Goal: Task Accomplishment & Management: Manage account settings

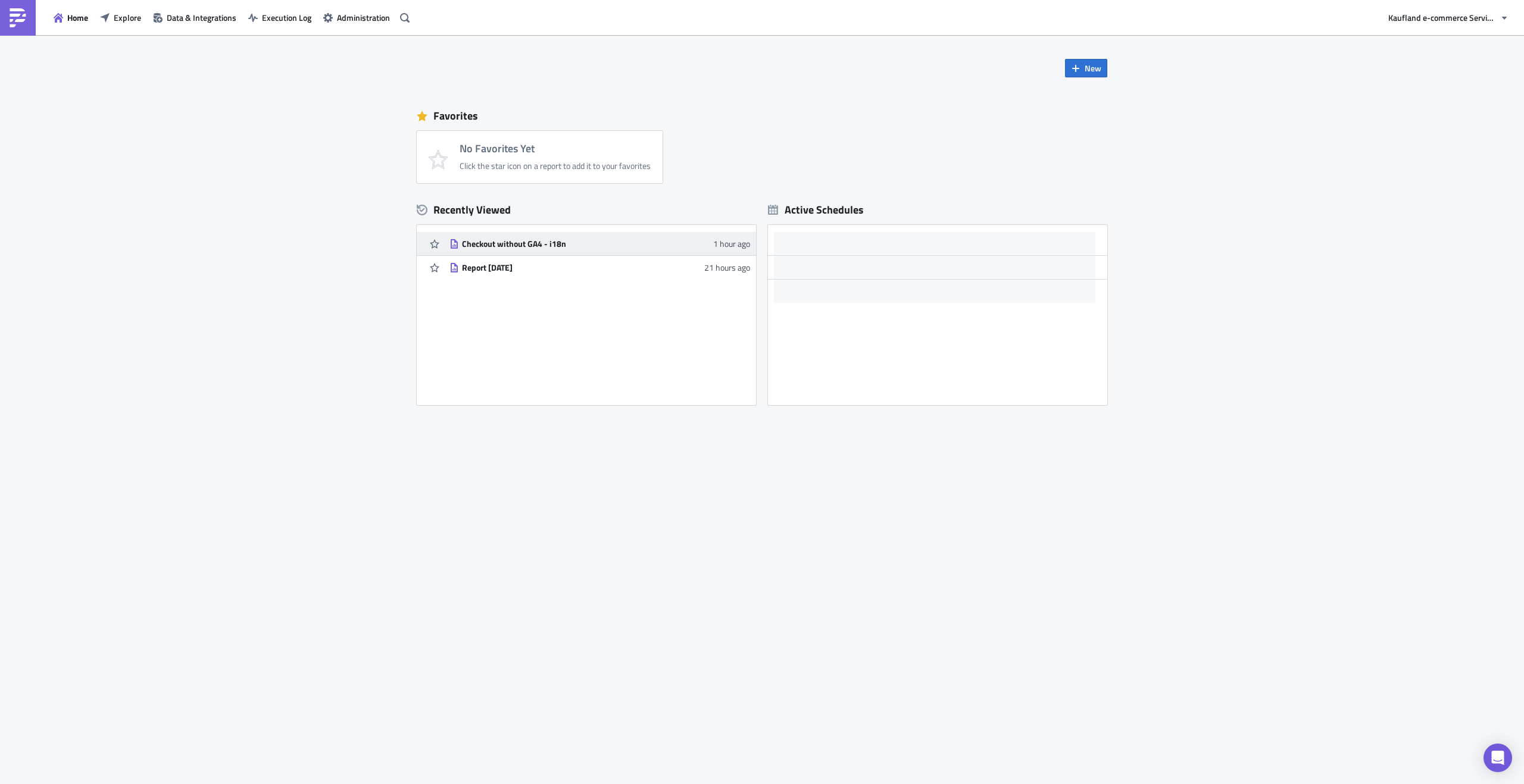
click at [579, 243] on div "Checkout without GA4 - i18n" at bounding box center [566, 244] width 208 height 11
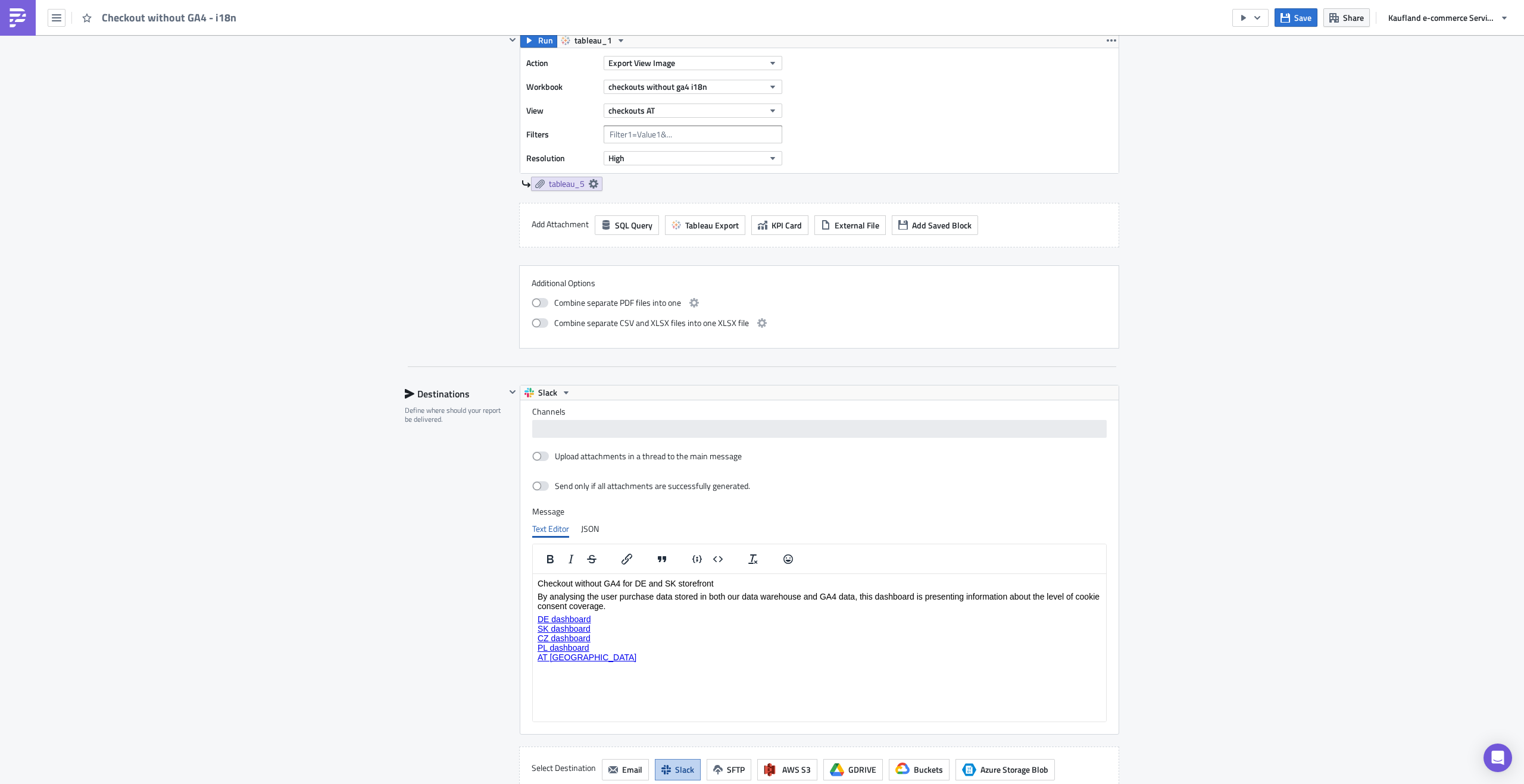
scroll to position [1297, 0]
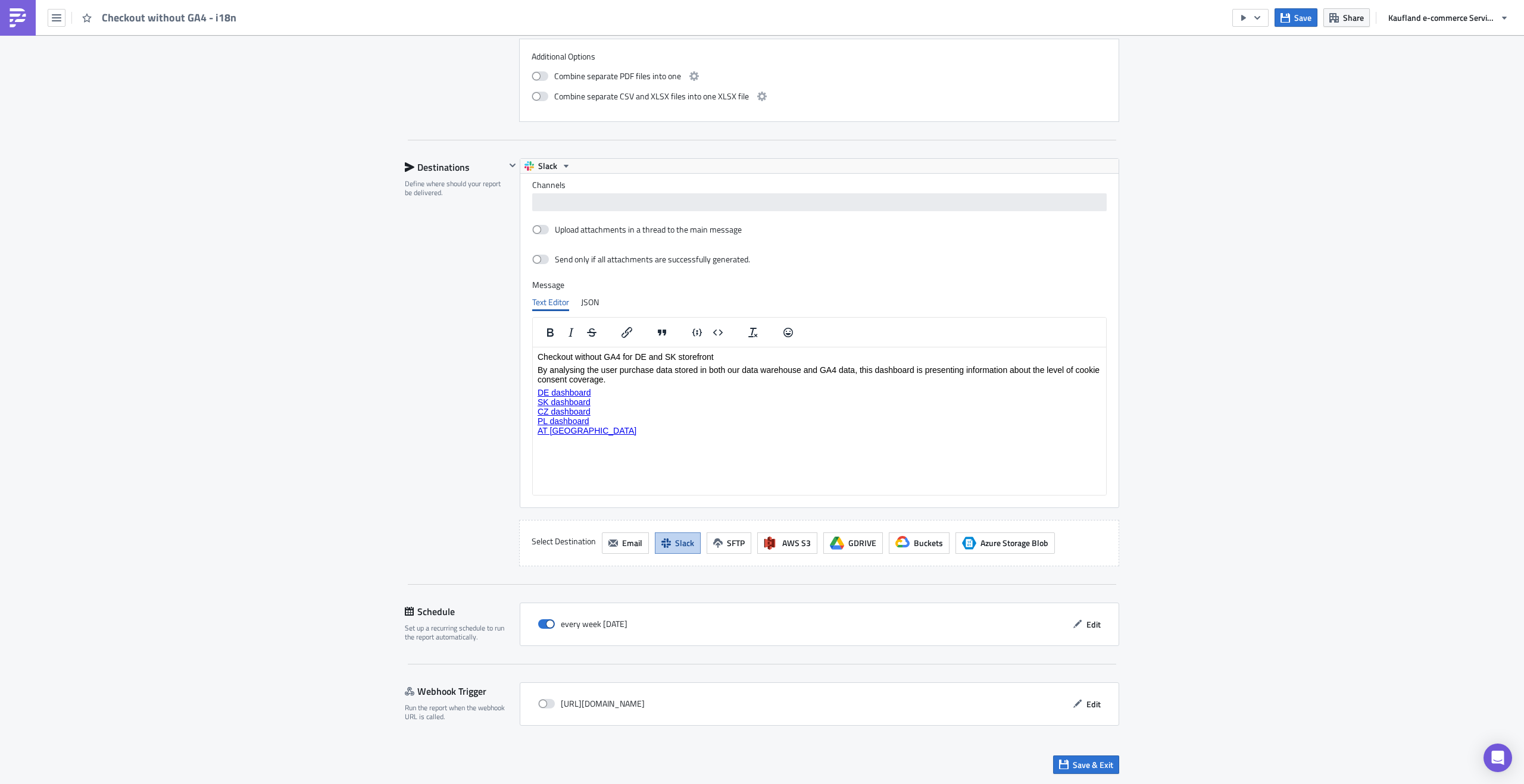
click at [557, 209] on div at bounding box center [819, 203] width 568 height 15
click at [634, 202] on icon "Remove Tag" at bounding box center [636, 203] width 5 height 5
type input "س"
type input "s"
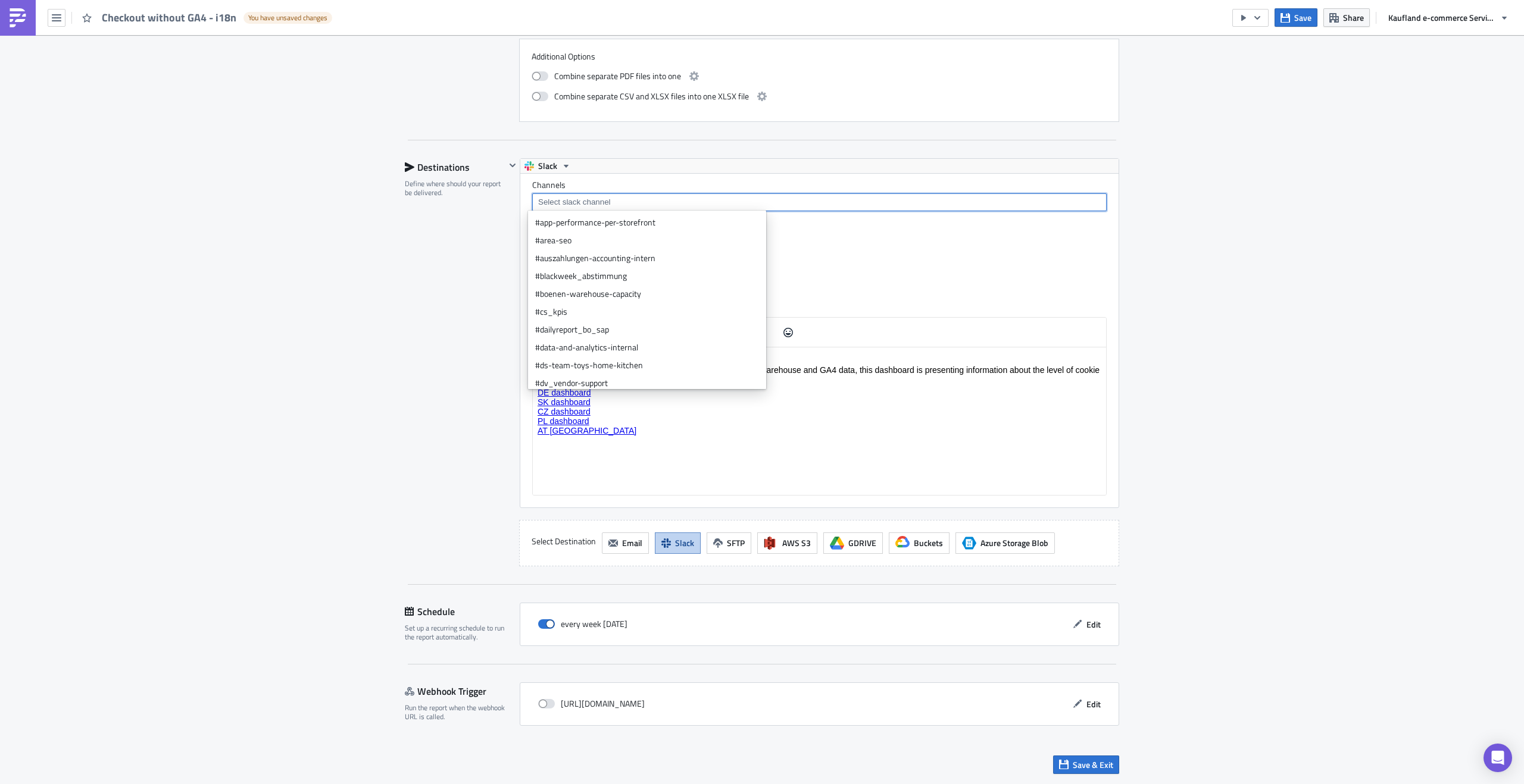
click at [674, 440] on html "Checkout without GA4 for DE and SK storefront By analysing the user purchase da…" at bounding box center [819, 393] width 574 height 92
click at [1072, 617] on button "Edit" at bounding box center [1086, 625] width 40 height 19
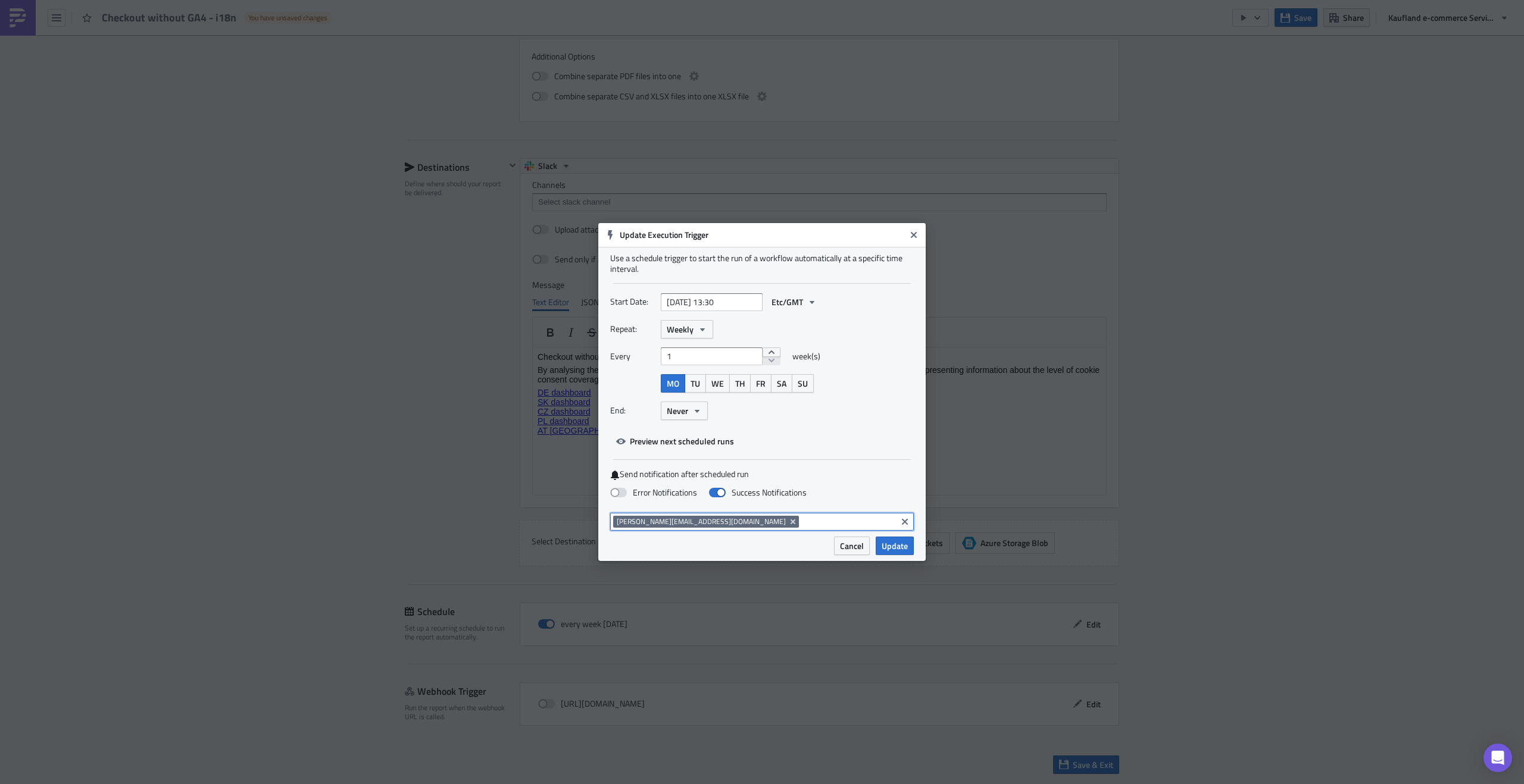
click at [801, 527] on input at bounding box center [847, 522] width 92 height 12
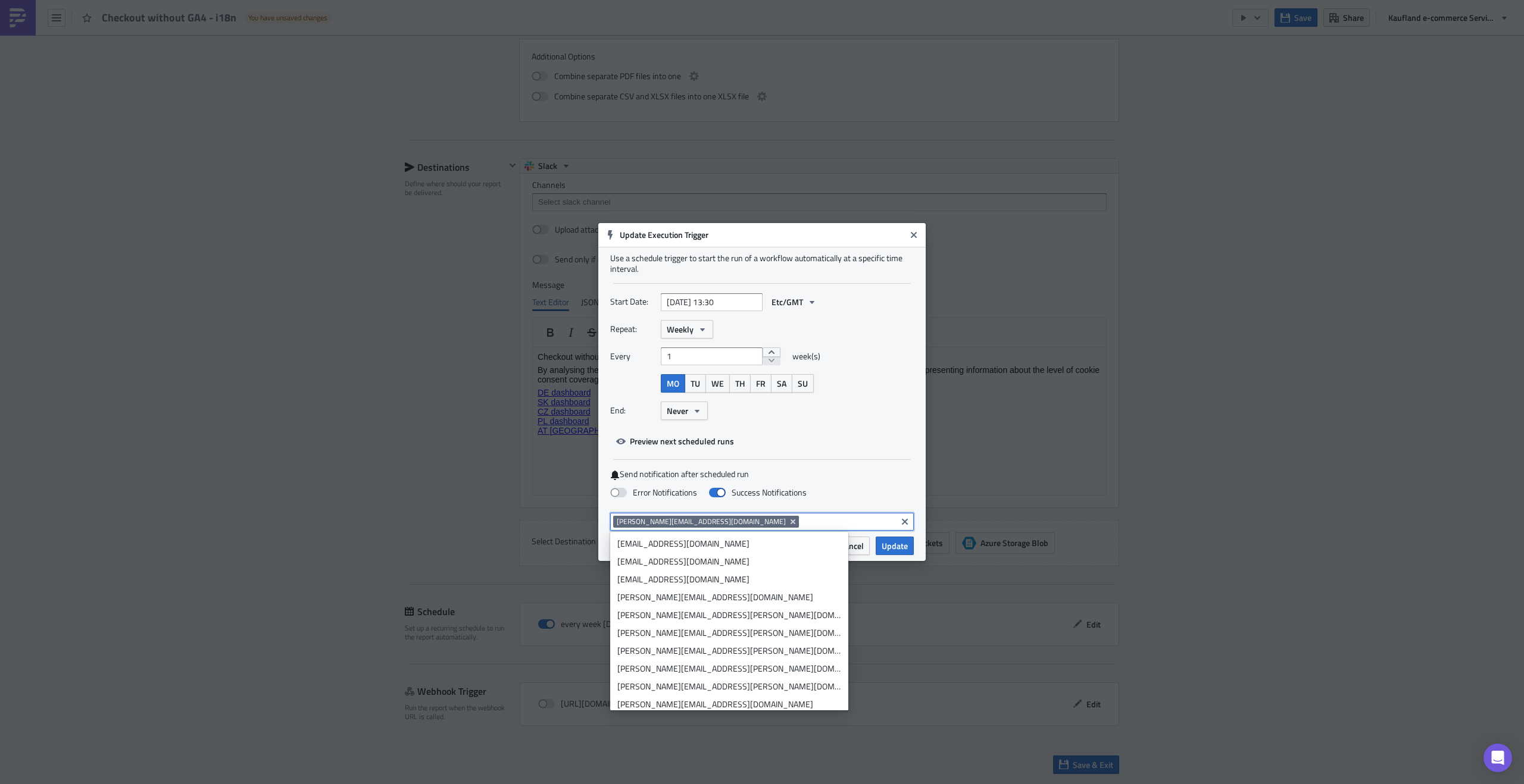
drag, startPoint x: 757, startPoint y: 520, endPoint x: 619, endPoint y: 522, distance: 138.0
click at [619, 522] on div "[PERSON_NAME][EMAIL_ADDRESS][DOMAIN_NAME]" at bounding box center [753, 523] width 280 height 15
click at [619, 522] on span "[PERSON_NAME][EMAIL_ADDRESS][DOMAIN_NAME]" at bounding box center [700, 521] width 169 height 9
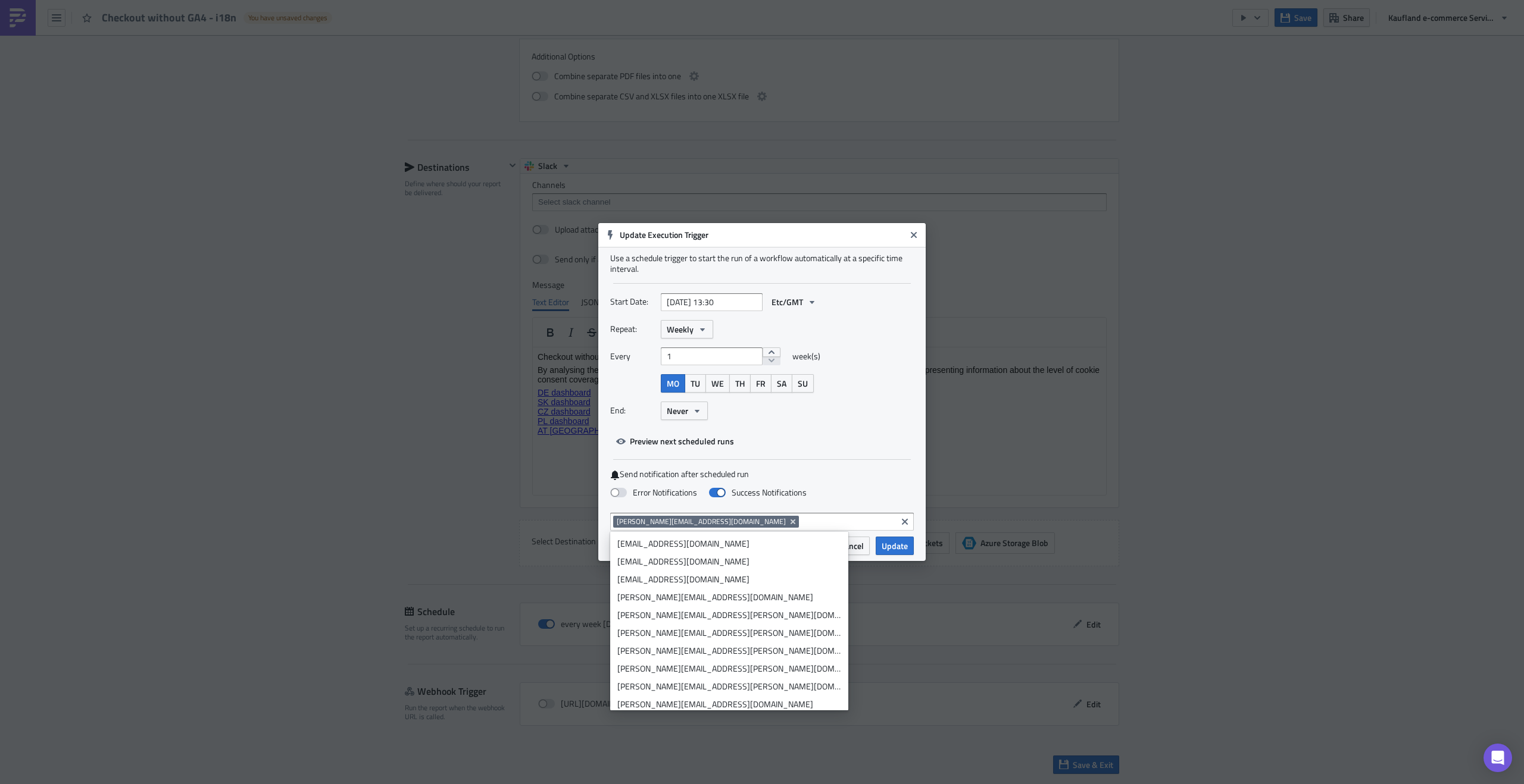
click at [619, 522] on span "[PERSON_NAME][EMAIL_ADDRESS][DOMAIN_NAME]" at bounding box center [700, 521] width 169 height 9
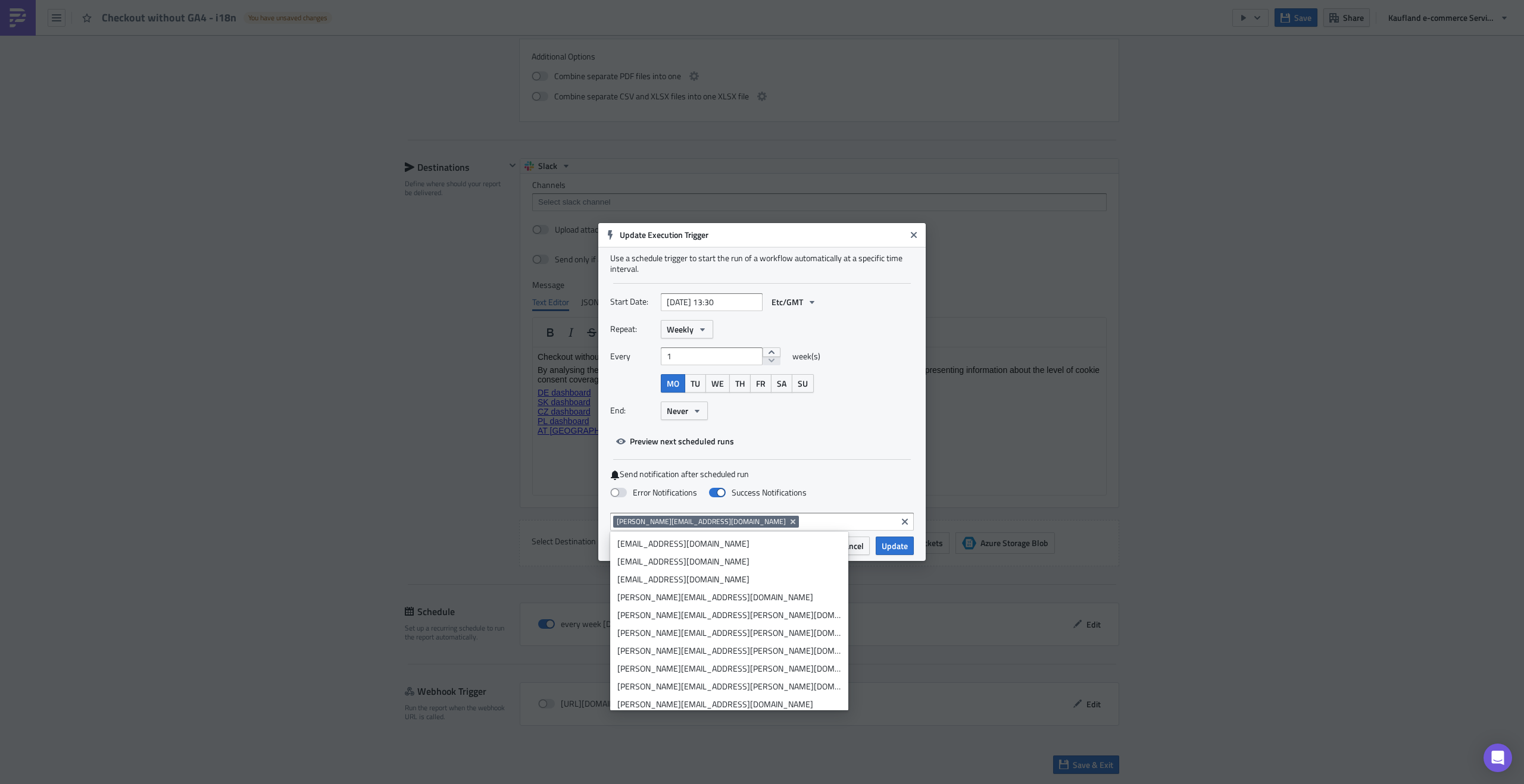
click at [619, 522] on span "[PERSON_NAME][EMAIL_ADDRESS][DOMAIN_NAME]" at bounding box center [700, 521] width 169 height 9
drag, startPoint x: 617, startPoint y: 522, endPoint x: 717, endPoint y: 524, distance: 100.0
click at [717, 524] on span "[PERSON_NAME][EMAIL_ADDRESS][DOMAIN_NAME]" at bounding box center [705, 522] width 186 height 12
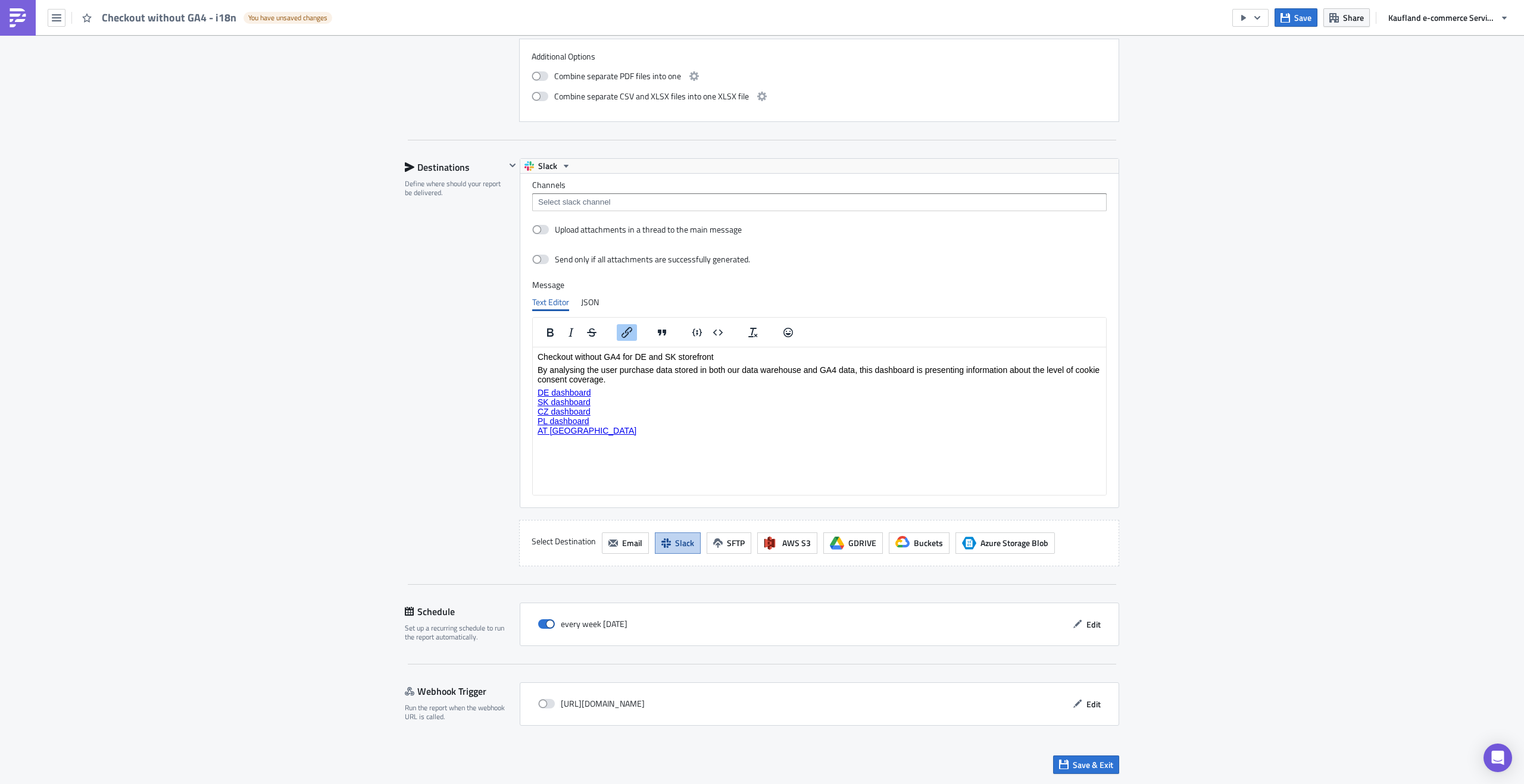
click at [594, 202] on input at bounding box center [819, 202] width 568 height 12
type input "[PERSON_NAME]"
type input "#[PERSON_NAME].naghioz"
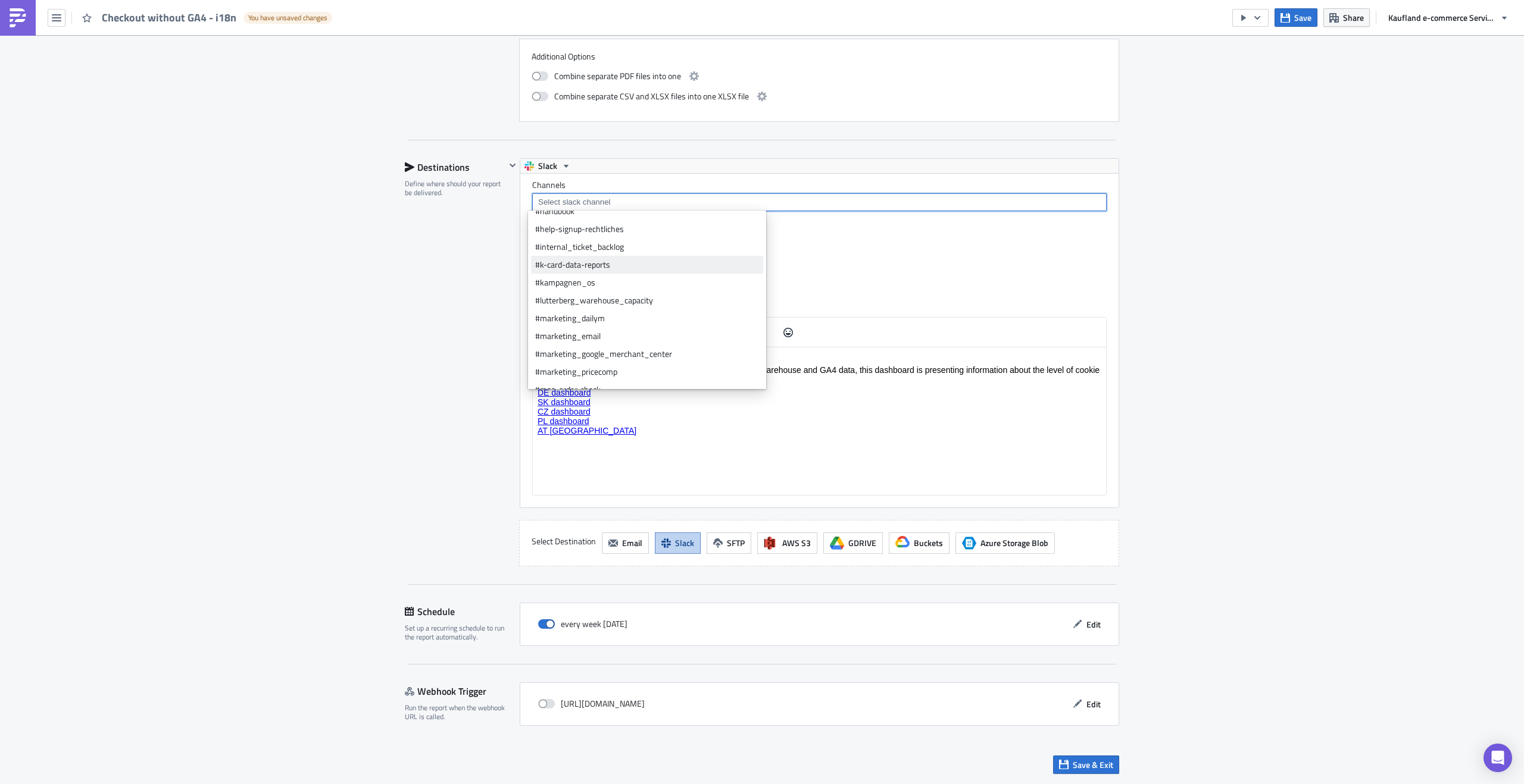
scroll to position [220, 0]
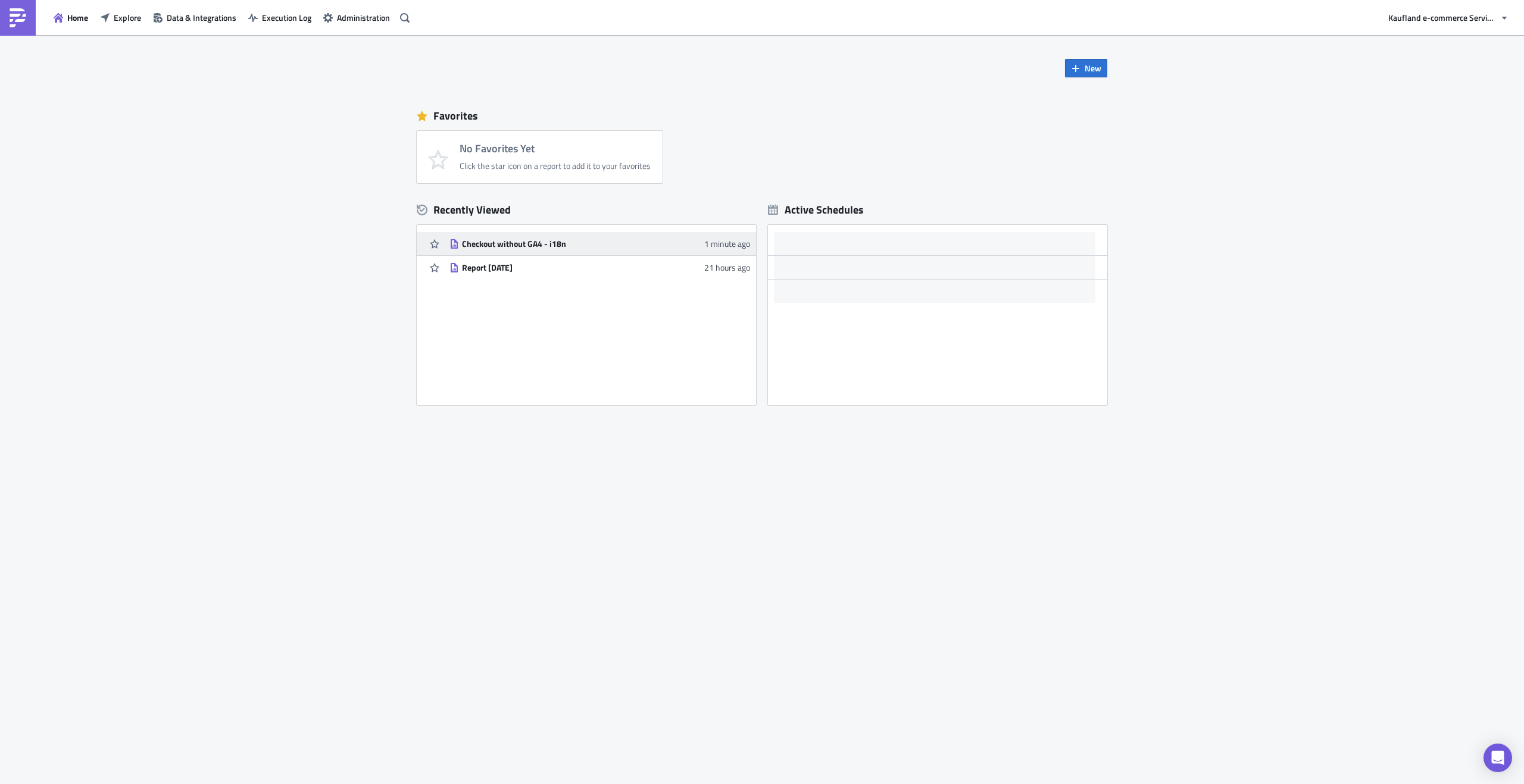
click at [528, 239] on div "Checkout without GA4 - i18n" at bounding box center [566, 244] width 208 height 11
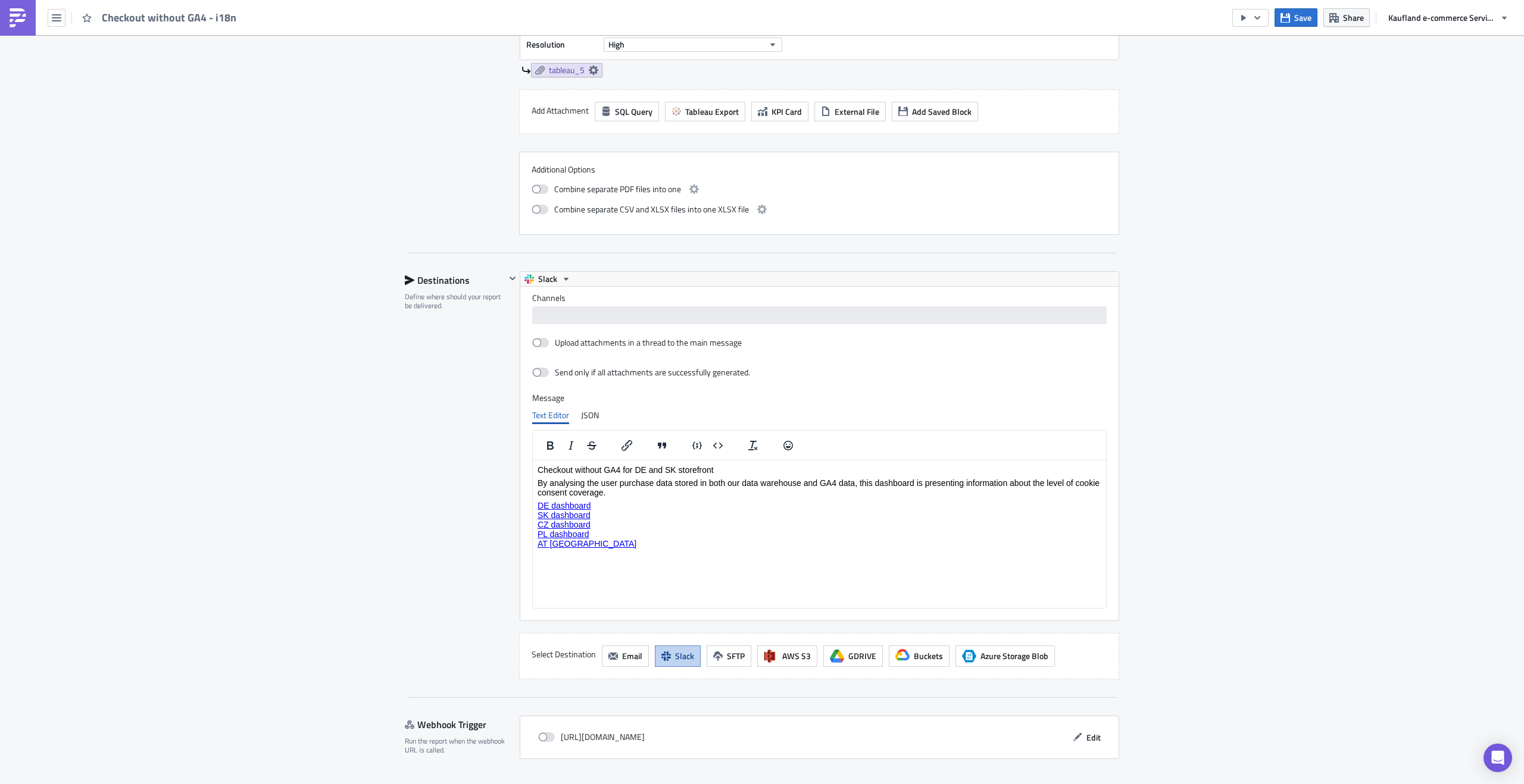
scroll to position [1182, 0]
click at [668, 323] on div at bounding box center [819, 317] width 568 height 15
click at [723, 509] on p "DE dashboard SK dashboard CZ dashboard PL dashboard AT [GEOGRAPHIC_DATA]" at bounding box center [819, 525] width 563 height 48
click at [653, 320] on input at bounding box center [866, 316] width 441 height 12
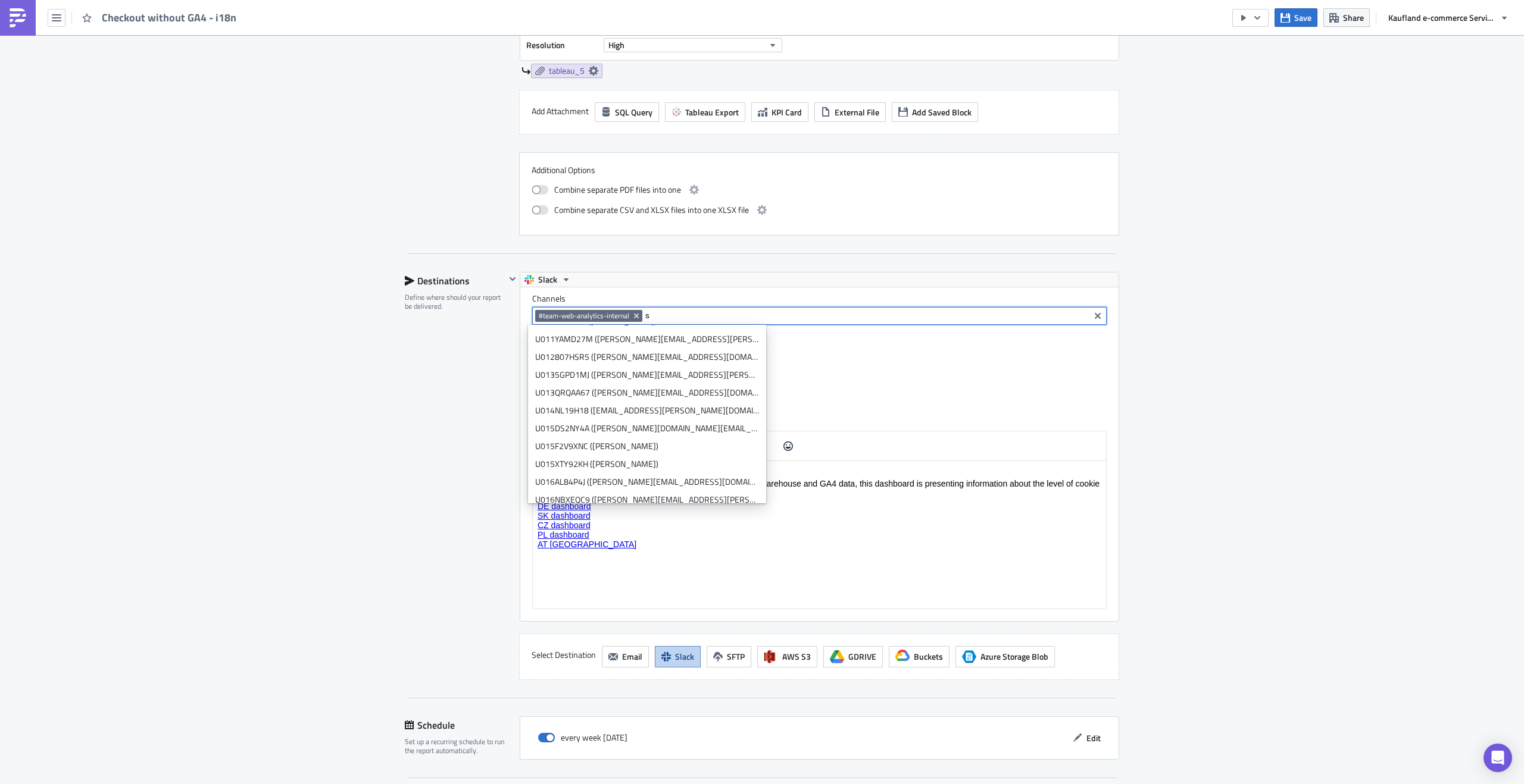
scroll to position [0, 0]
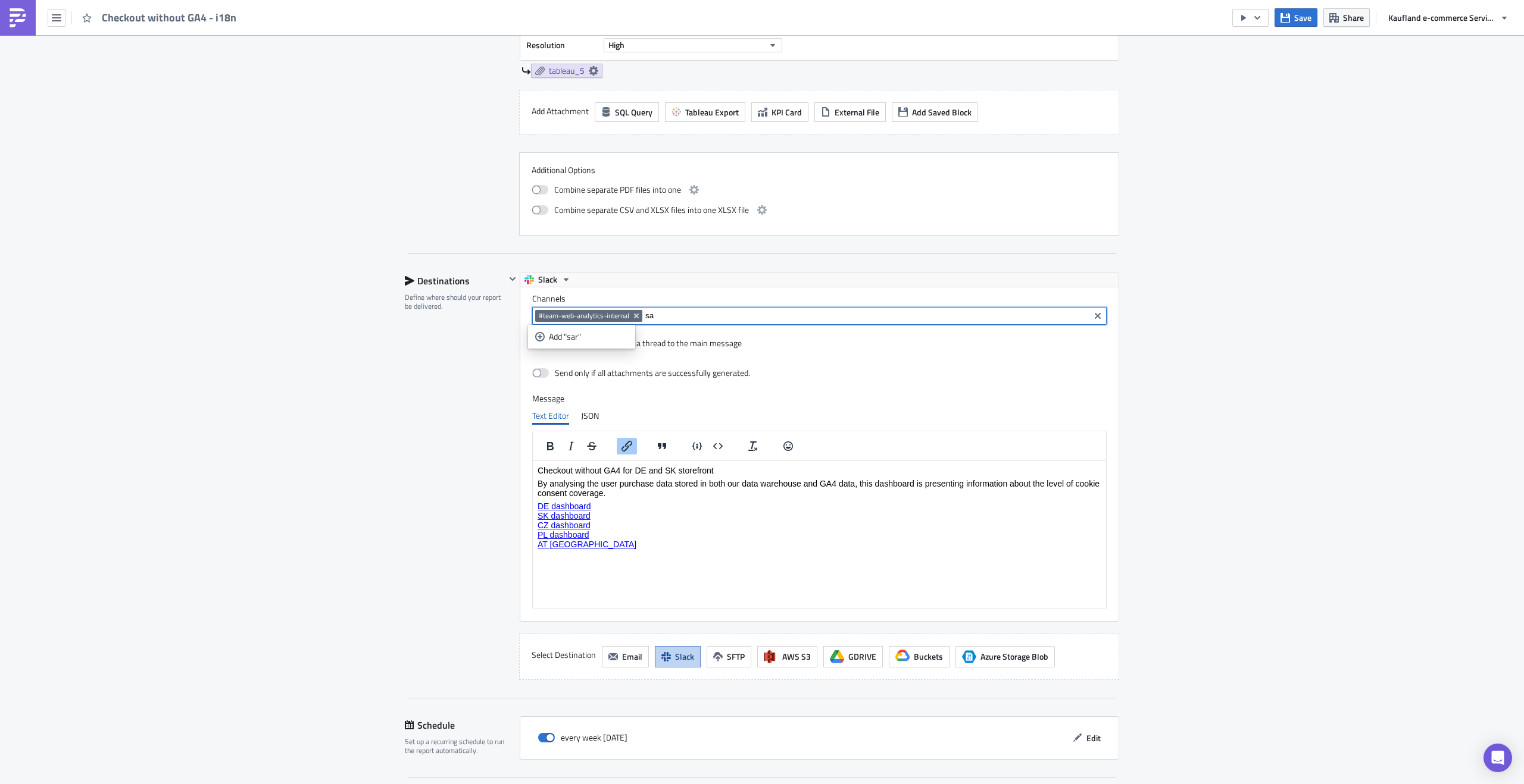
type input "s"
type input "z"
type input "@"
type input "s"
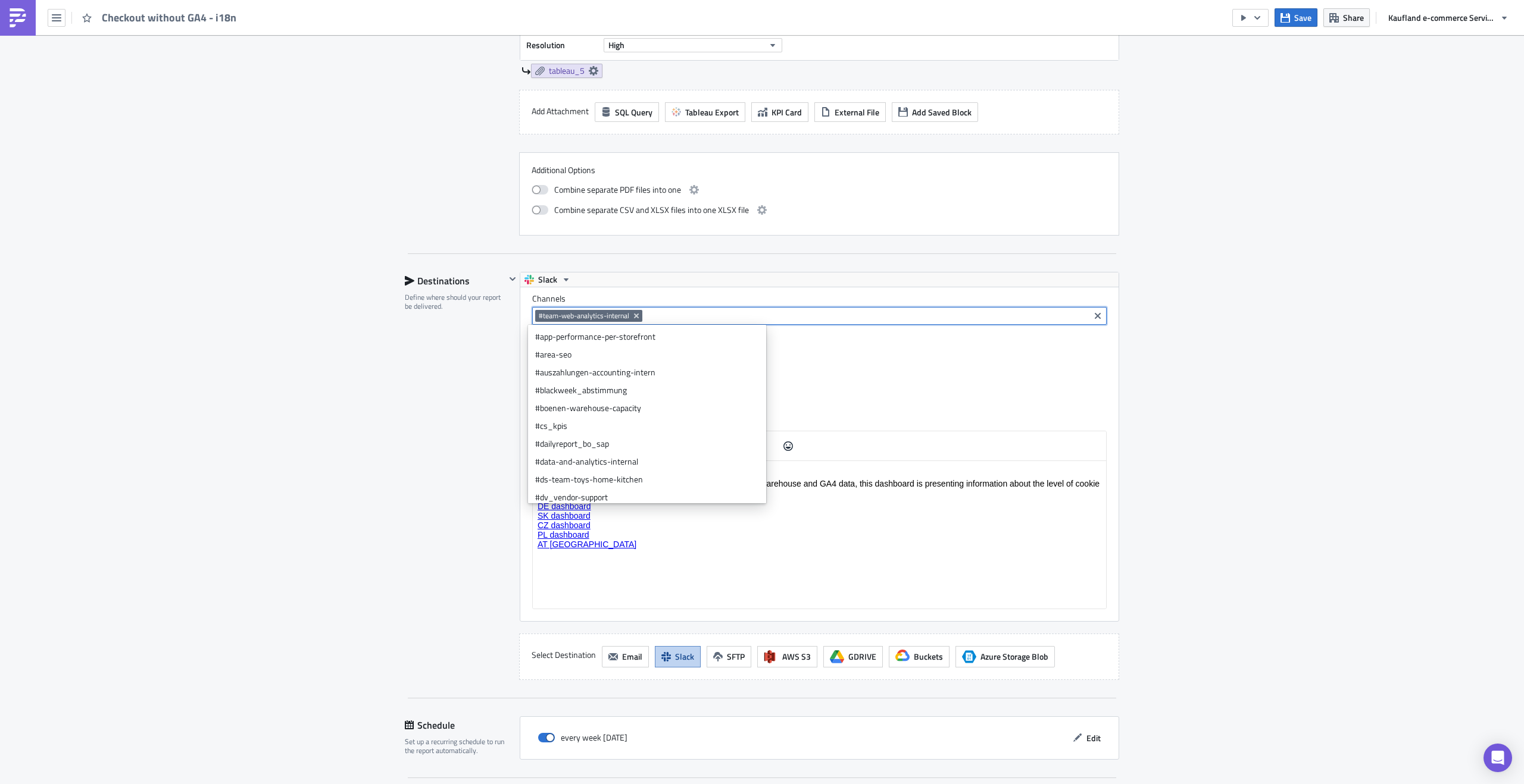
click at [872, 554] on html "Checkout without GA4 for DE and SK storefront By analysing the user purchase da…" at bounding box center [819, 507] width 574 height 92
click at [860, 554] on html "Checkout without GA4 for DE and SK storefront By analysing the user purchase da…" at bounding box center [819, 507] width 574 height 92
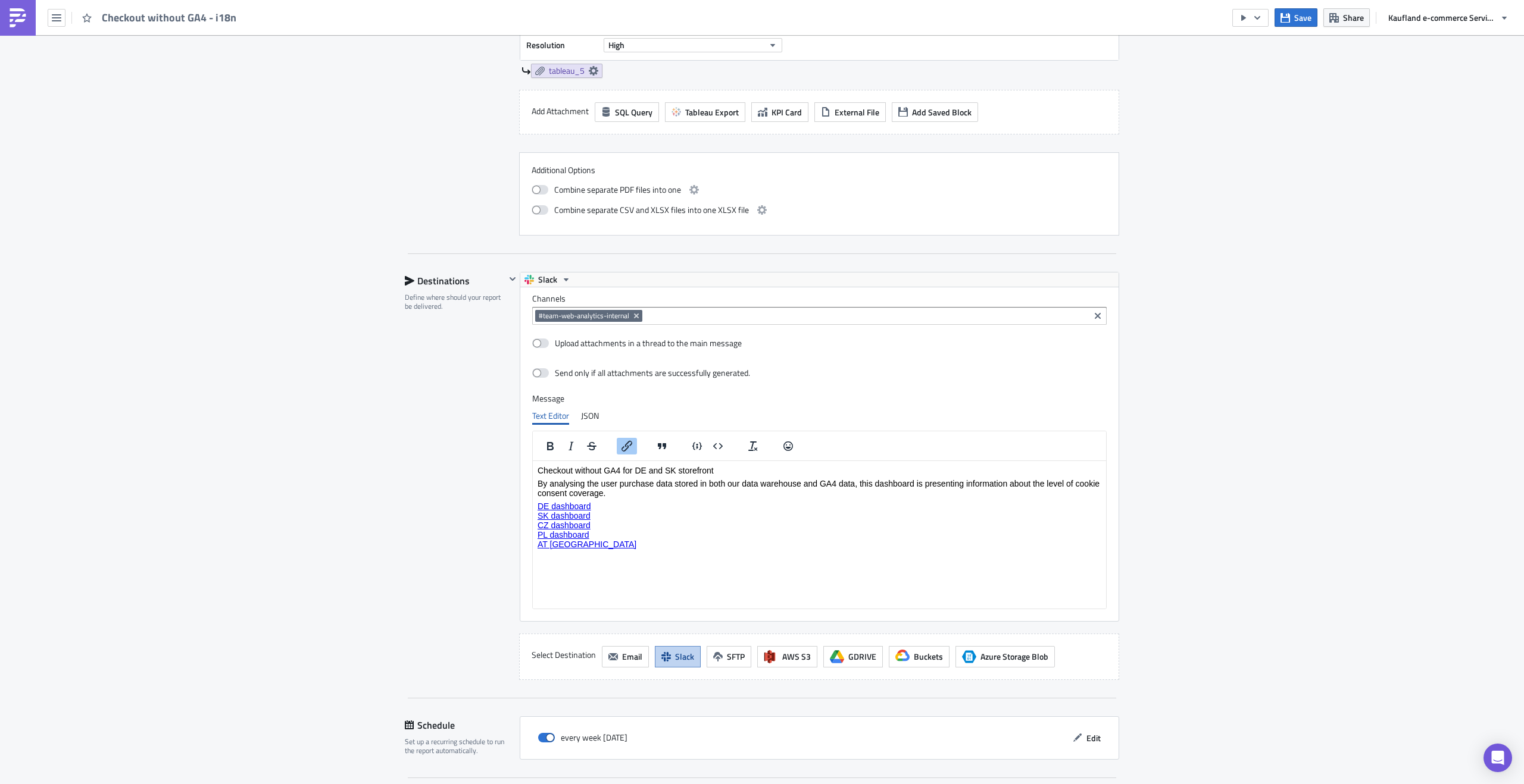
click at [466, 521] on div "Destinations Define where should your report be delivered." at bounding box center [455, 476] width 100 height 408
click at [675, 733] on div "every week [DATE] Edit" at bounding box center [819, 739] width 574 height 19
click at [1074, 741] on icon "button" at bounding box center [1078, 738] width 9 height 9
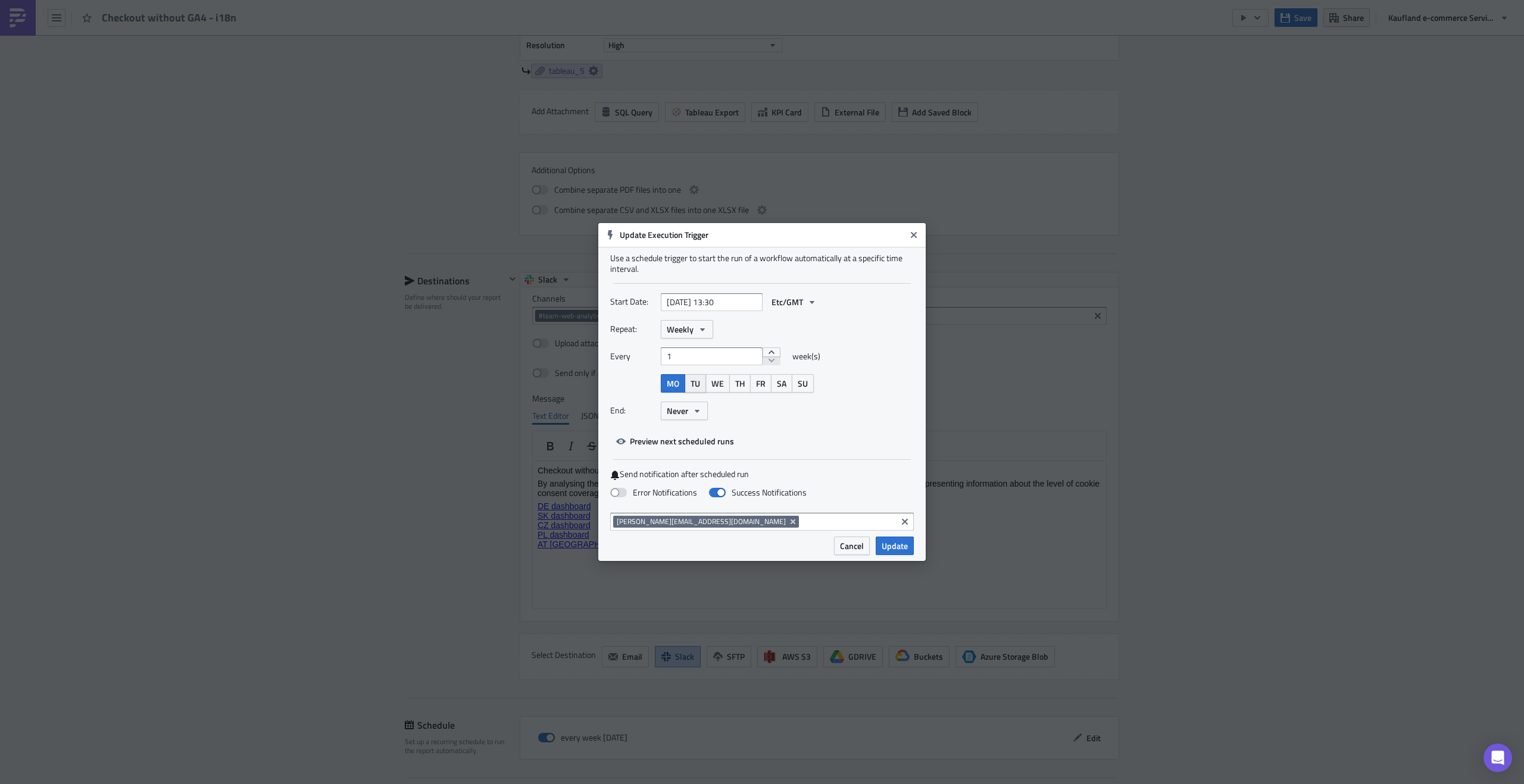
click at [695, 386] on span "TU" at bounding box center [694, 383] width 9 height 13
click at [670, 383] on span "MO" at bounding box center [673, 383] width 13 height 13
click at [699, 332] on icon "button" at bounding box center [702, 330] width 9 height 9
click at [807, 304] on icon "button" at bounding box center [812, 302] width 9 height 9
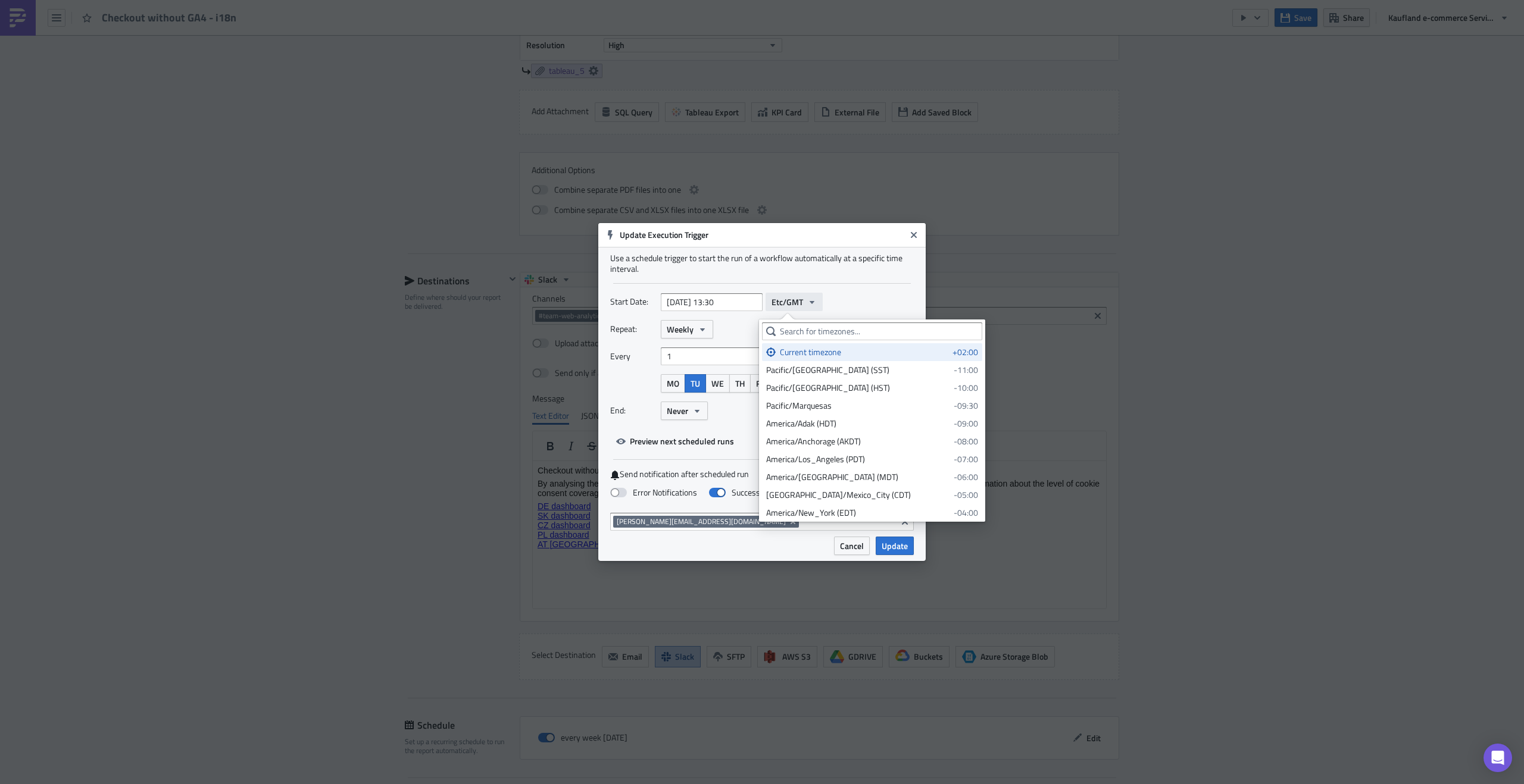
click at [807, 304] on icon "button" at bounding box center [812, 302] width 9 height 9
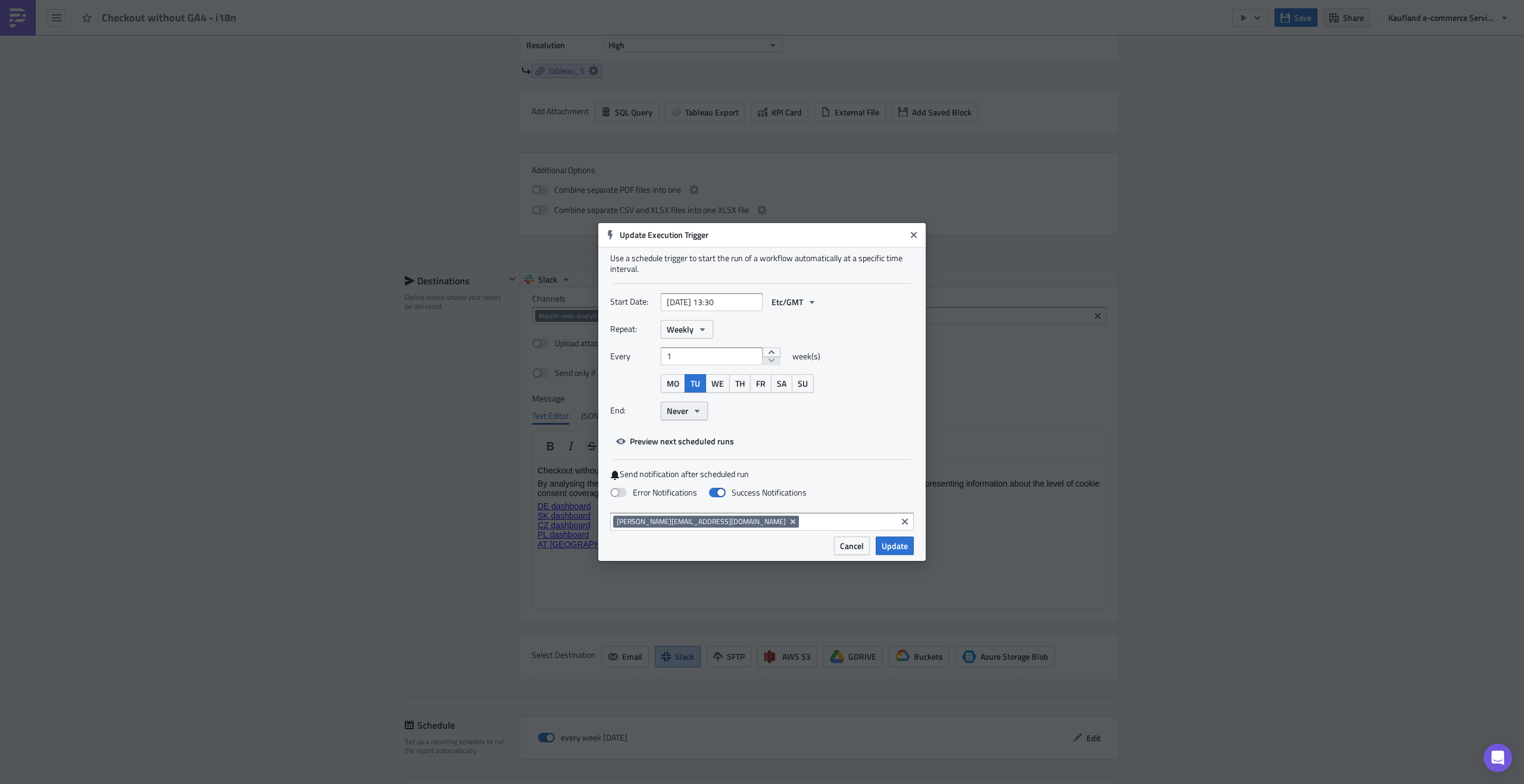
click at [687, 413] on span "Never" at bounding box center [677, 411] width 21 height 13
click at [687, 327] on span "Weekly" at bounding box center [680, 330] width 27 height 13
click at [806, 431] on div "Start Date: [DATE] 13:30 Etc/GMT Repeat: Weekly Yearly Monthly Weekly Daily Hou…" at bounding box center [762, 371] width 304 height 157
click at [694, 328] on button "Weekly" at bounding box center [687, 330] width 52 height 19
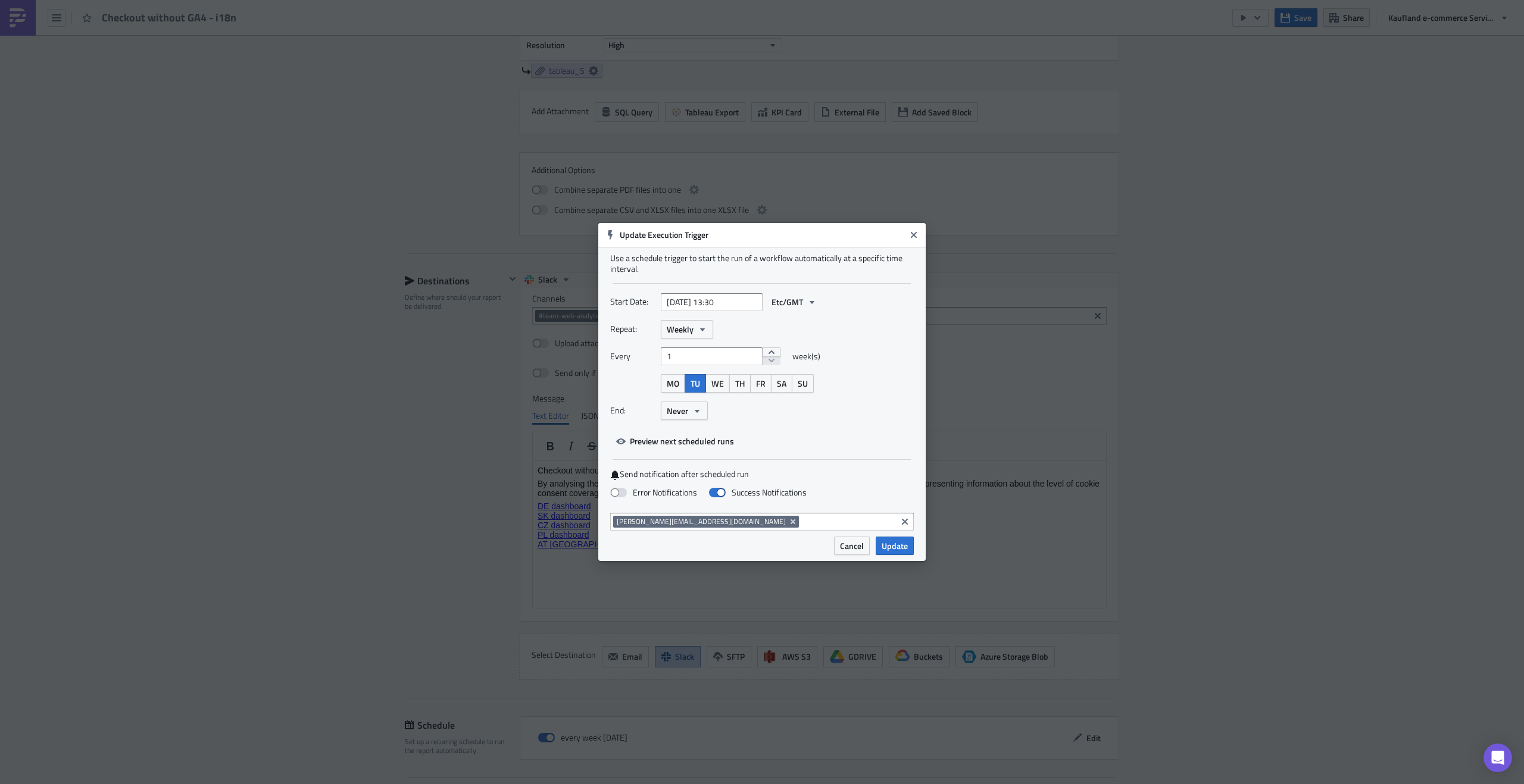
click at [787, 311] on div "Start Date: [DATE] 13:30 Etc/GMT" at bounding box center [762, 306] width 304 height 27
click at [787, 302] on span "Etc/GMT" at bounding box center [787, 302] width 32 height 13
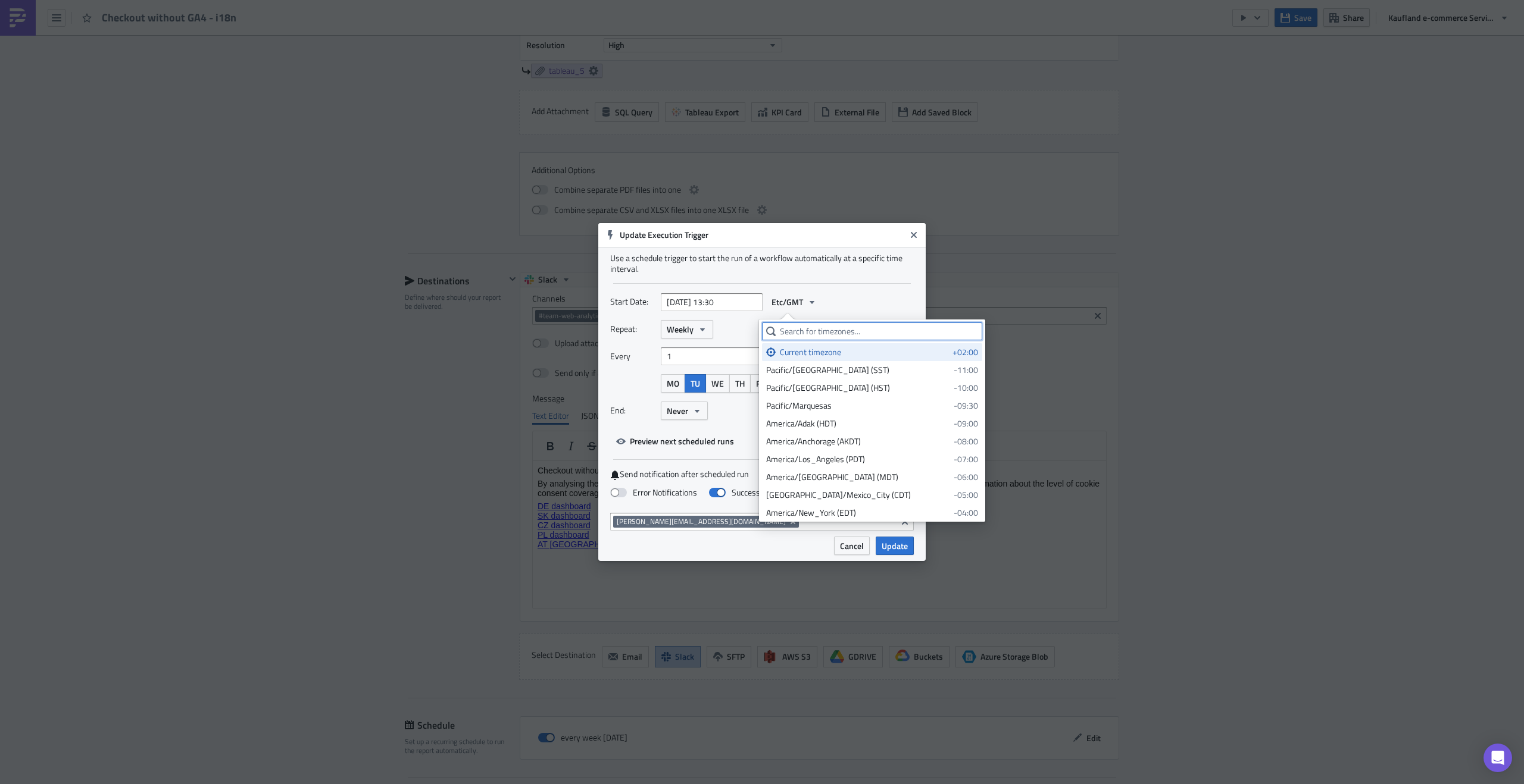
click at [804, 326] on input "text" at bounding box center [872, 331] width 220 height 18
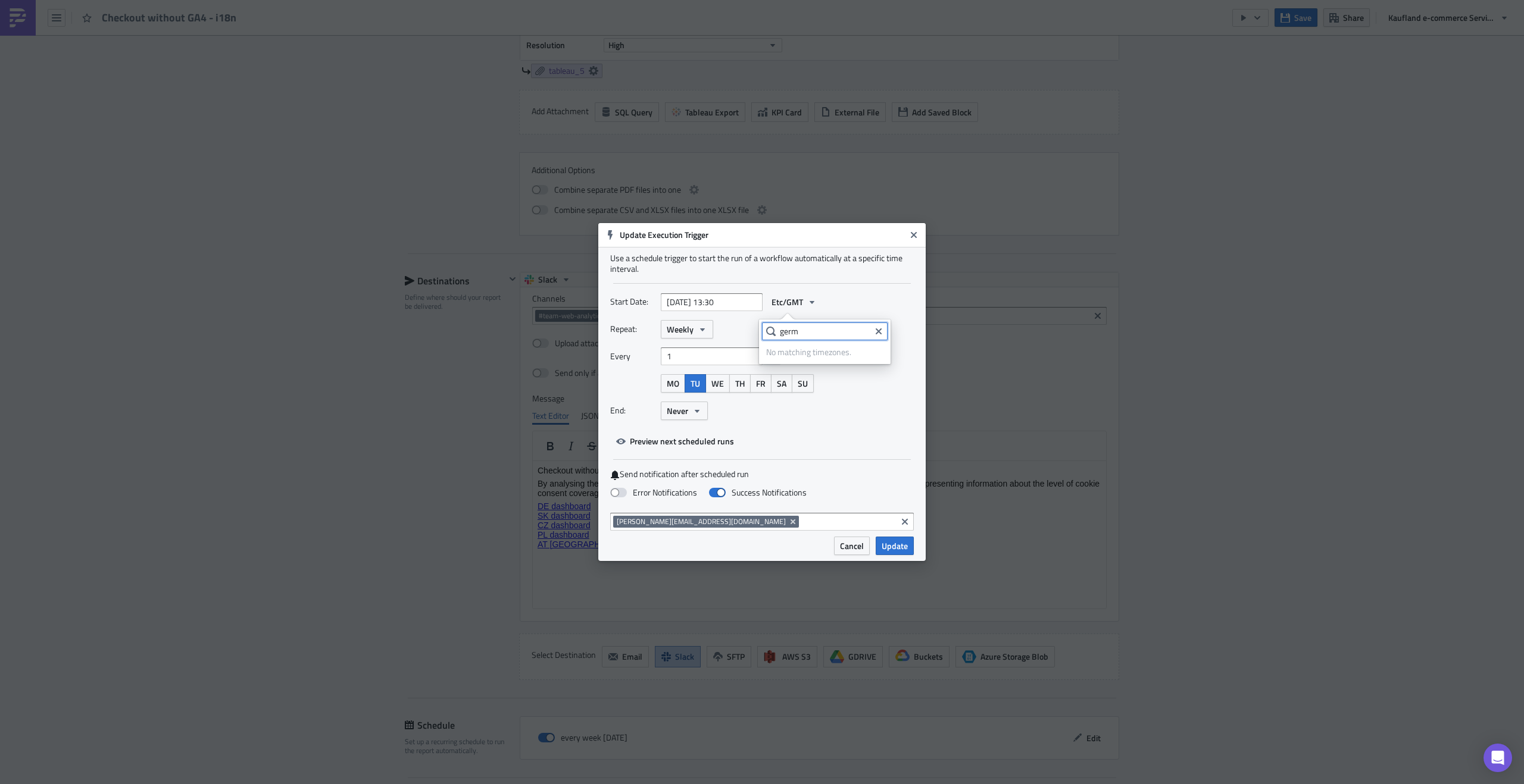
type input "germa"
type input "berl"
click at [825, 353] on div "Europe/[GEOGRAPHIC_DATA] (CEST)" at bounding box center [831, 353] width 130 height 12
select select "2"
select select "2023"
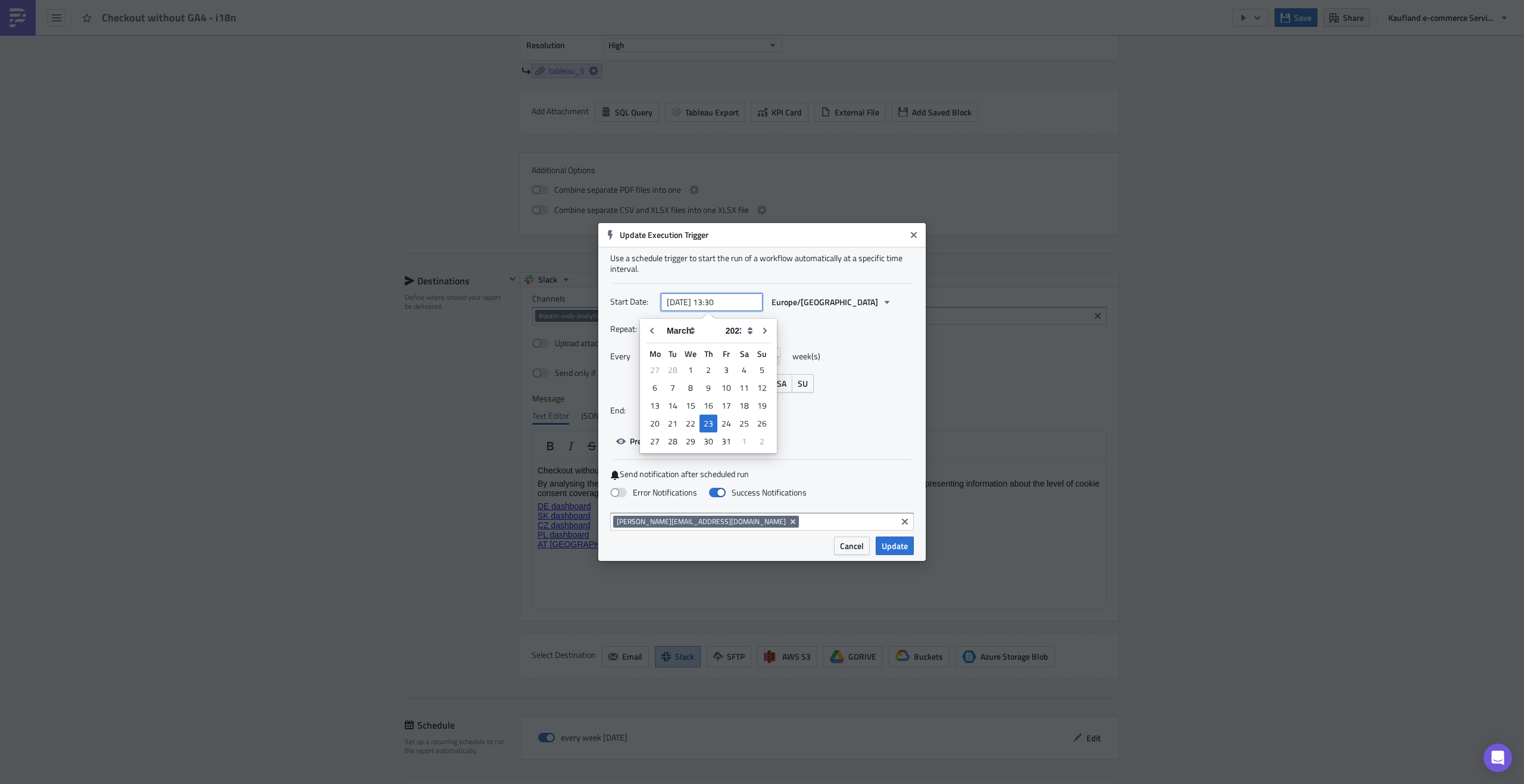
drag, startPoint x: 725, startPoint y: 301, endPoint x: 739, endPoint y: 301, distance: 14.0
click at [739, 301] on input "[DATE] 13:30" at bounding box center [711, 302] width 102 height 18
type input "[DATE] 13:08"
click at [905, 550] on span "Update" at bounding box center [895, 546] width 27 height 13
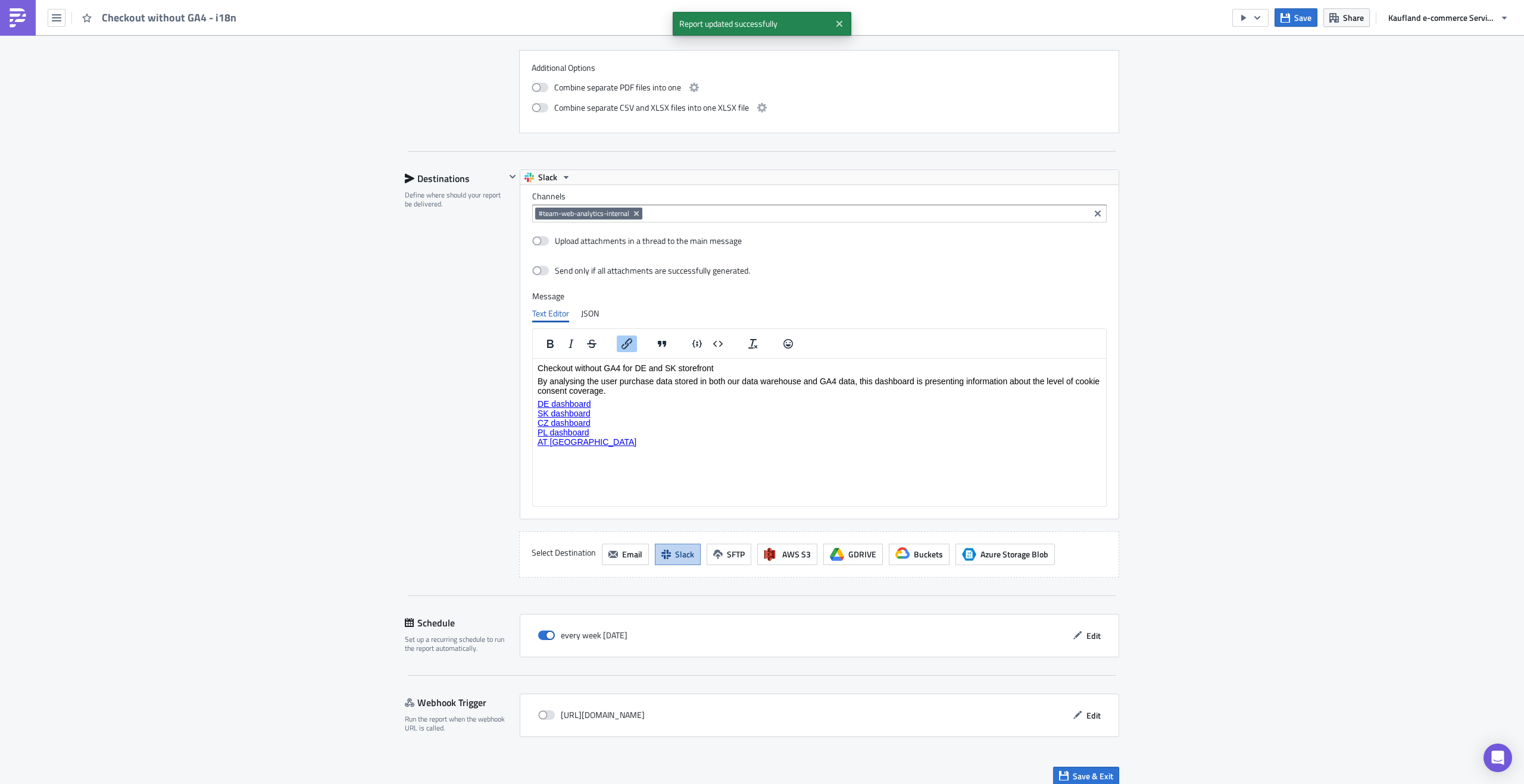
scroll to position [1297, 0]
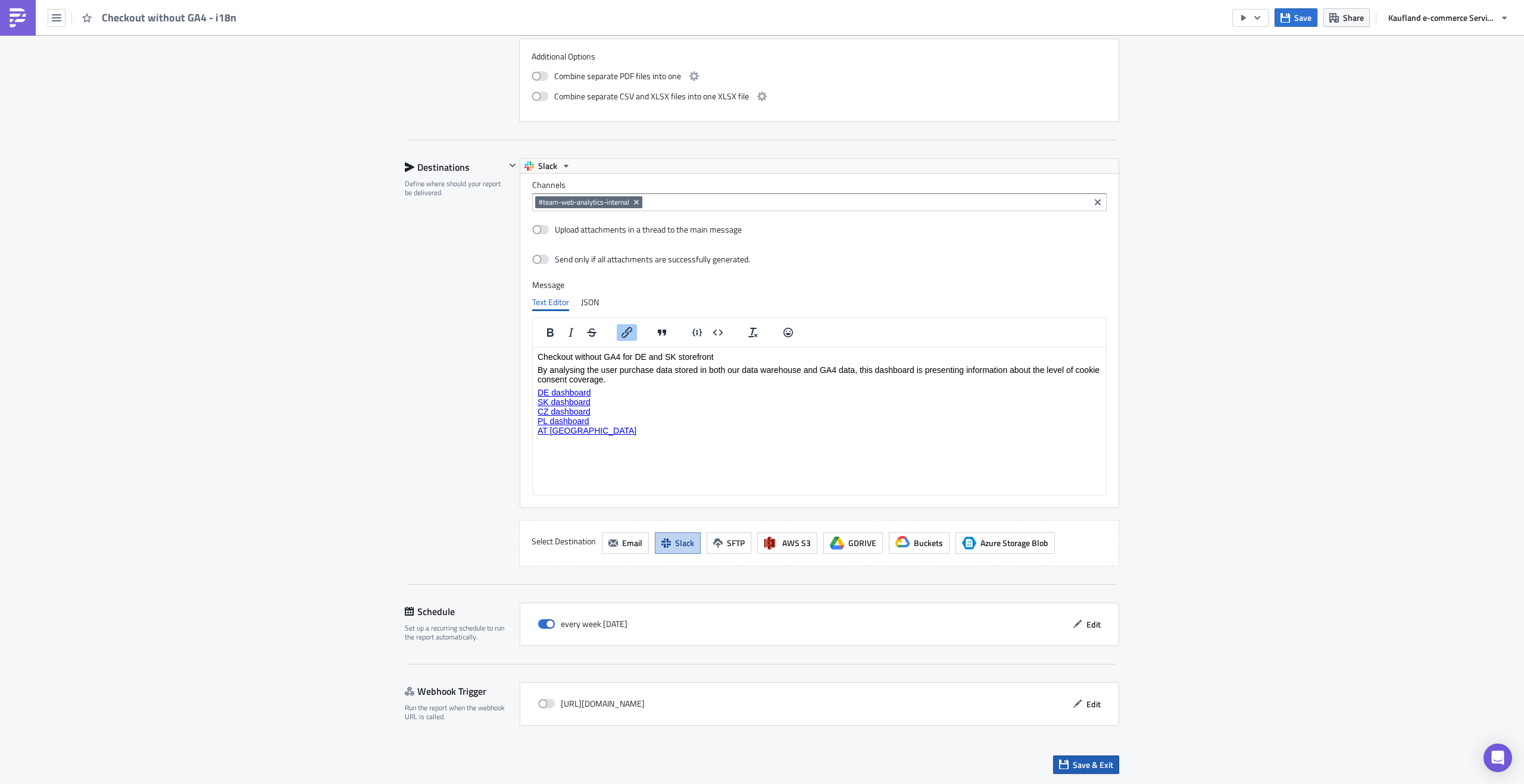
click at [1073, 761] on span "Save & Exit" at bounding box center [1092, 764] width 40 height 13
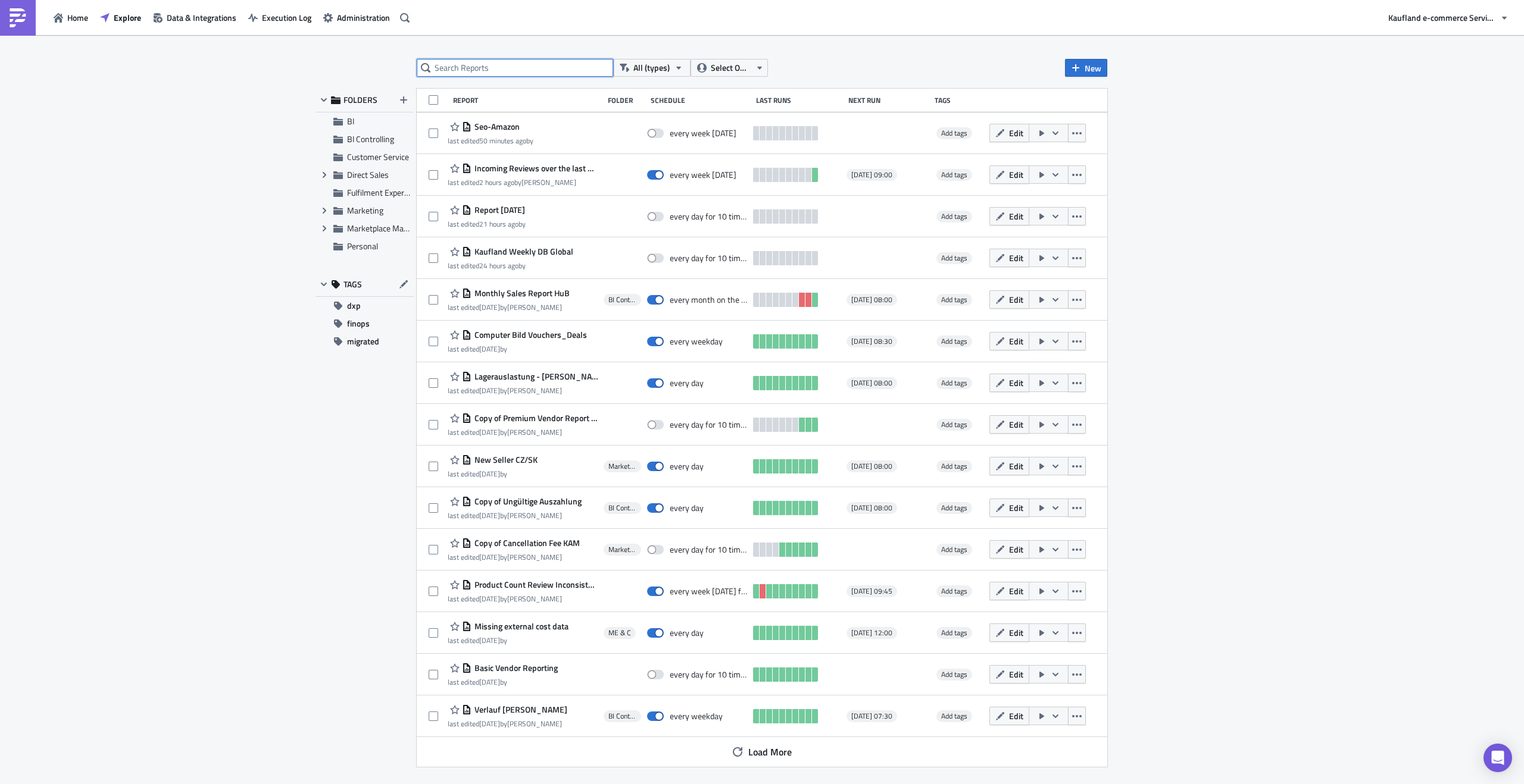
click at [502, 69] on input "text" at bounding box center [515, 68] width 196 height 18
type input "checkout"
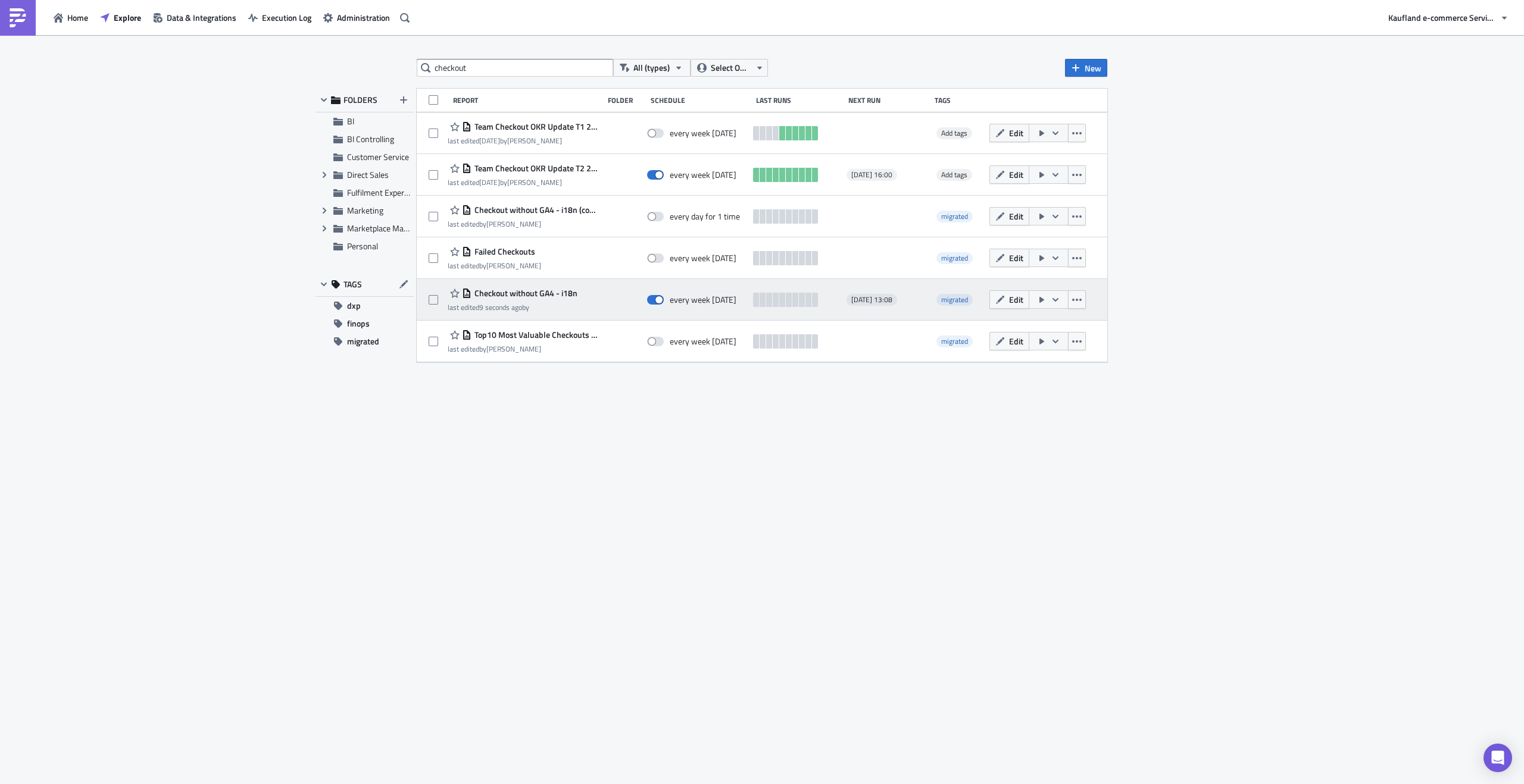
click at [565, 293] on span "Checkout without GA4 - i18n" at bounding box center [525, 293] width 106 height 11
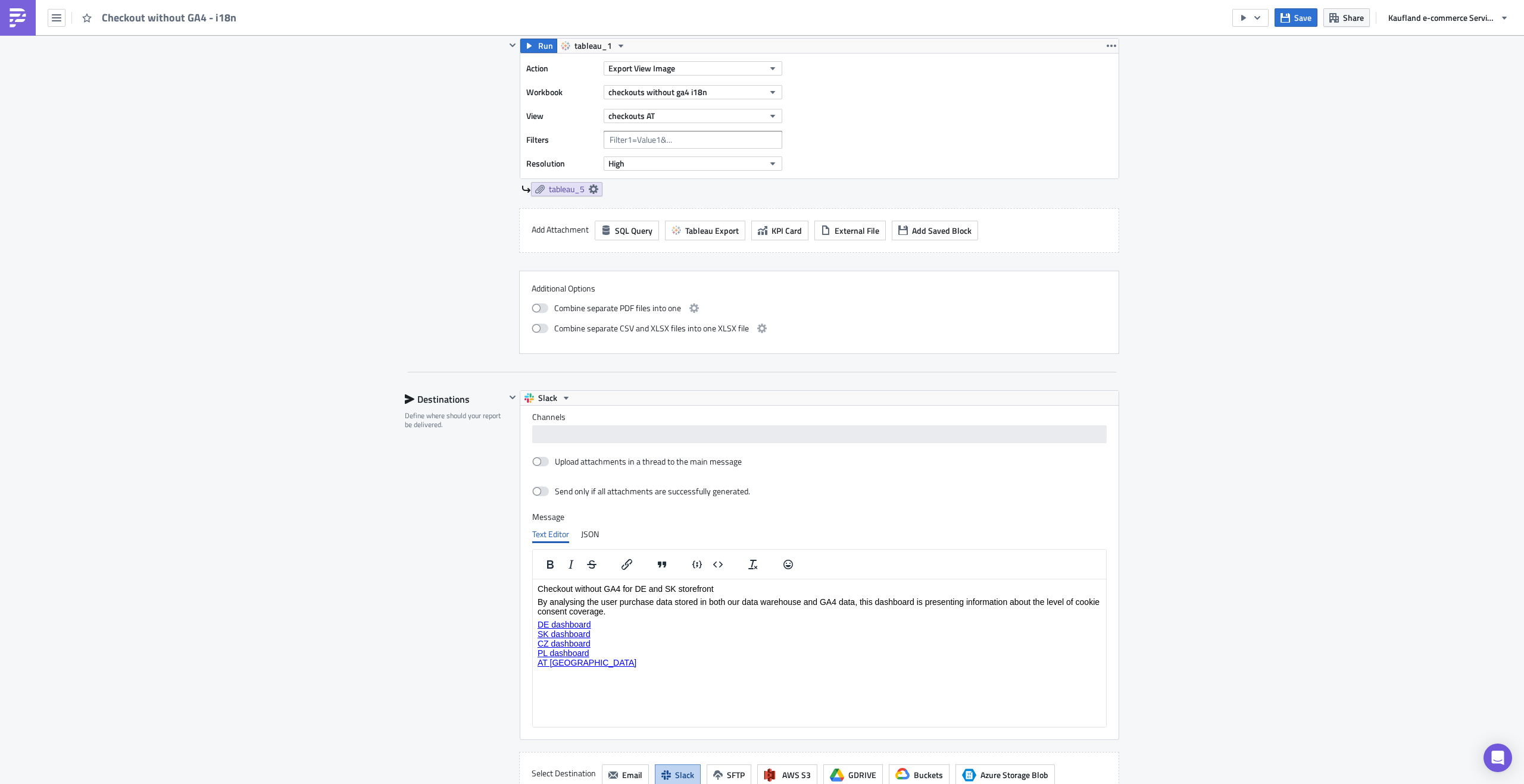
scroll to position [1057, 0]
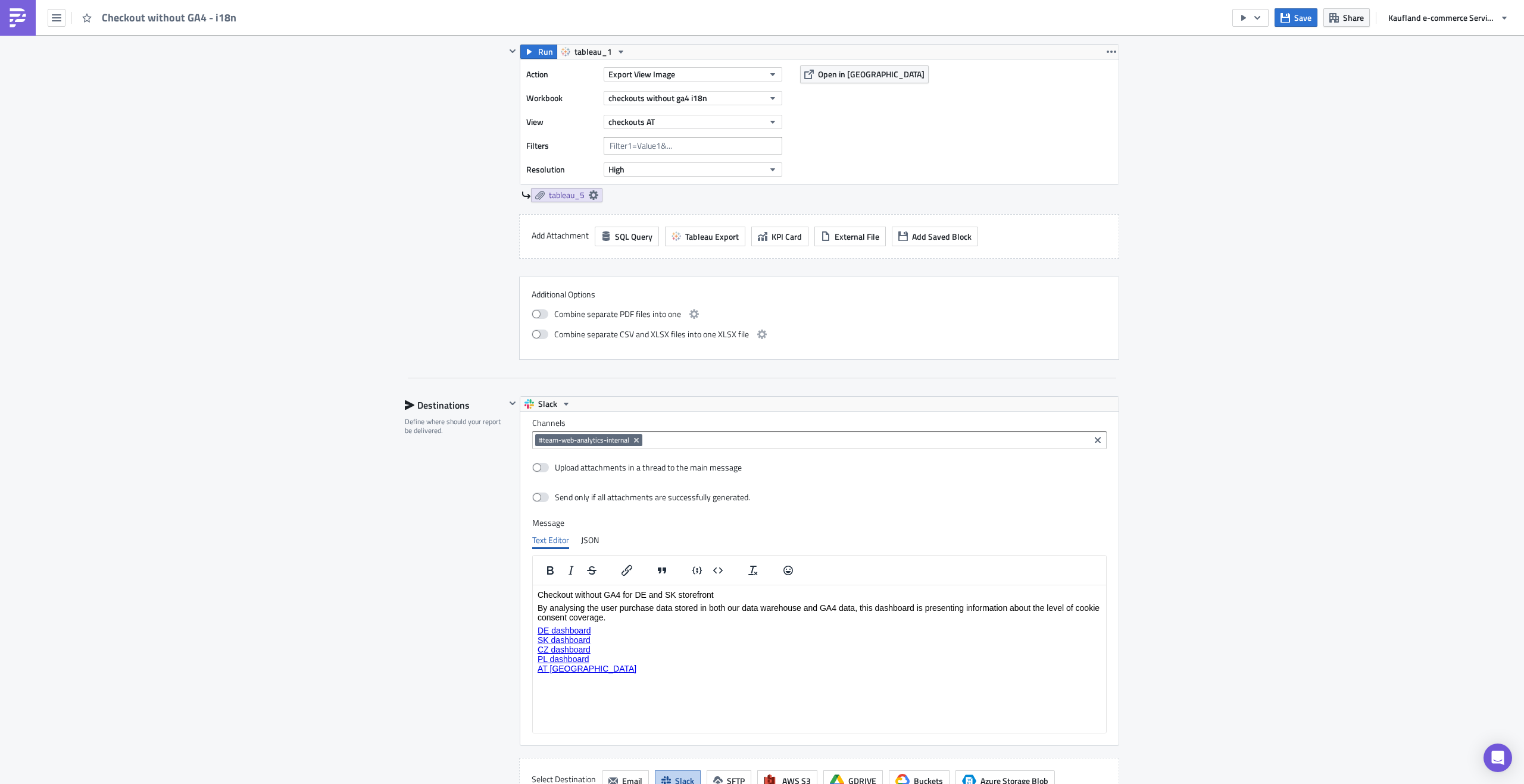
click at [836, 497] on div "Send only if all attachments are successfully generated." at bounding box center [819, 498] width 574 height 21
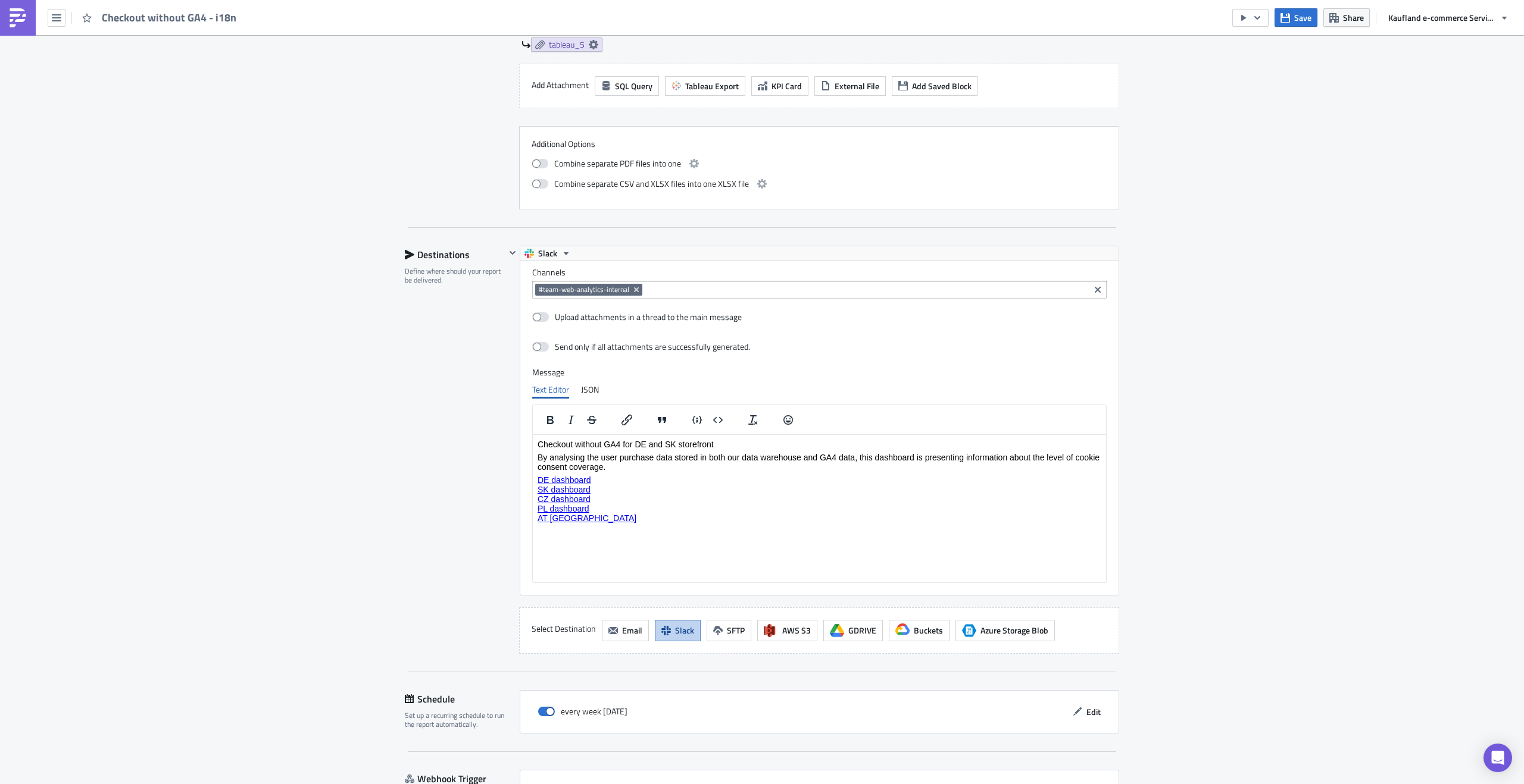
scroll to position [1297, 0]
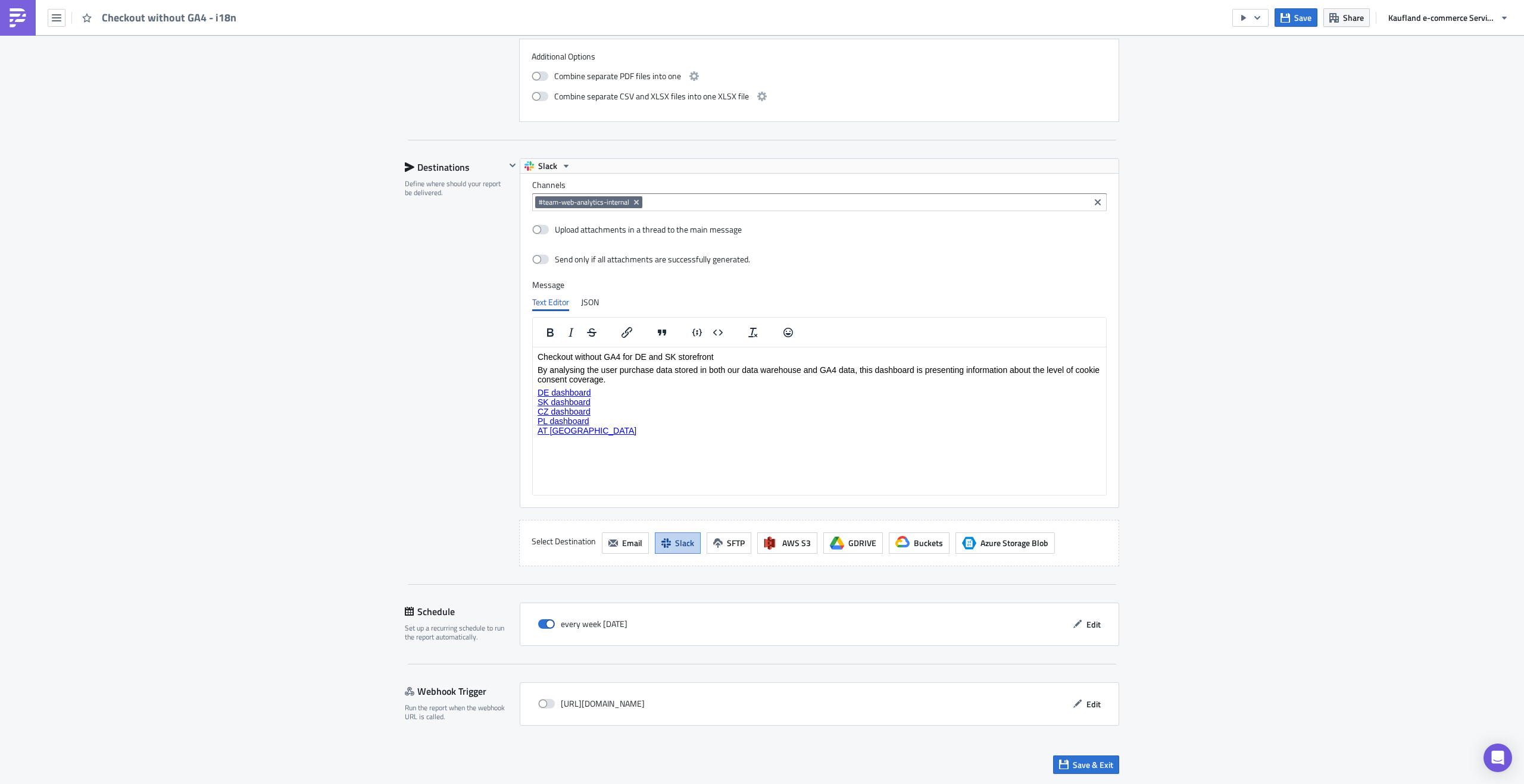
click at [694, 624] on div "every week [DATE] Edit" at bounding box center [819, 625] width 574 height 19
click at [1079, 621] on button "Edit" at bounding box center [1086, 625] width 40 height 19
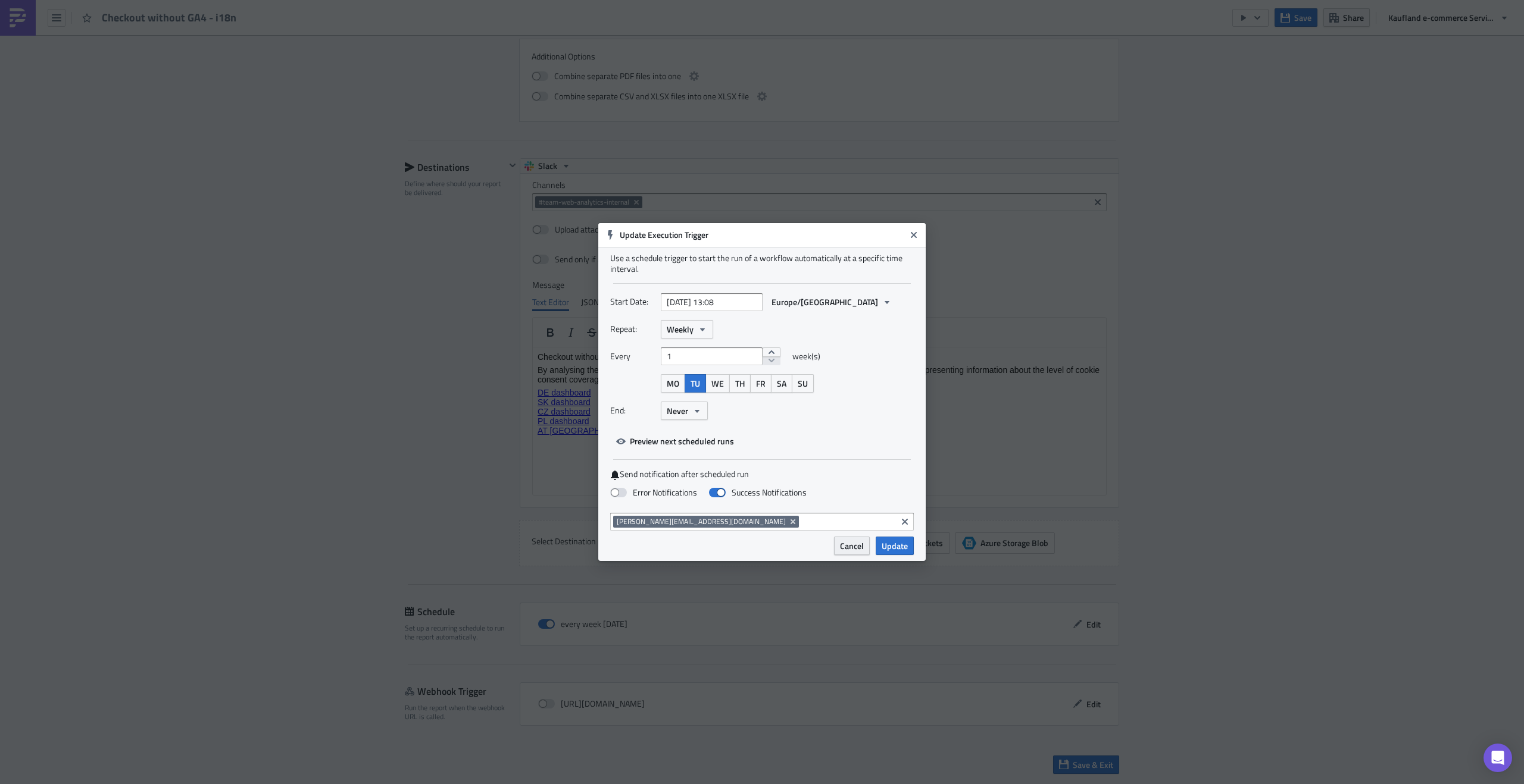
click at [847, 555] on button "Cancel" at bounding box center [852, 546] width 36 height 19
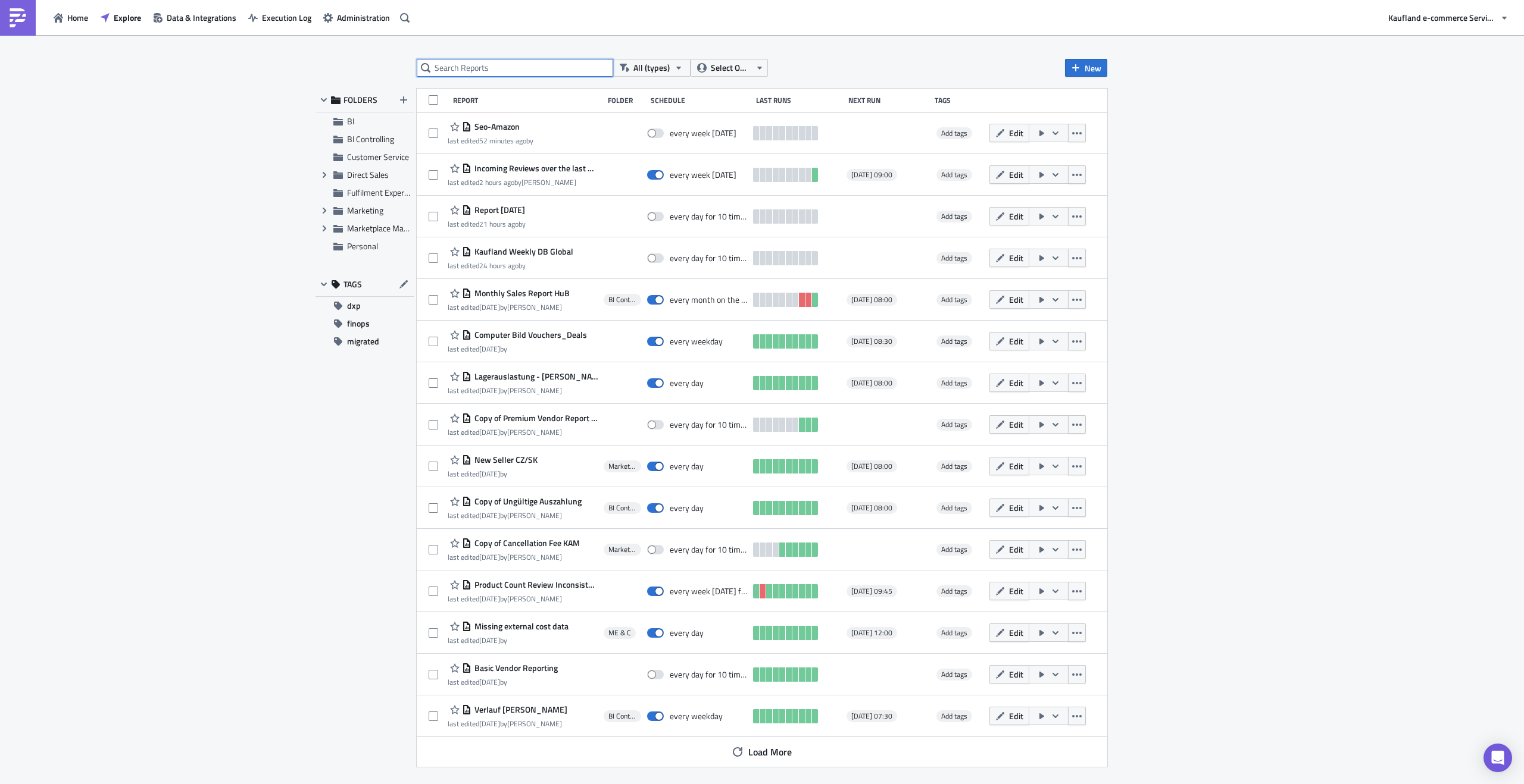
click at [487, 63] on input "text" at bounding box center [515, 68] width 196 height 18
type input "checkout"
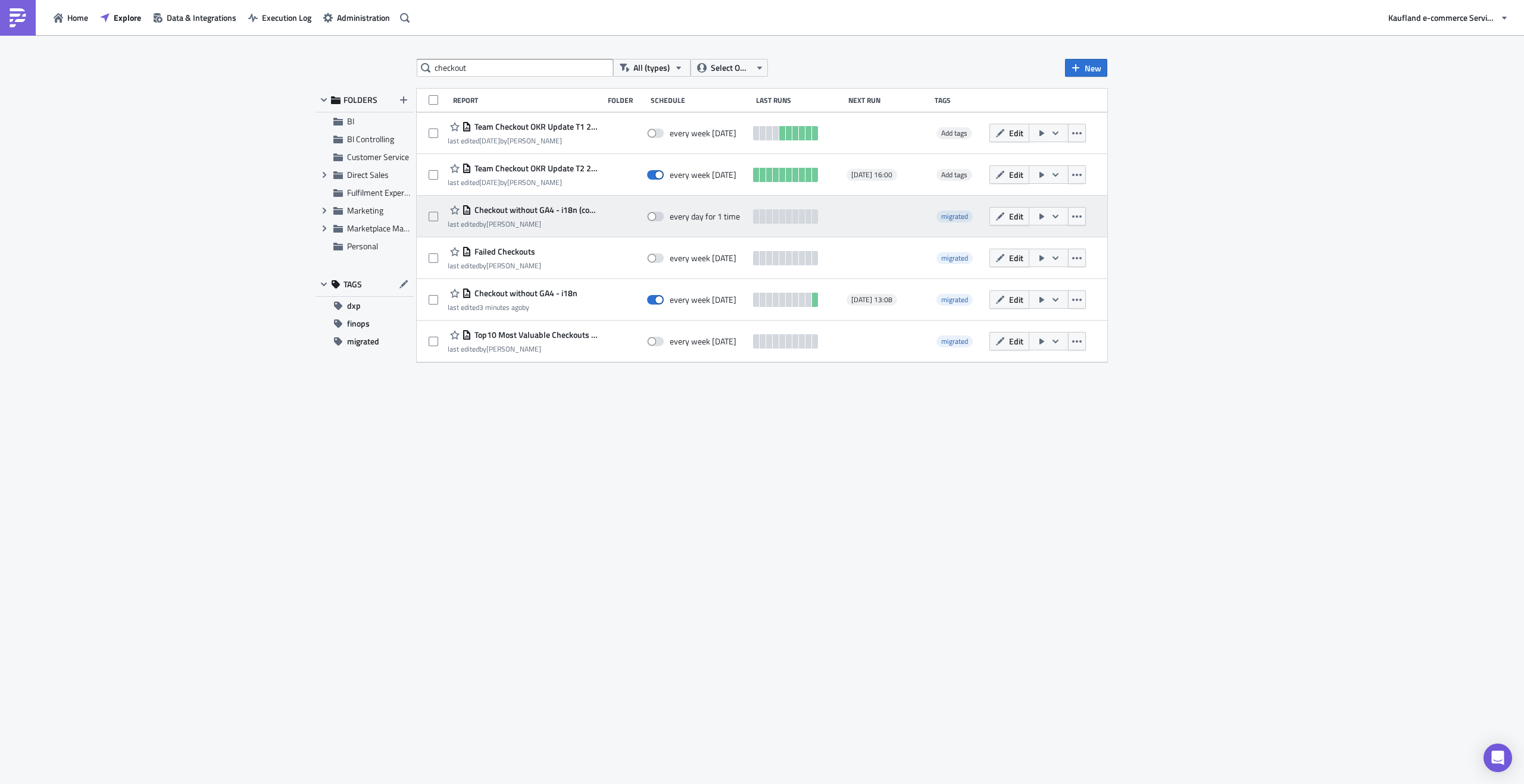
click at [486, 212] on span "Checkout without GA4 - i18n (copy)" at bounding box center [534, 210] width 126 height 11
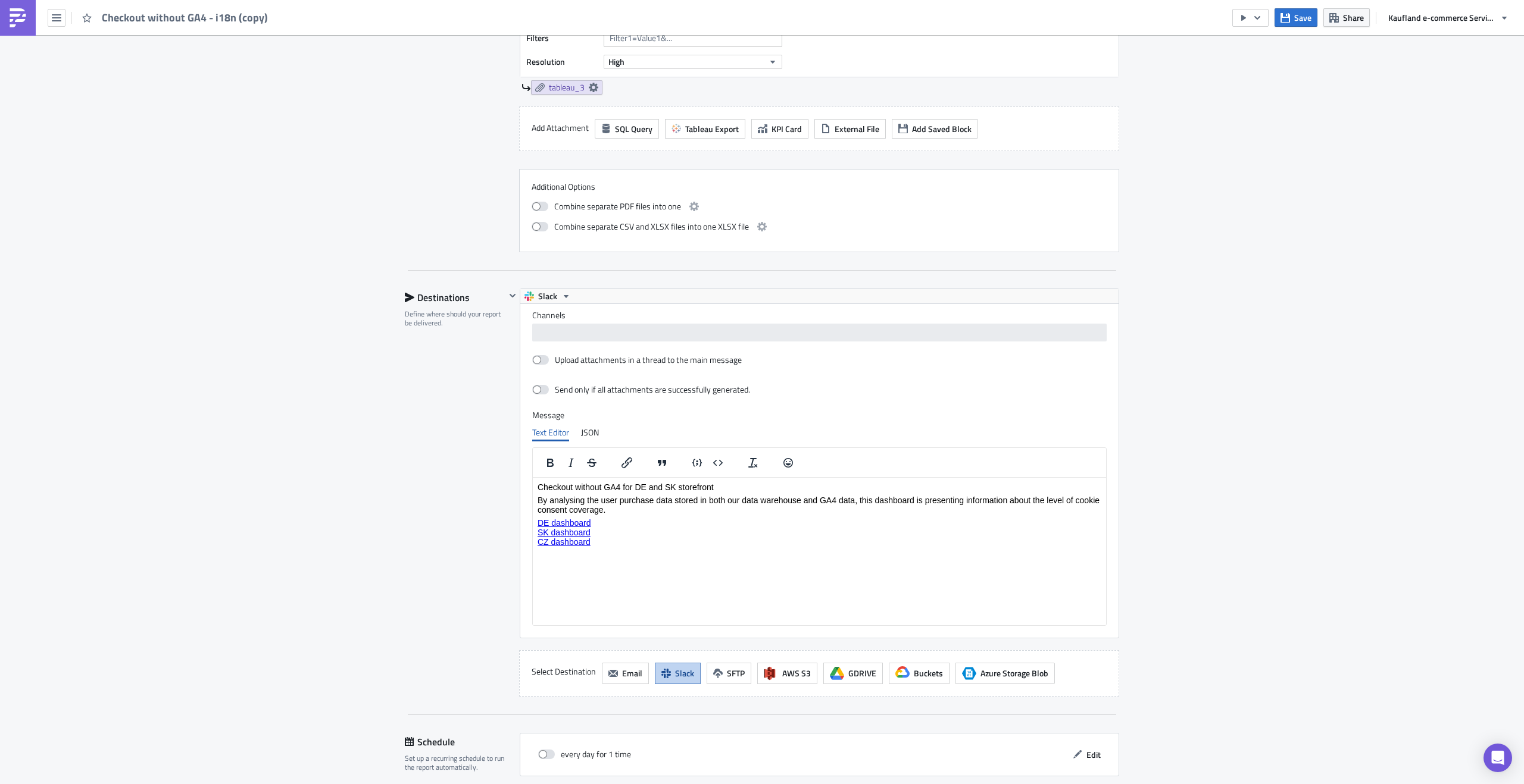
scroll to position [826, 0]
click at [638, 756] on div "every day for 1 time Edit" at bounding box center [819, 754] width 574 height 19
click at [1086, 752] on span "Edit" at bounding box center [1093, 753] width 15 height 13
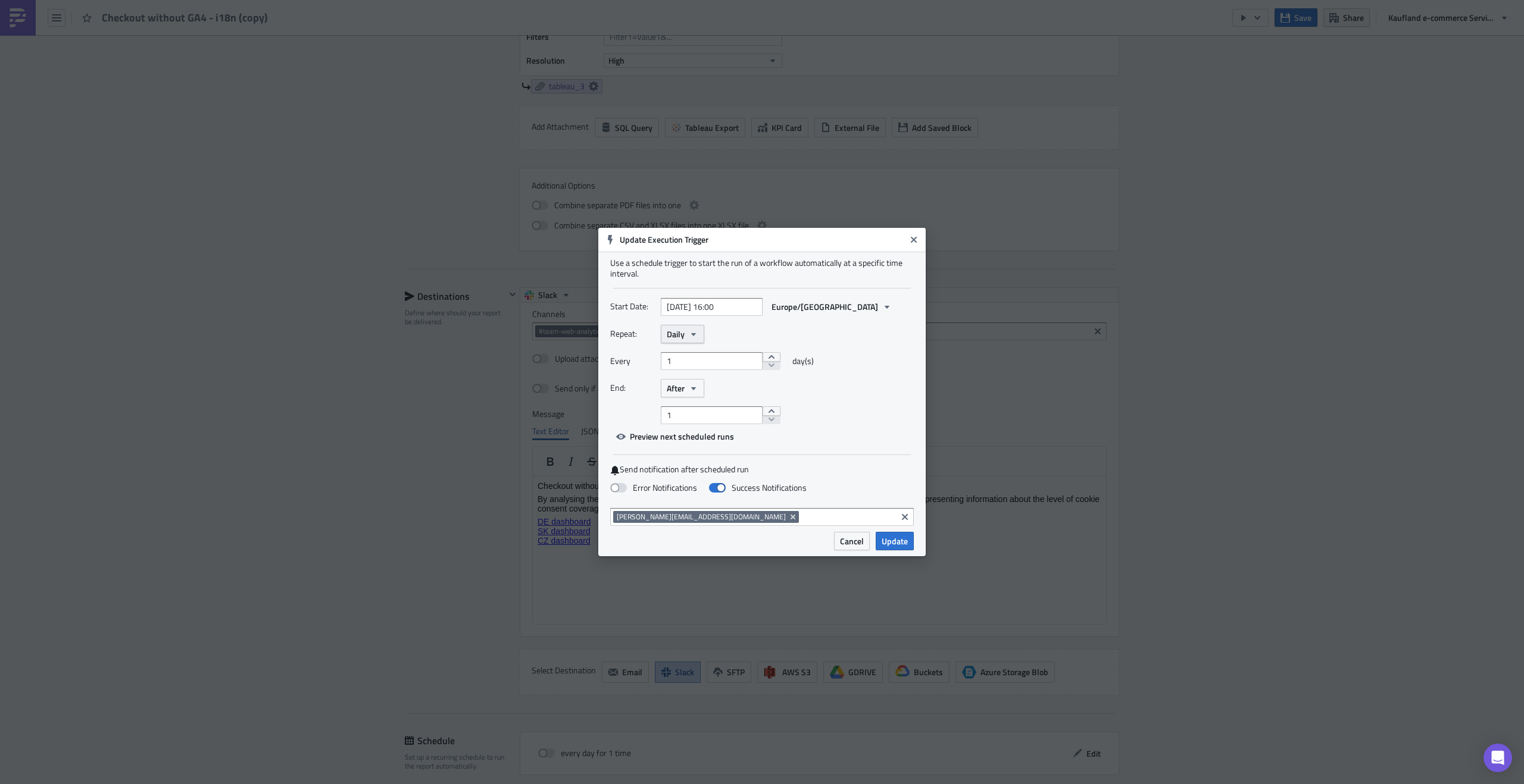
click at [696, 328] on button "Daily" at bounding box center [682, 335] width 44 height 19
click at [702, 383] on link "Weekly" at bounding box center [717, 391] width 107 height 18
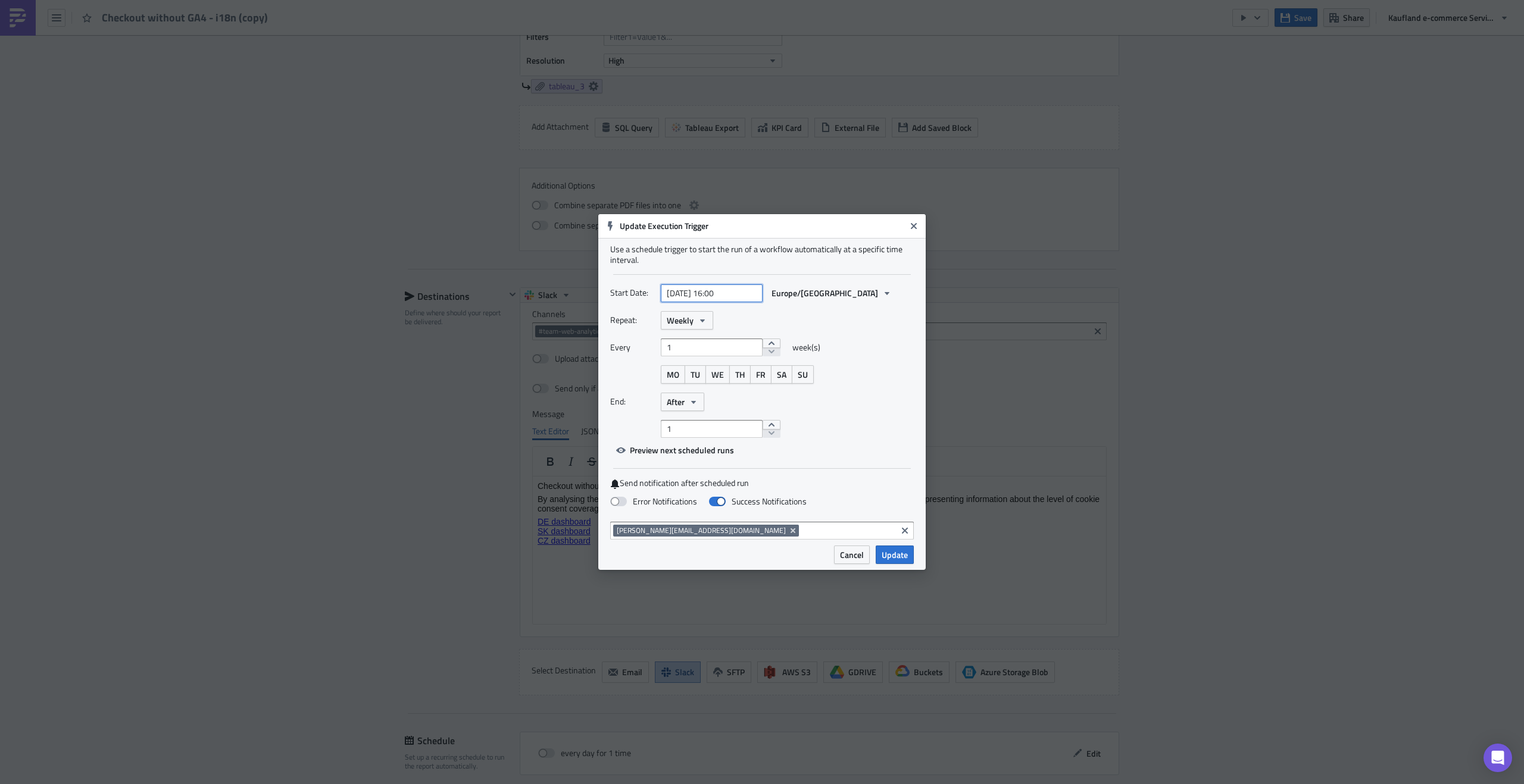
select select "6"
select select "2023"
click at [722, 292] on input "[DATE] 16:00" at bounding box center [711, 293] width 102 height 18
type input "[DATE] 14:00"
click at [821, 325] on div "Repeat: Weekly" at bounding box center [762, 321] width 304 height 19
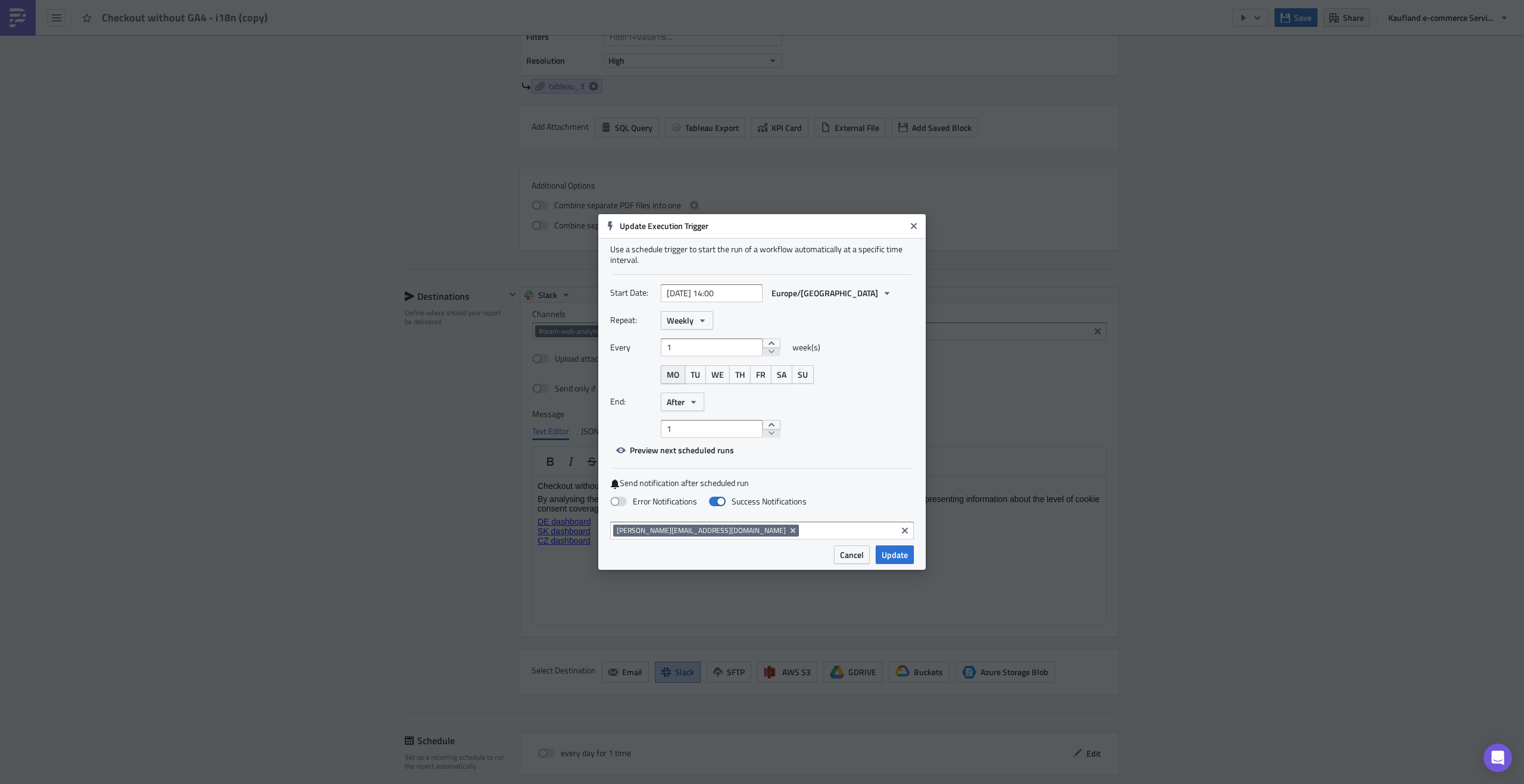
click at [672, 382] on button "MO" at bounding box center [673, 375] width 25 height 19
click at [690, 454] on span "Preview next scheduled runs" at bounding box center [682, 450] width 104 height 13
click at [856, 464] on div "Use a schedule trigger to start the run of a workflow automatically at a specif…" at bounding box center [762, 391] width 327 height 307
drag, startPoint x: 891, startPoint y: 561, endPoint x: 878, endPoint y: 492, distance: 70.2
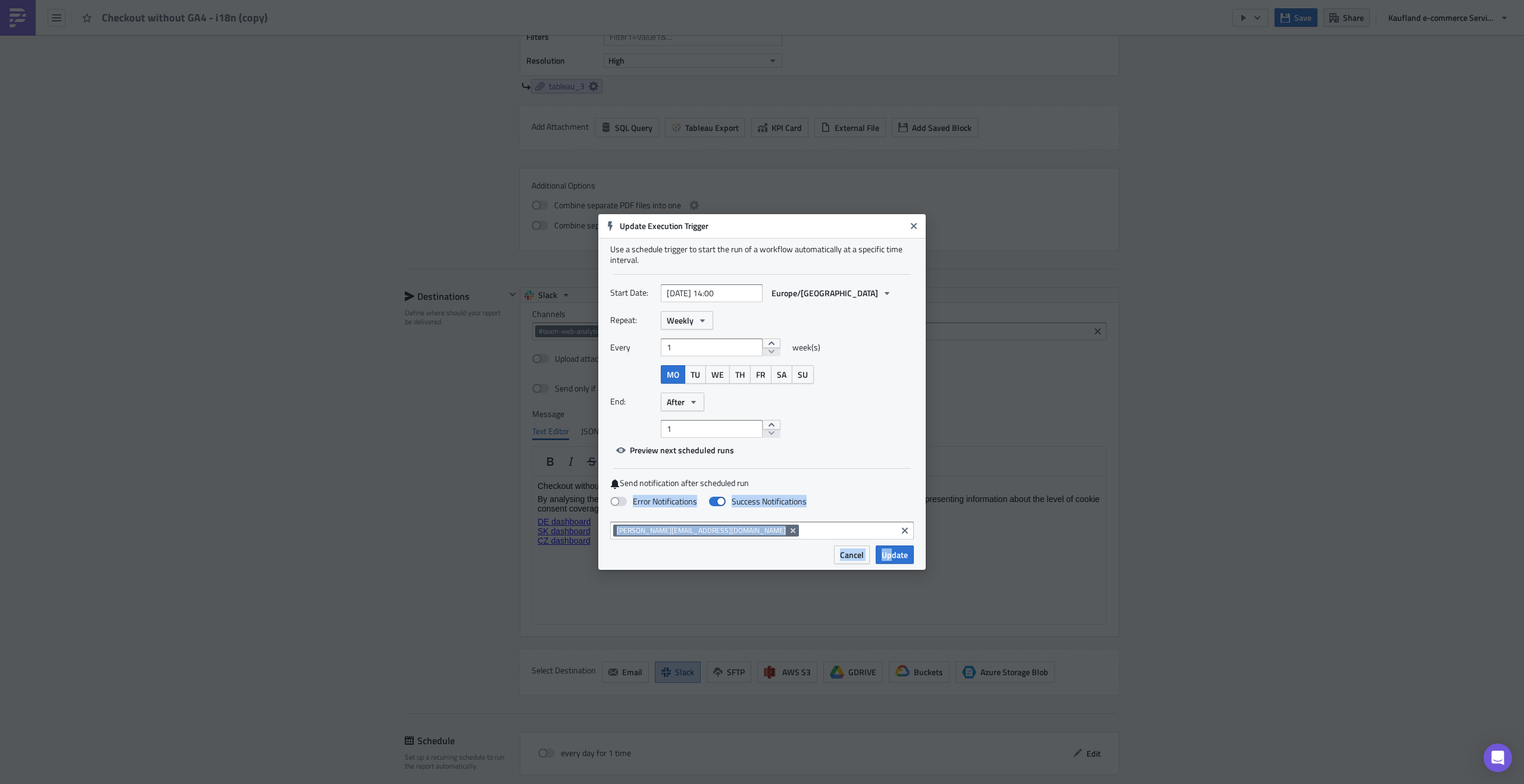
click at [878, 492] on div "Update Execution Trigger Use a schedule trigger to start the run of a workflow …" at bounding box center [762, 392] width 327 height 356
click at [864, 491] on div "Send notification after scheduled run Error Notifications Success Notifications" at bounding box center [762, 495] width 304 height 35
click at [616, 508] on div "Error Notifications Success Notifications" at bounding box center [762, 502] width 304 height 21
click at [616, 501] on span at bounding box center [618, 502] width 16 height 9
click at [10, 9] on input "Error Notifications" at bounding box center [6, 5] width 8 height 8
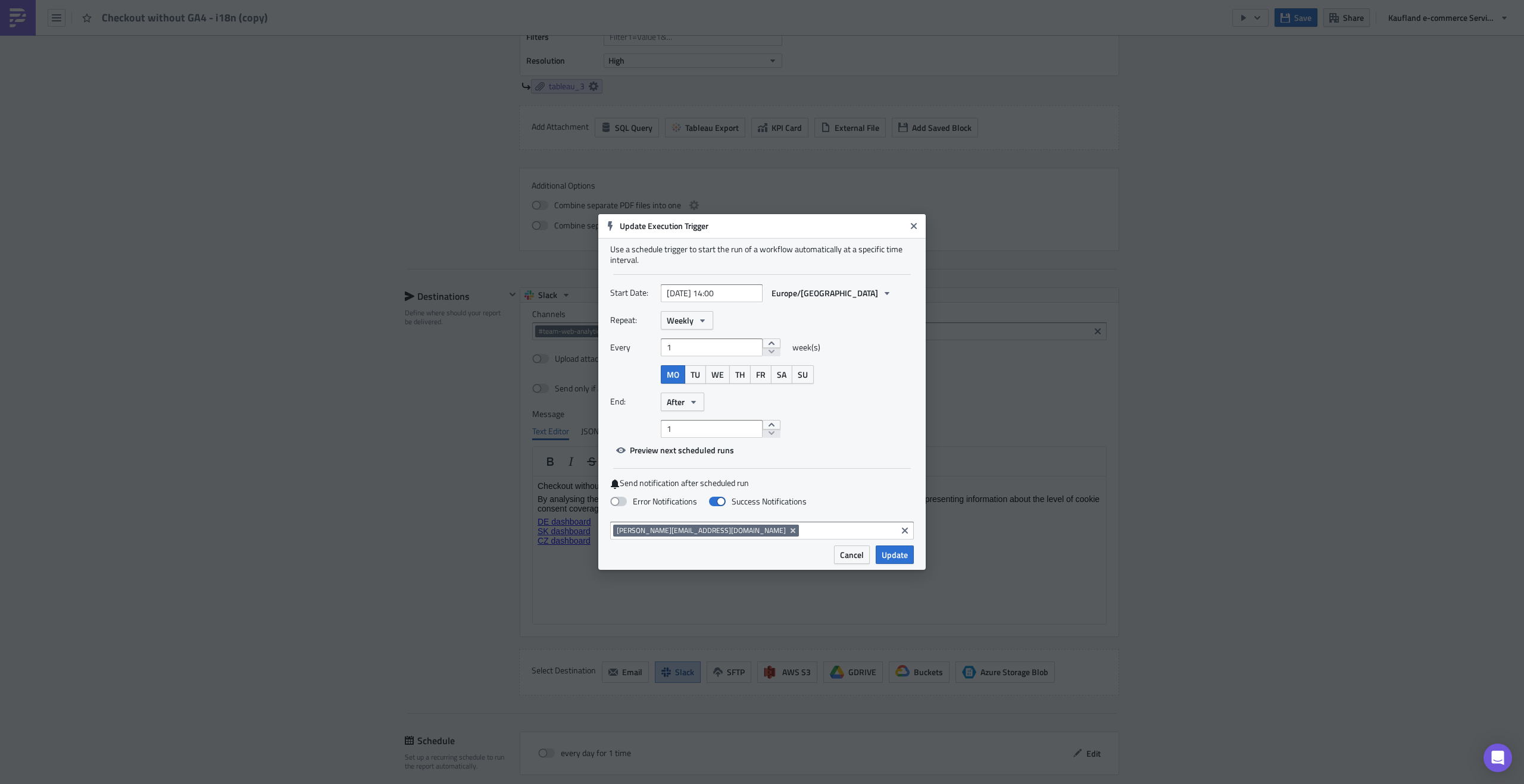
checkbox input "true"
click at [715, 502] on span at bounding box center [717, 502] width 16 height 9
click at [10, 9] on input "Success Notifications" at bounding box center [6, 5] width 8 height 8
checkbox input "false"
click at [685, 404] on button "After" at bounding box center [682, 402] width 44 height 19
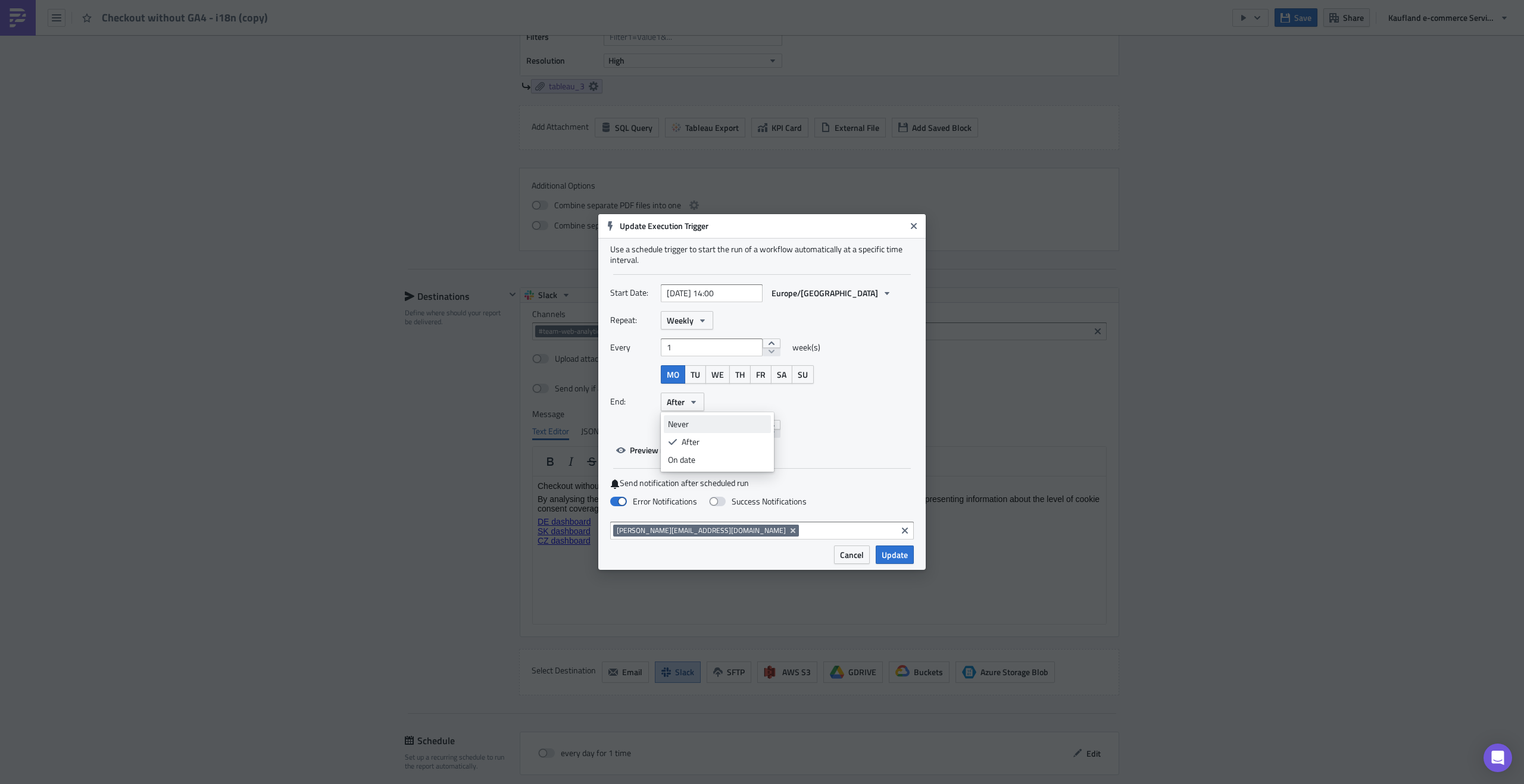
click at [695, 419] on div "Never" at bounding box center [717, 425] width 98 height 12
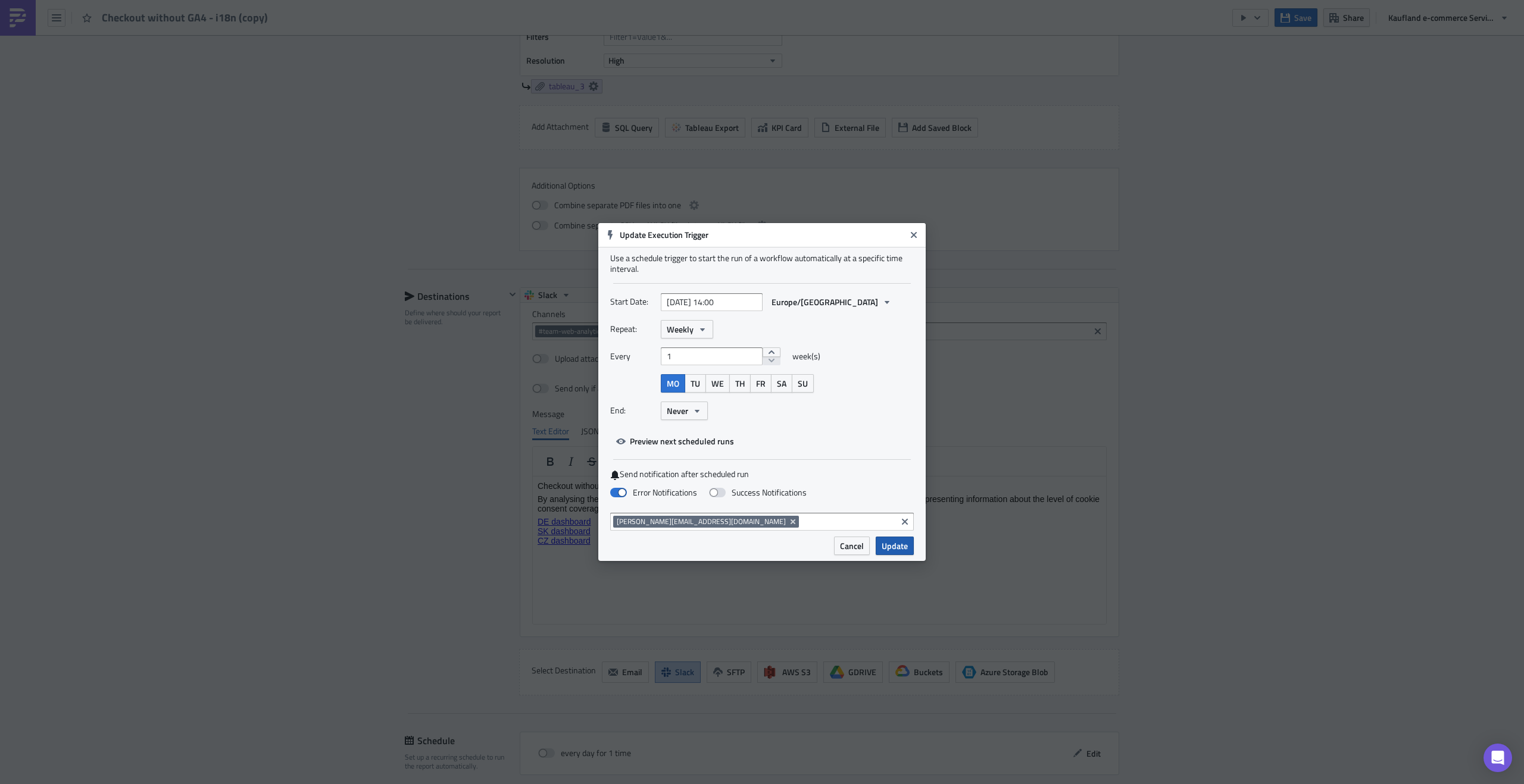
click at [896, 543] on span "Update" at bounding box center [895, 546] width 27 height 13
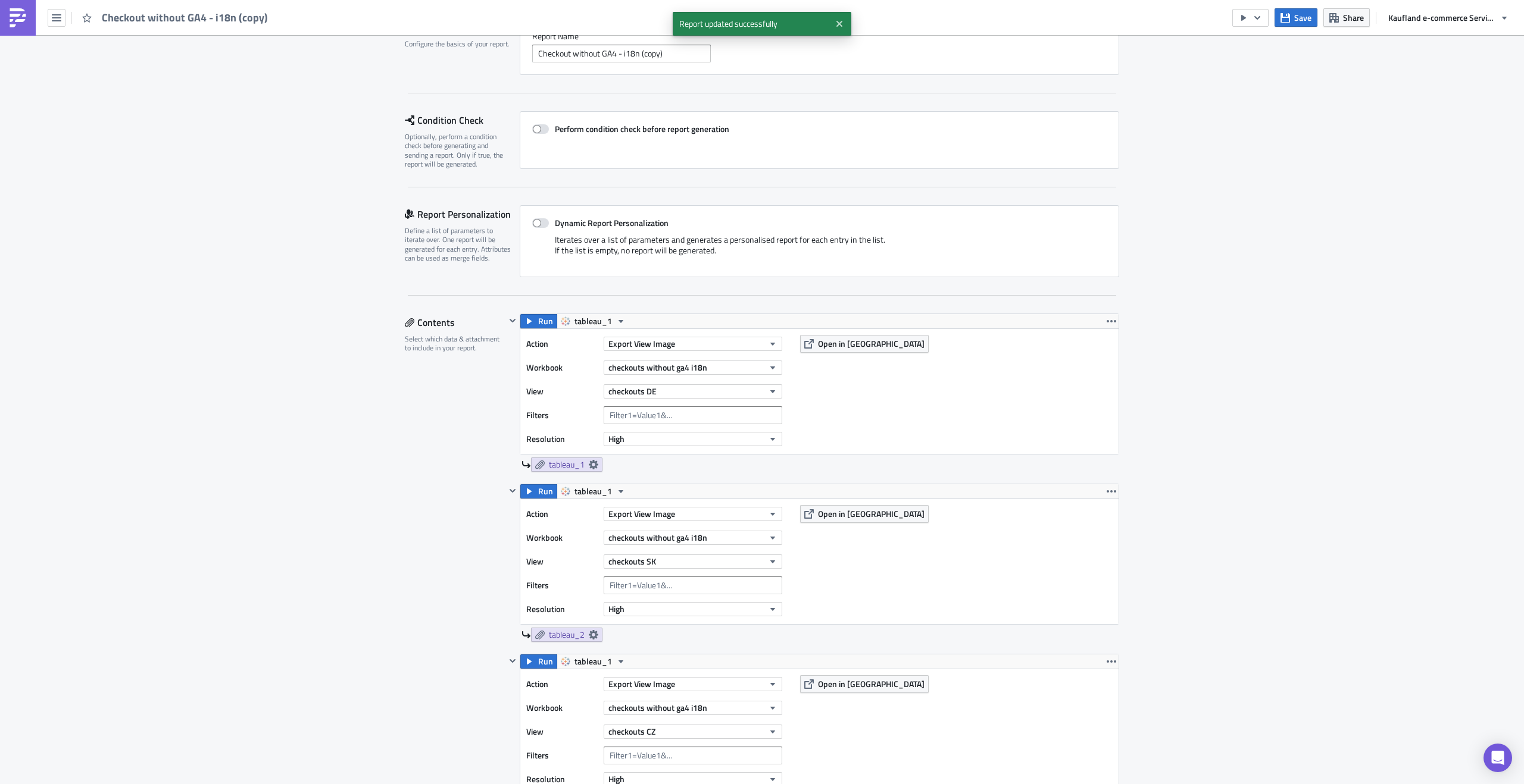
scroll to position [0, 0]
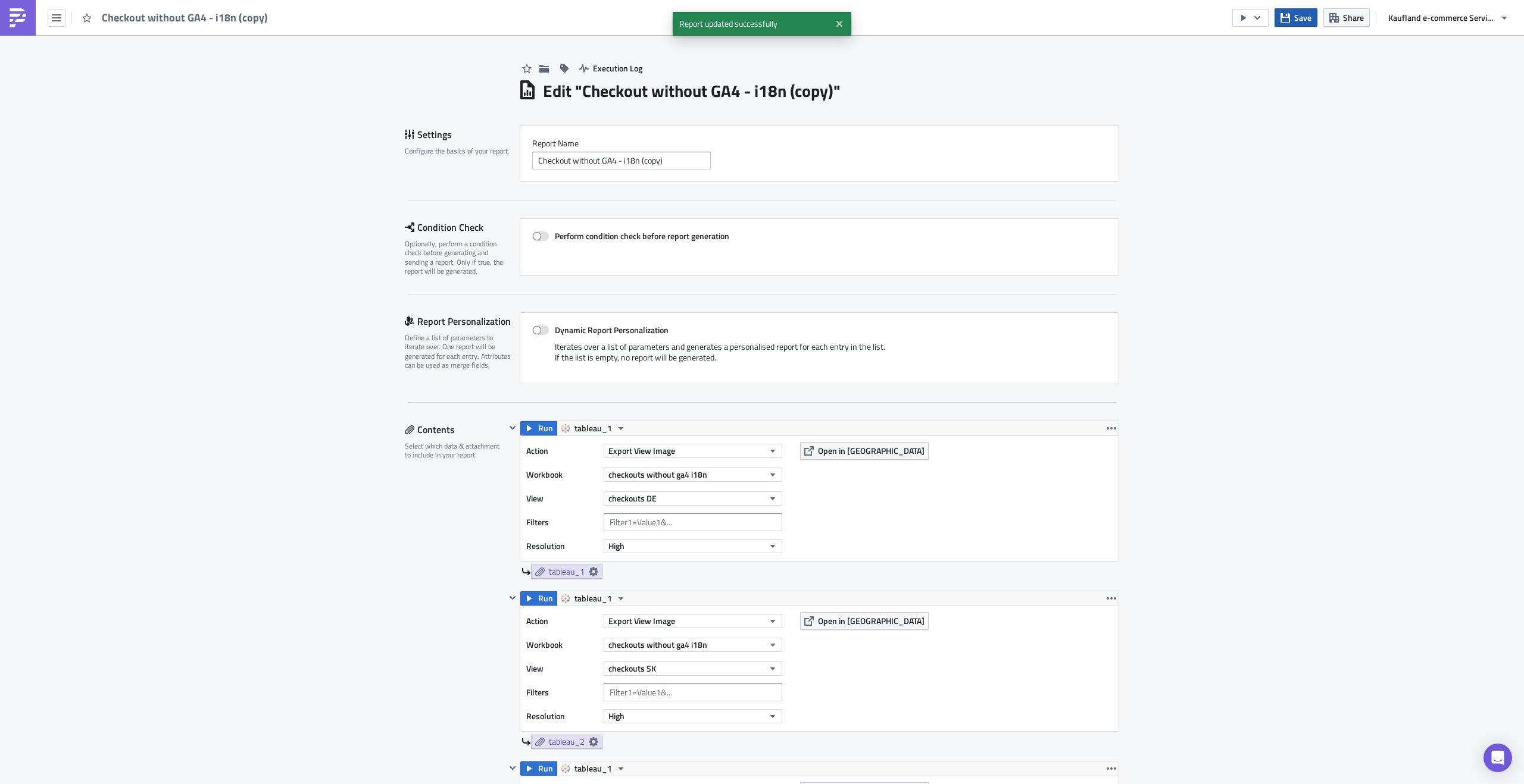
click at [1288, 10] on button "Save" at bounding box center [1296, 18] width 43 height 19
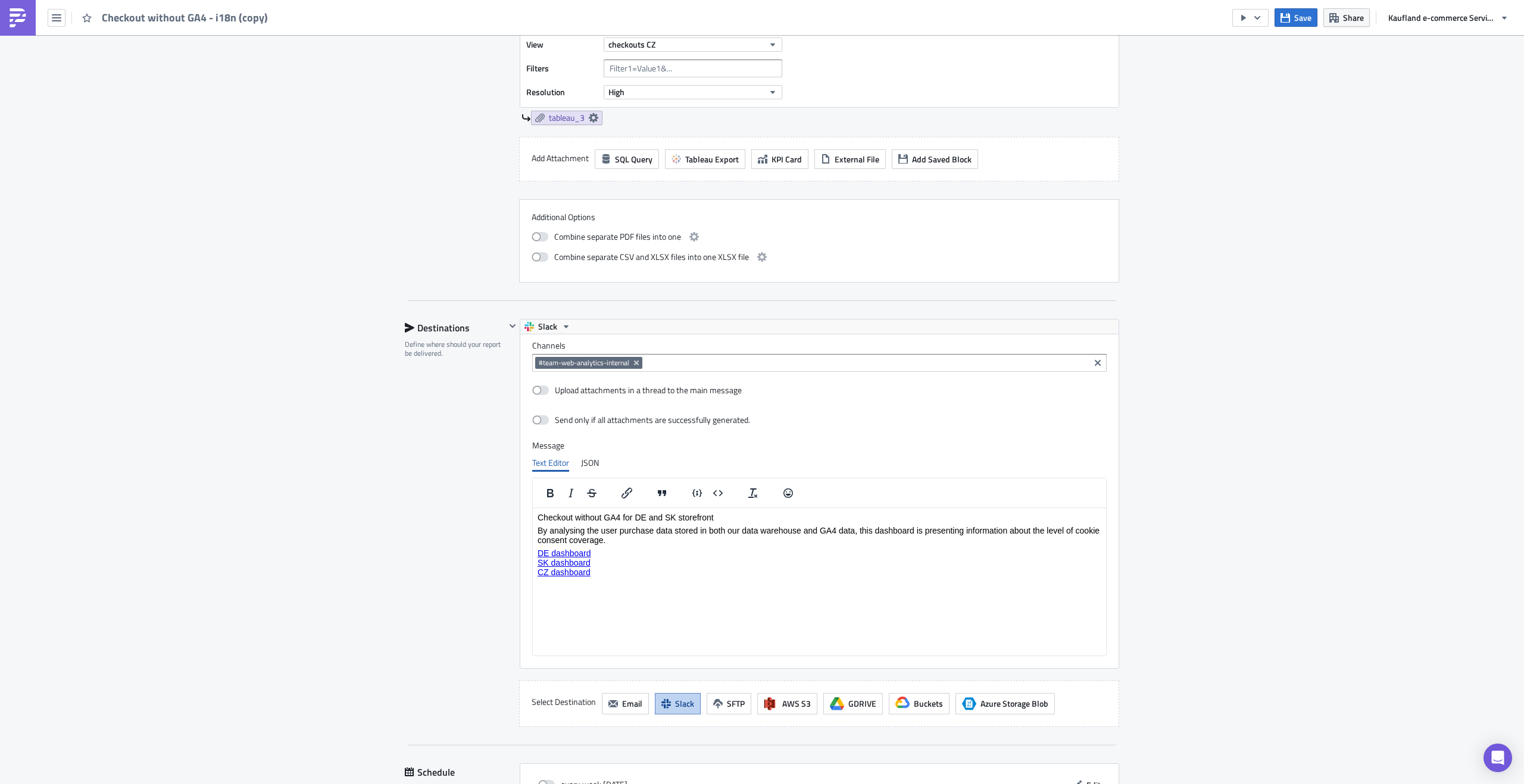
scroll to position [956, 0]
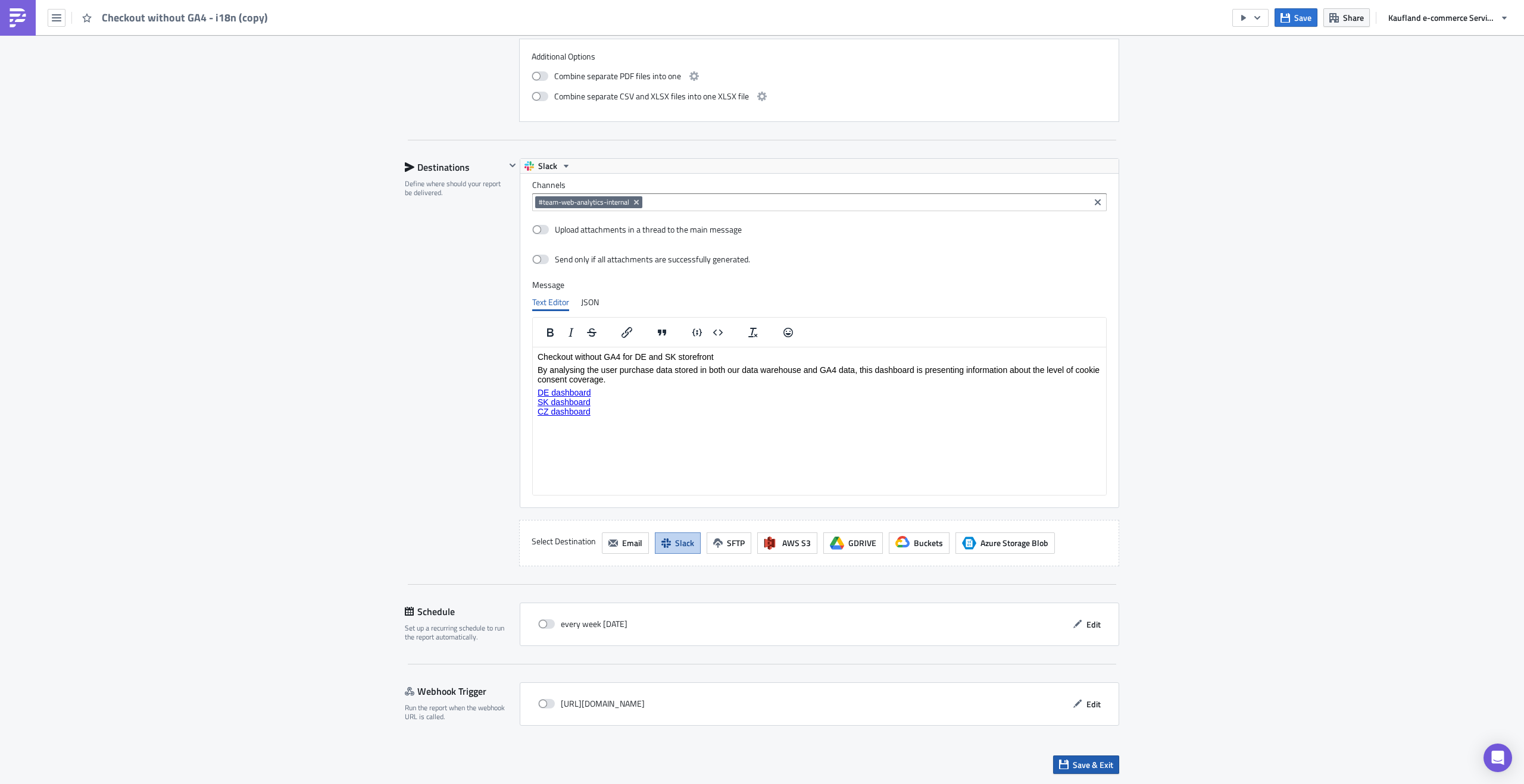
click at [1073, 760] on span "Save & Exit" at bounding box center [1092, 764] width 40 height 13
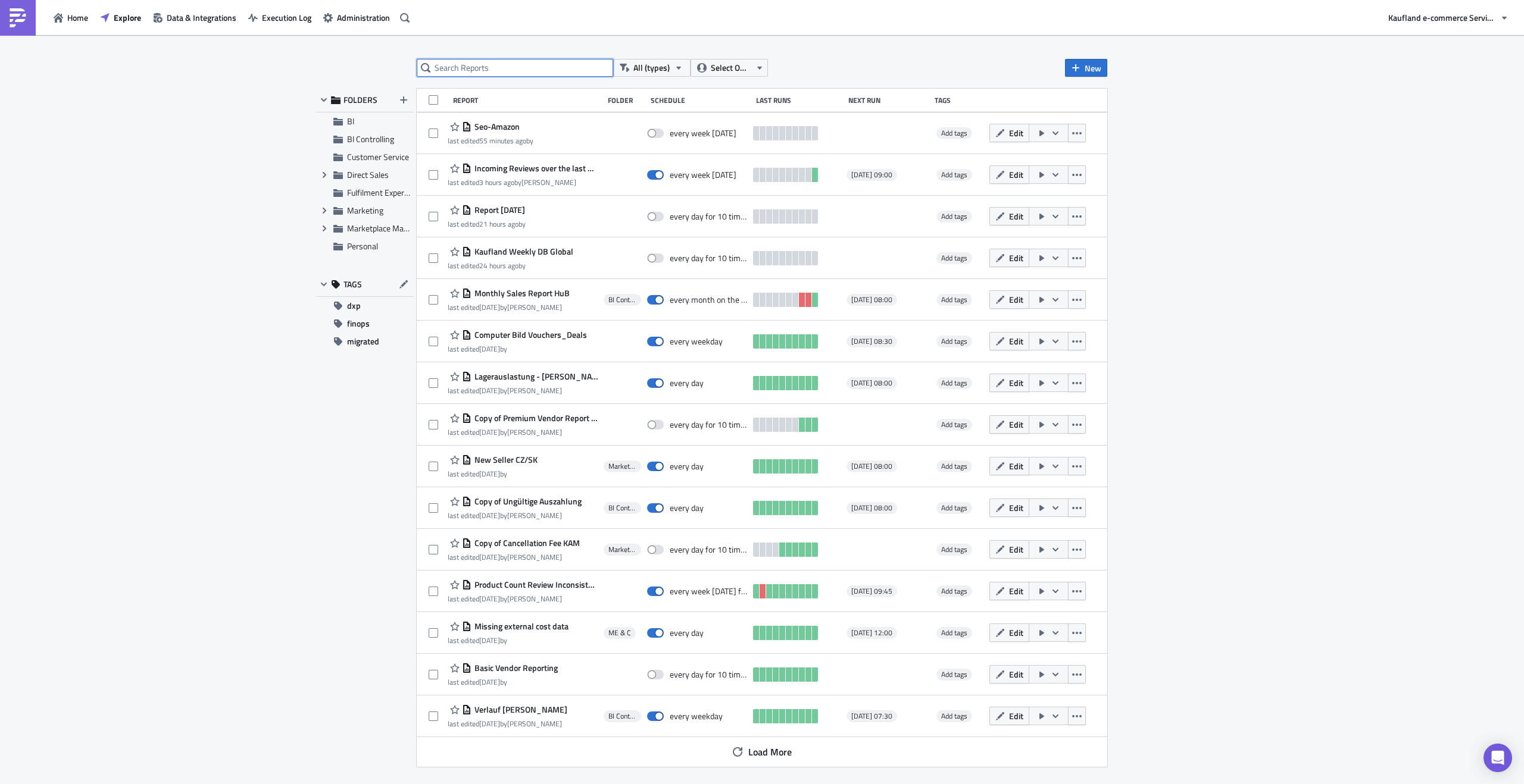
click at [485, 74] on input "text" at bounding box center [515, 68] width 196 height 18
type input "checkout"
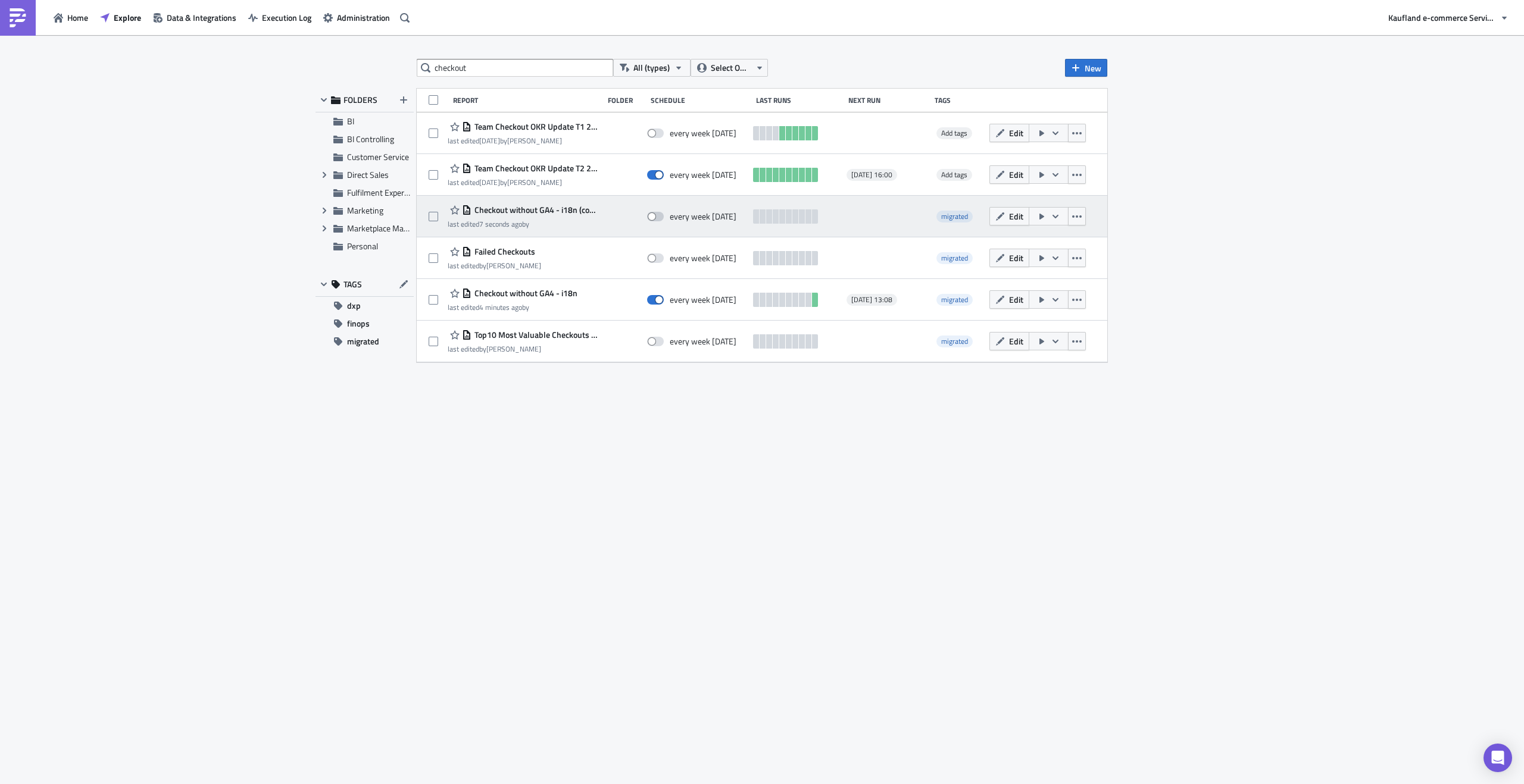
click at [658, 218] on span at bounding box center [655, 217] width 16 height 9
click at [658, 218] on input "checkbox" at bounding box center [653, 217] width 8 height 8
checkbox input "true"
click at [548, 210] on span "Checkout without GA4 - i18n (copy)" at bounding box center [534, 210] width 126 height 11
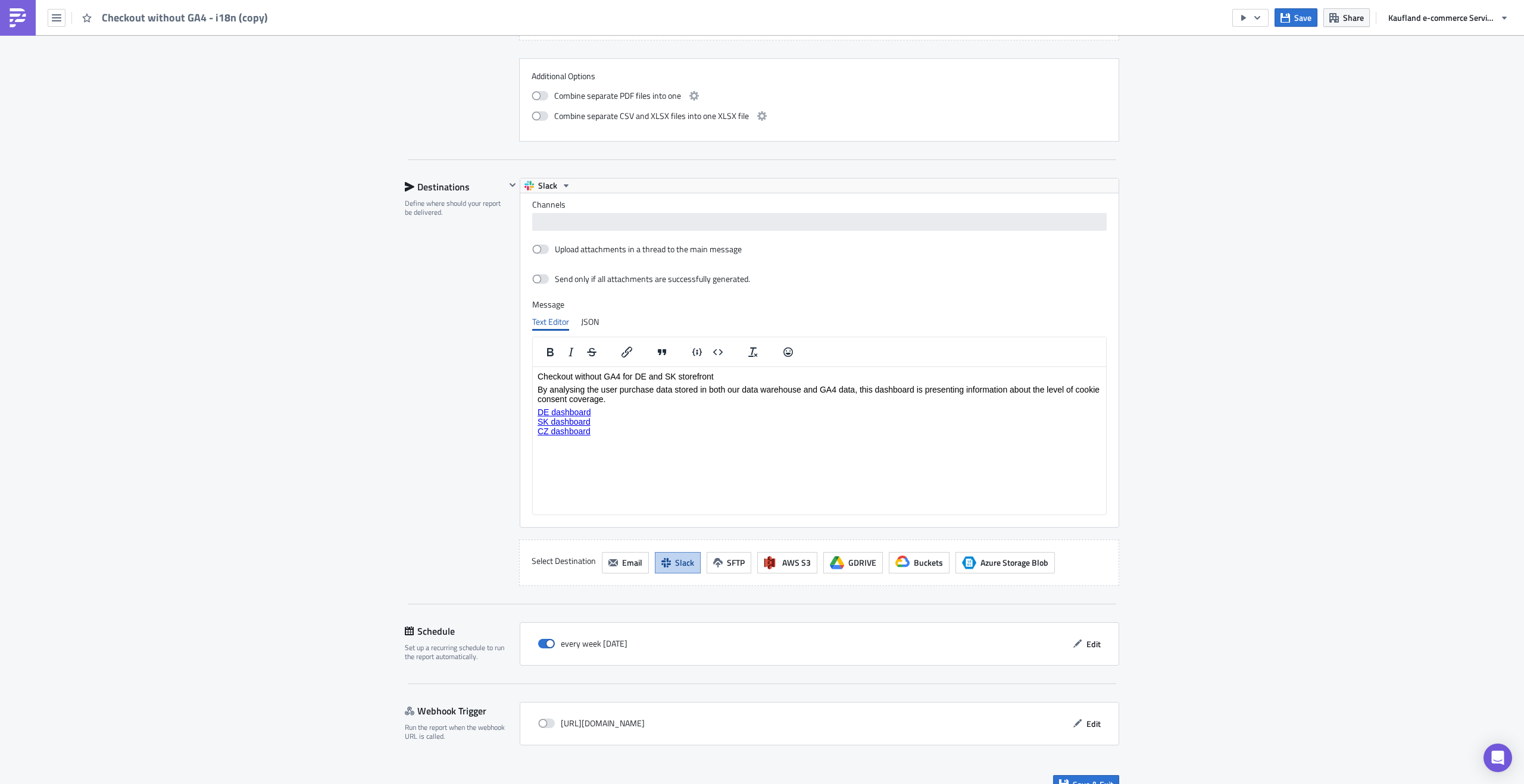
scroll to position [956, 0]
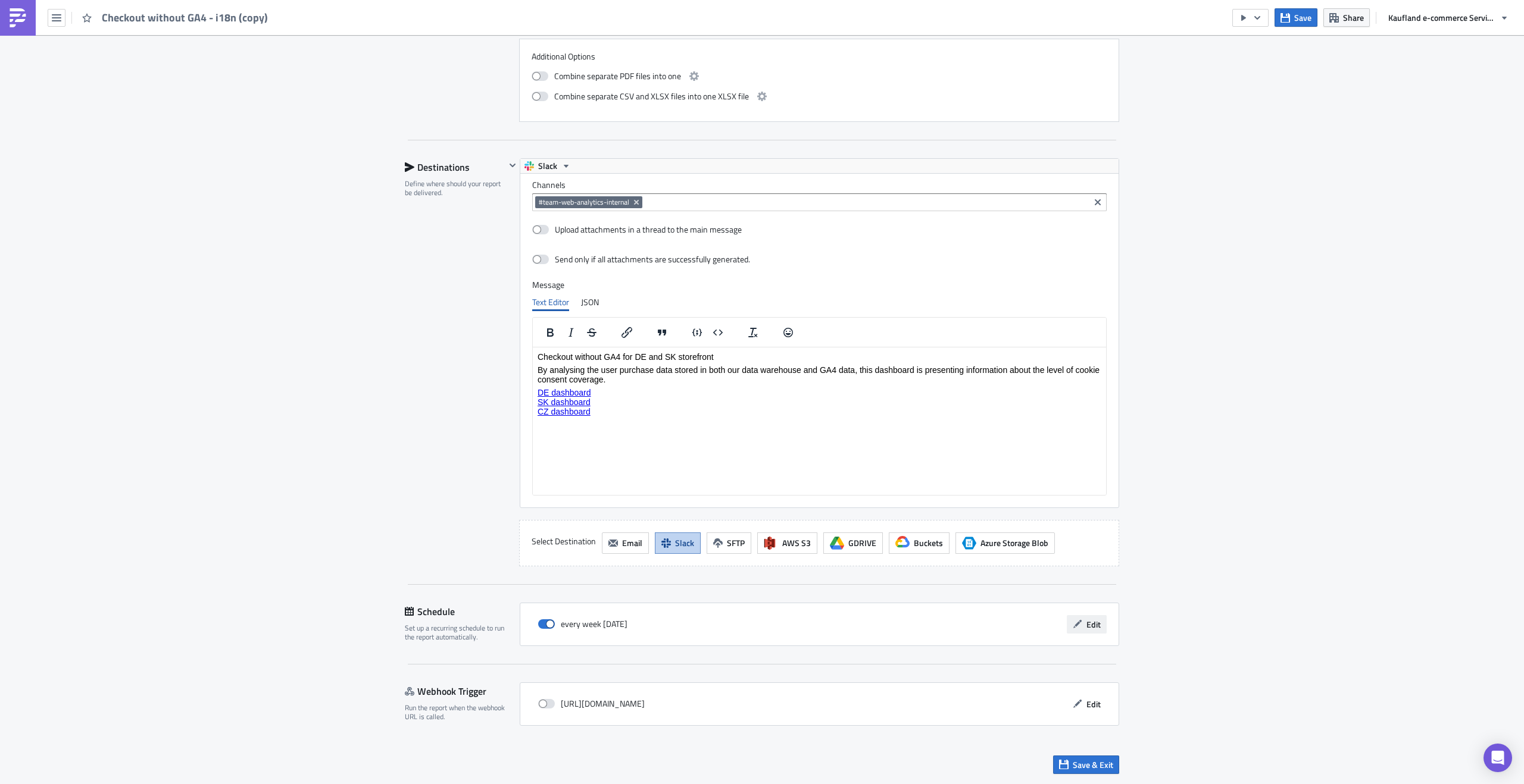
click at [1079, 618] on button "Edit" at bounding box center [1086, 625] width 40 height 19
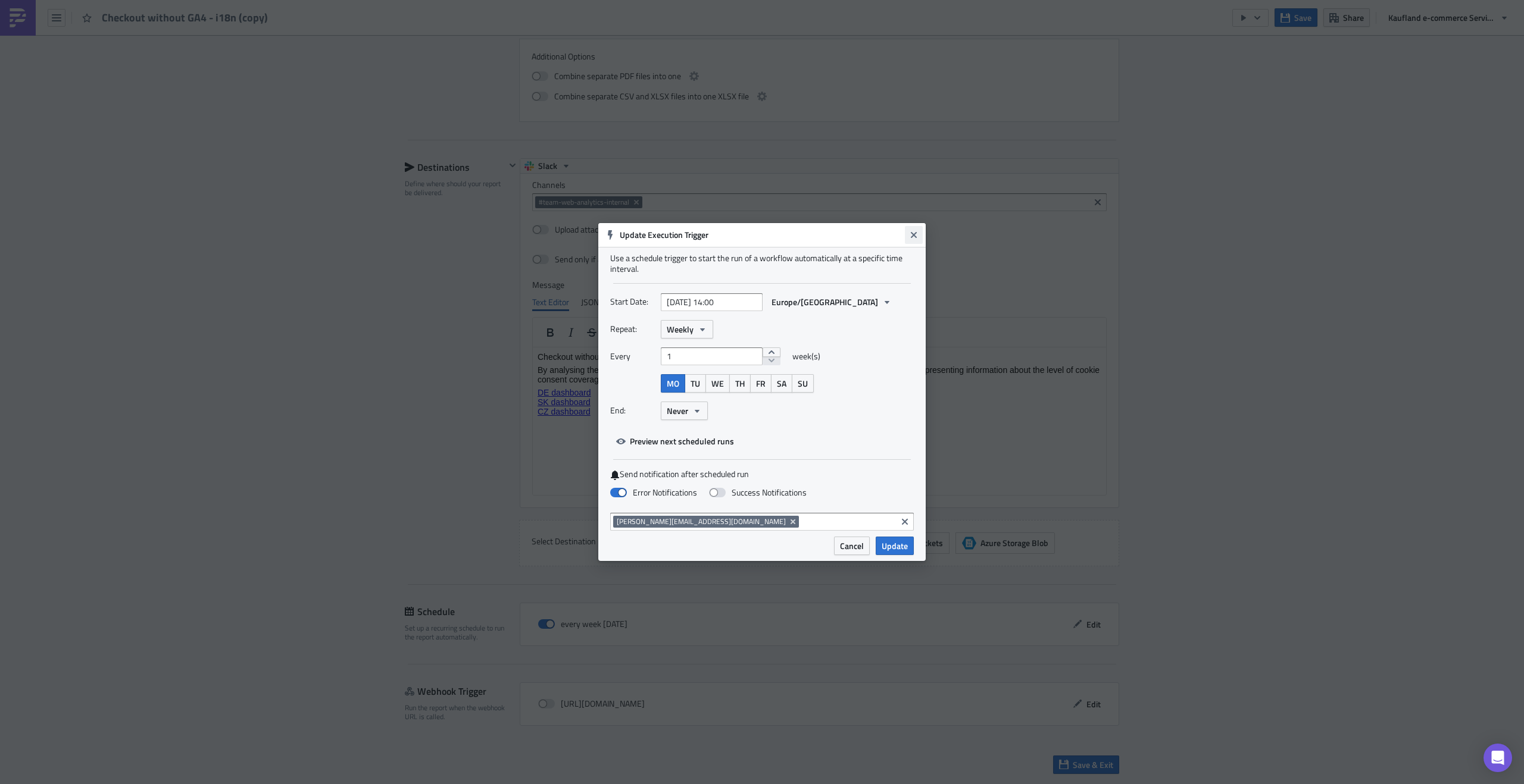
click at [914, 235] on icon "Close" at bounding box center [914, 235] width 6 height 6
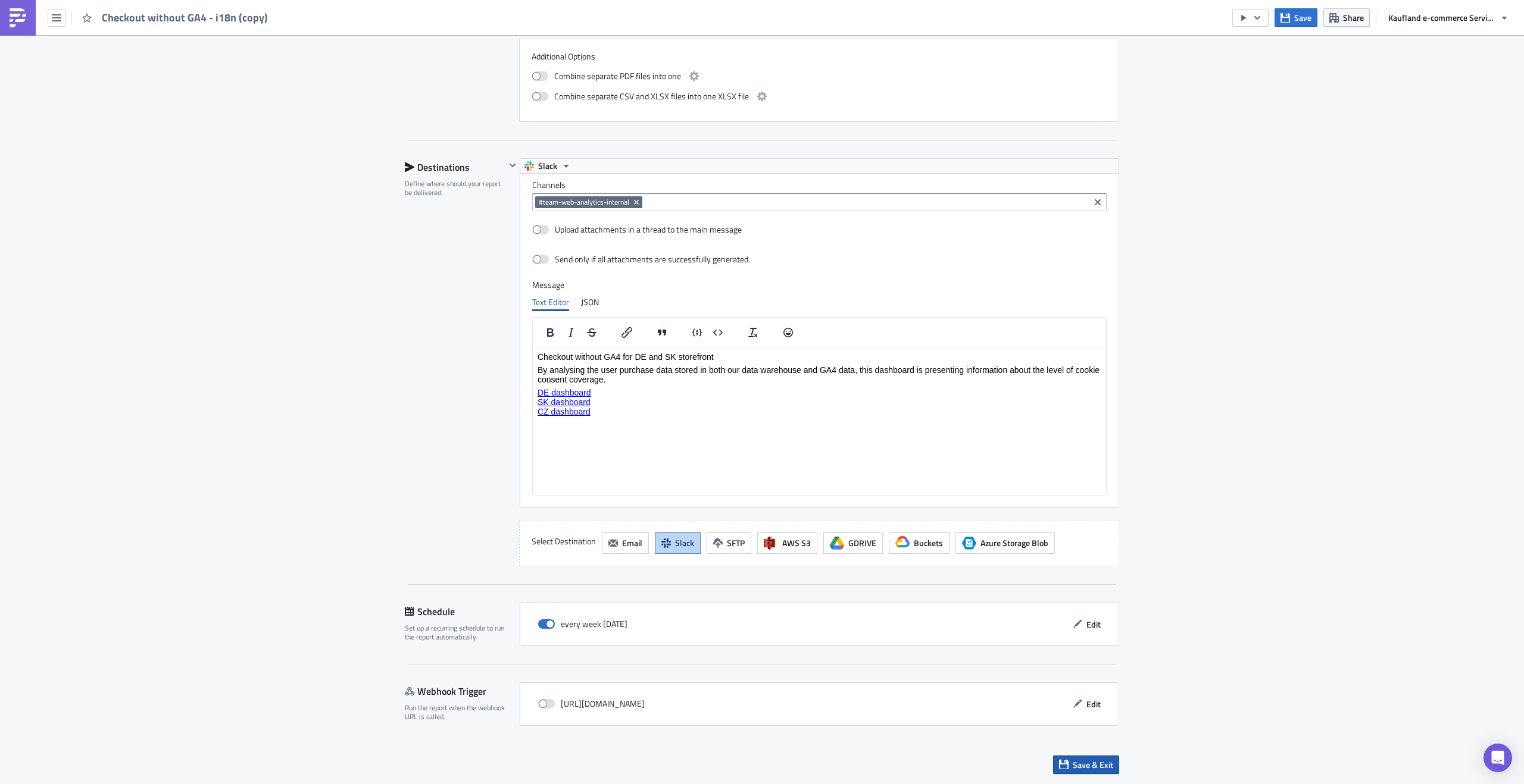
click at [1084, 769] on span "Save & Exit" at bounding box center [1092, 764] width 40 height 13
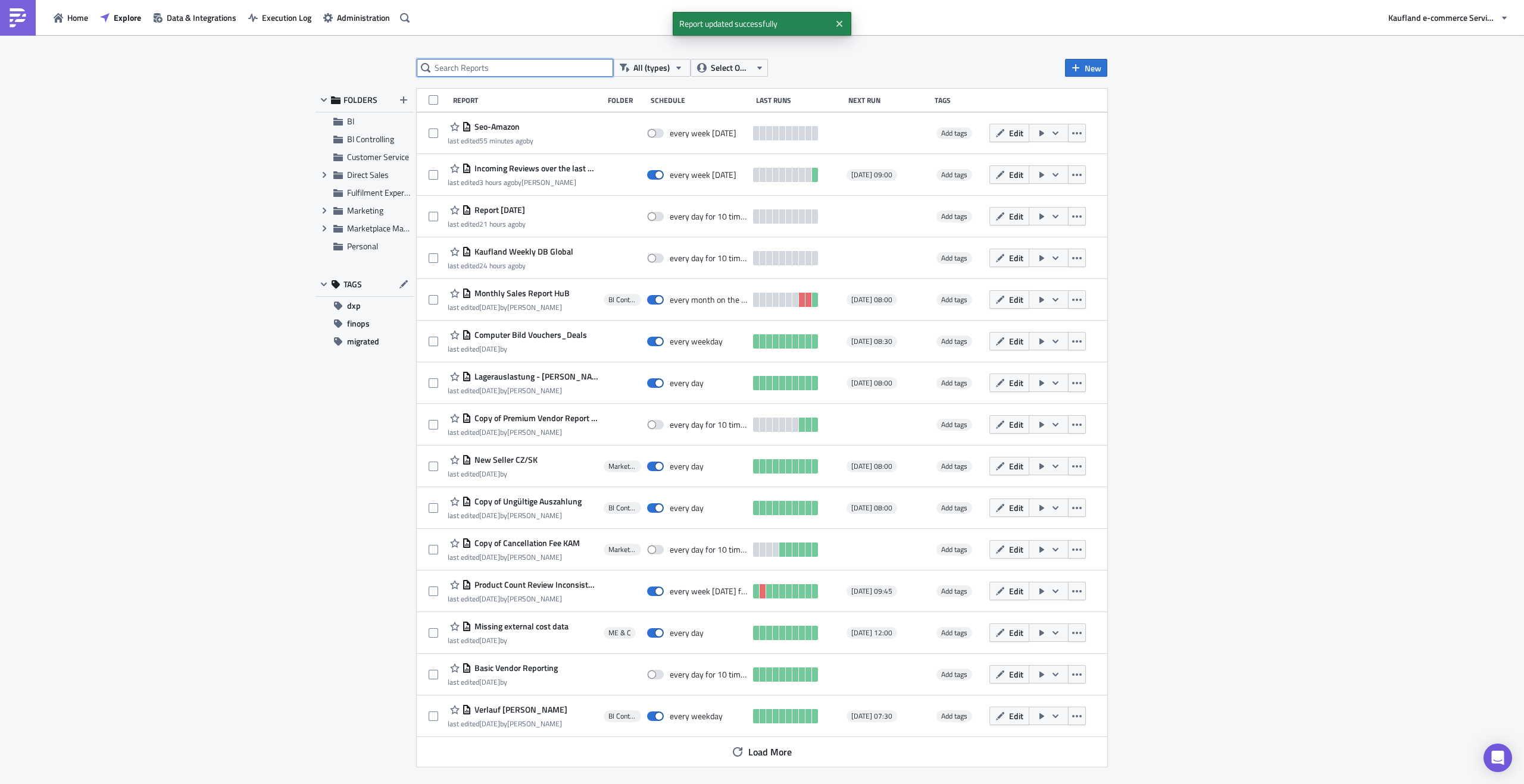
click at [538, 74] on input "text" at bounding box center [515, 68] width 196 height 18
type input "checkout"
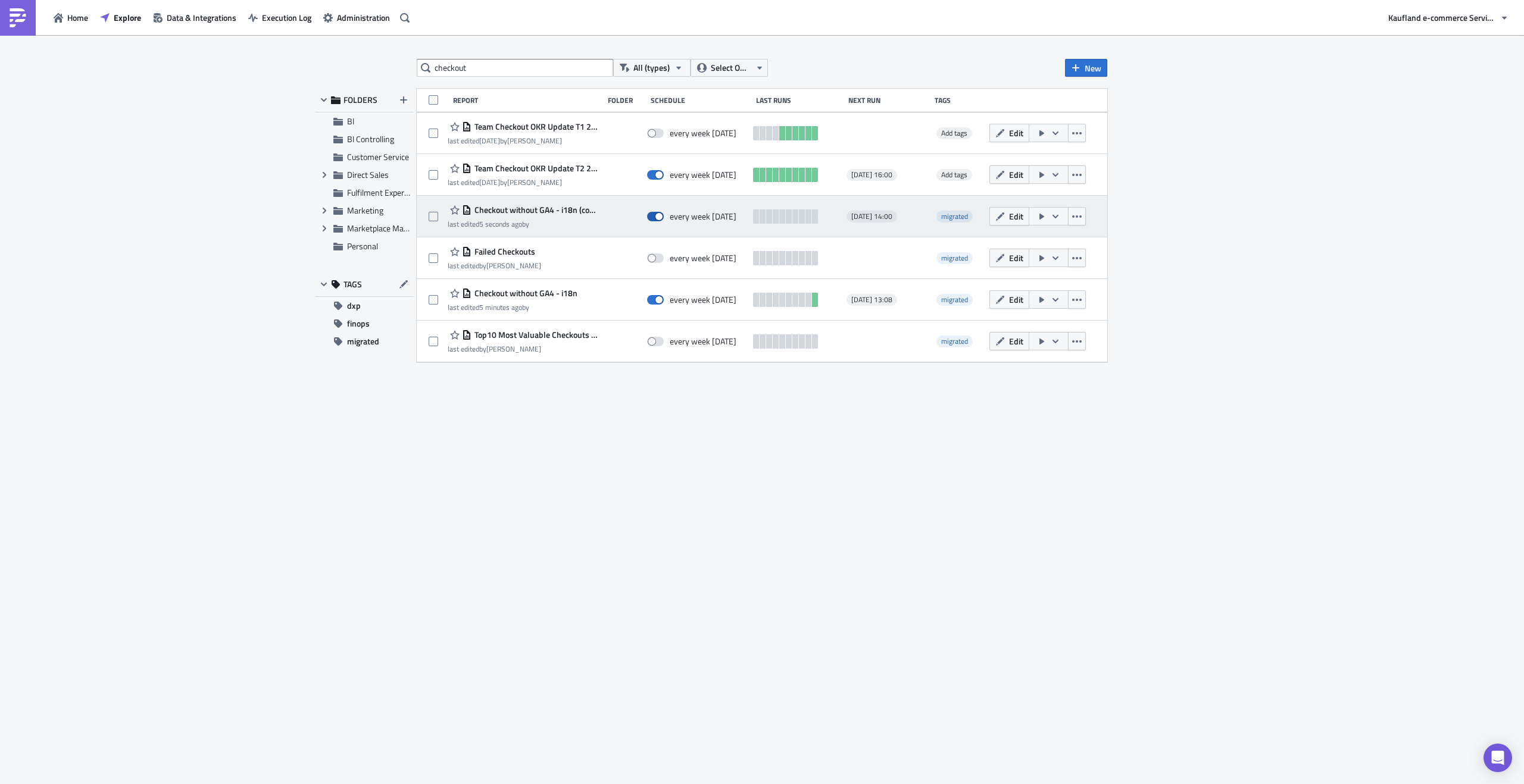
click at [657, 216] on span at bounding box center [655, 217] width 16 height 9
click at [657, 216] on input "checkbox" at bounding box center [653, 217] width 8 height 8
checkbox input "false"
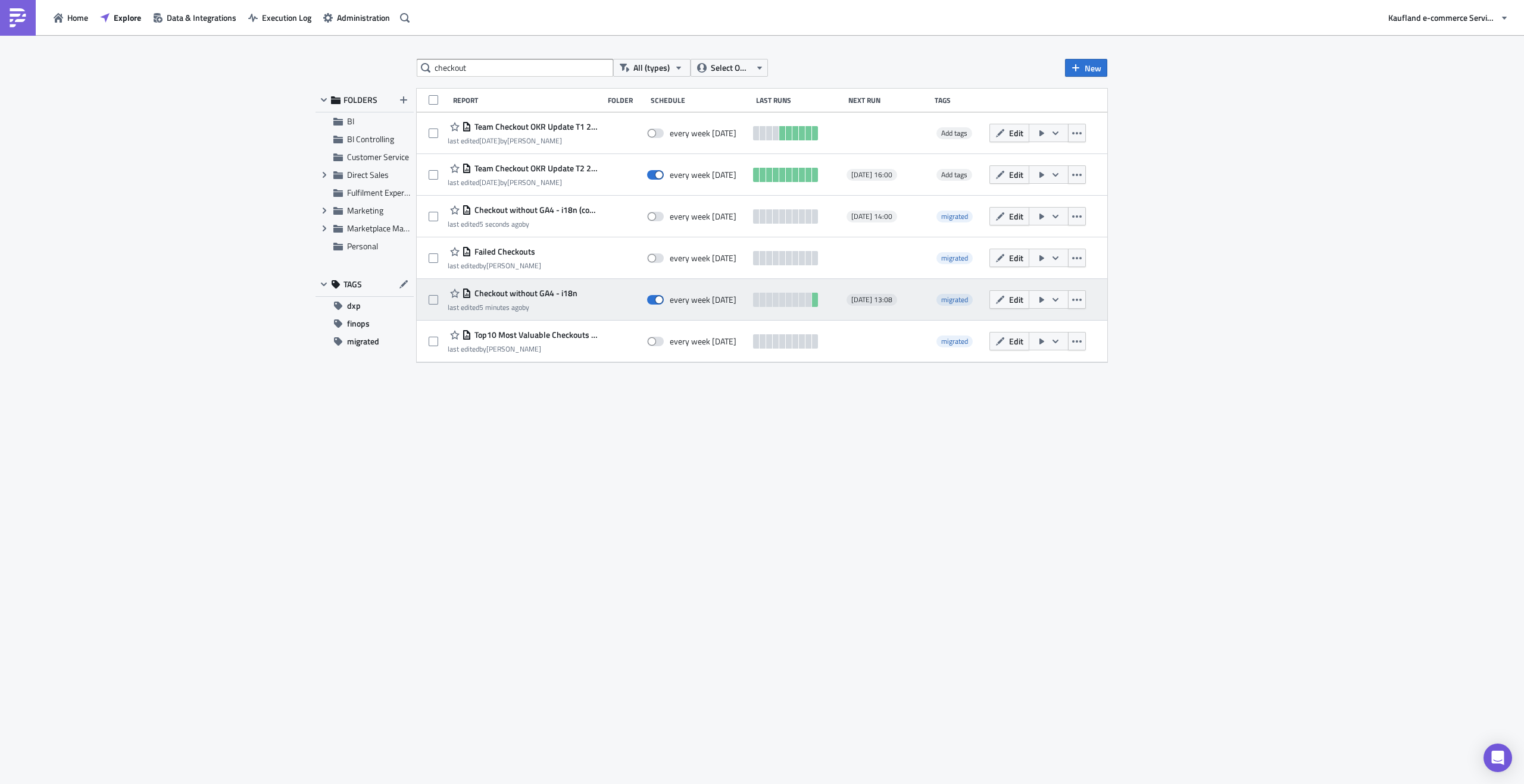
click at [563, 294] on span "Checkout without GA4 - i18n" at bounding box center [525, 293] width 106 height 11
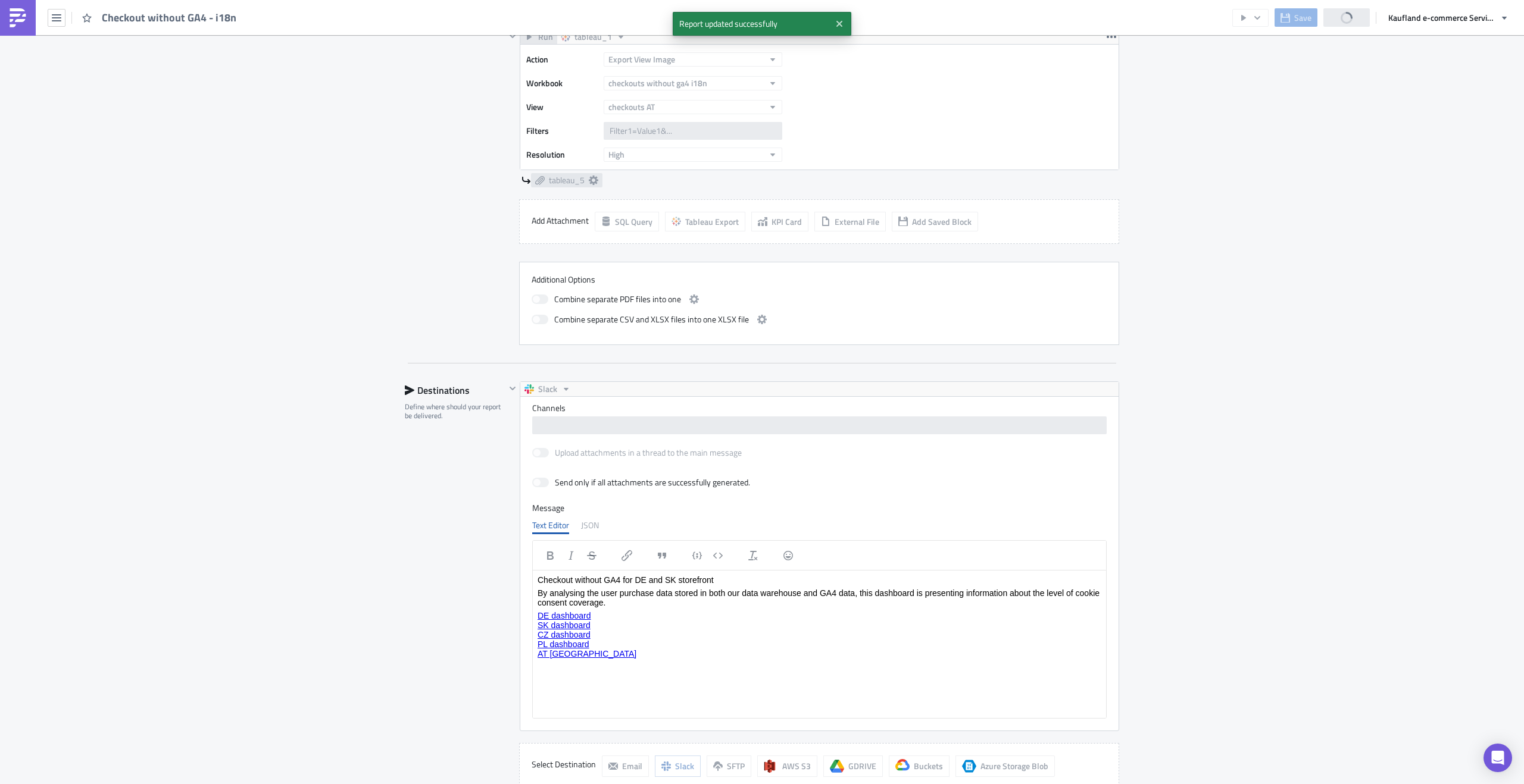
scroll to position [1297, 0]
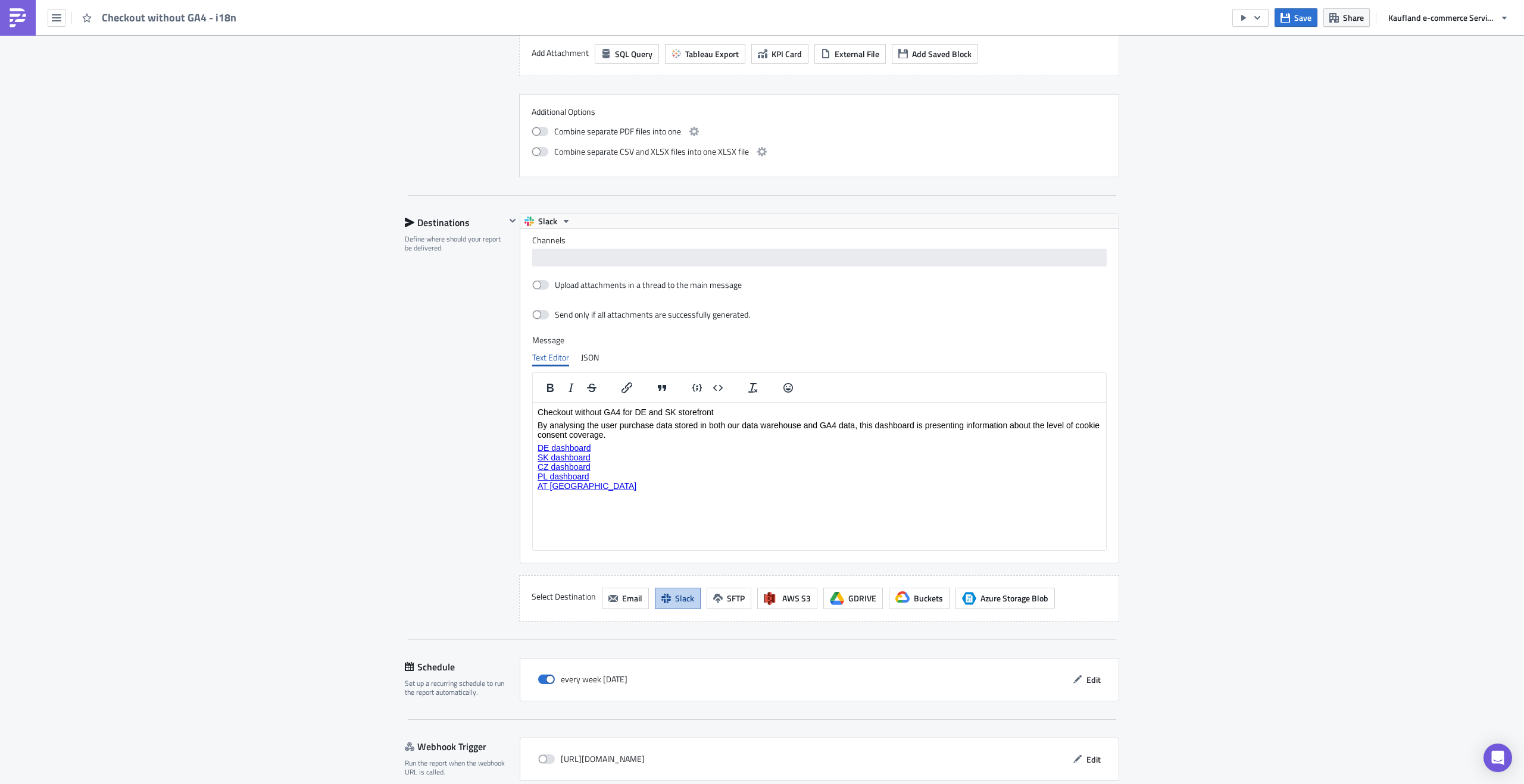
click at [1078, 621] on div "Select Destination Email Slack SFTP AWS S3 GDRIVE Buckets Azure Storage Blob" at bounding box center [819, 598] width 600 height 46
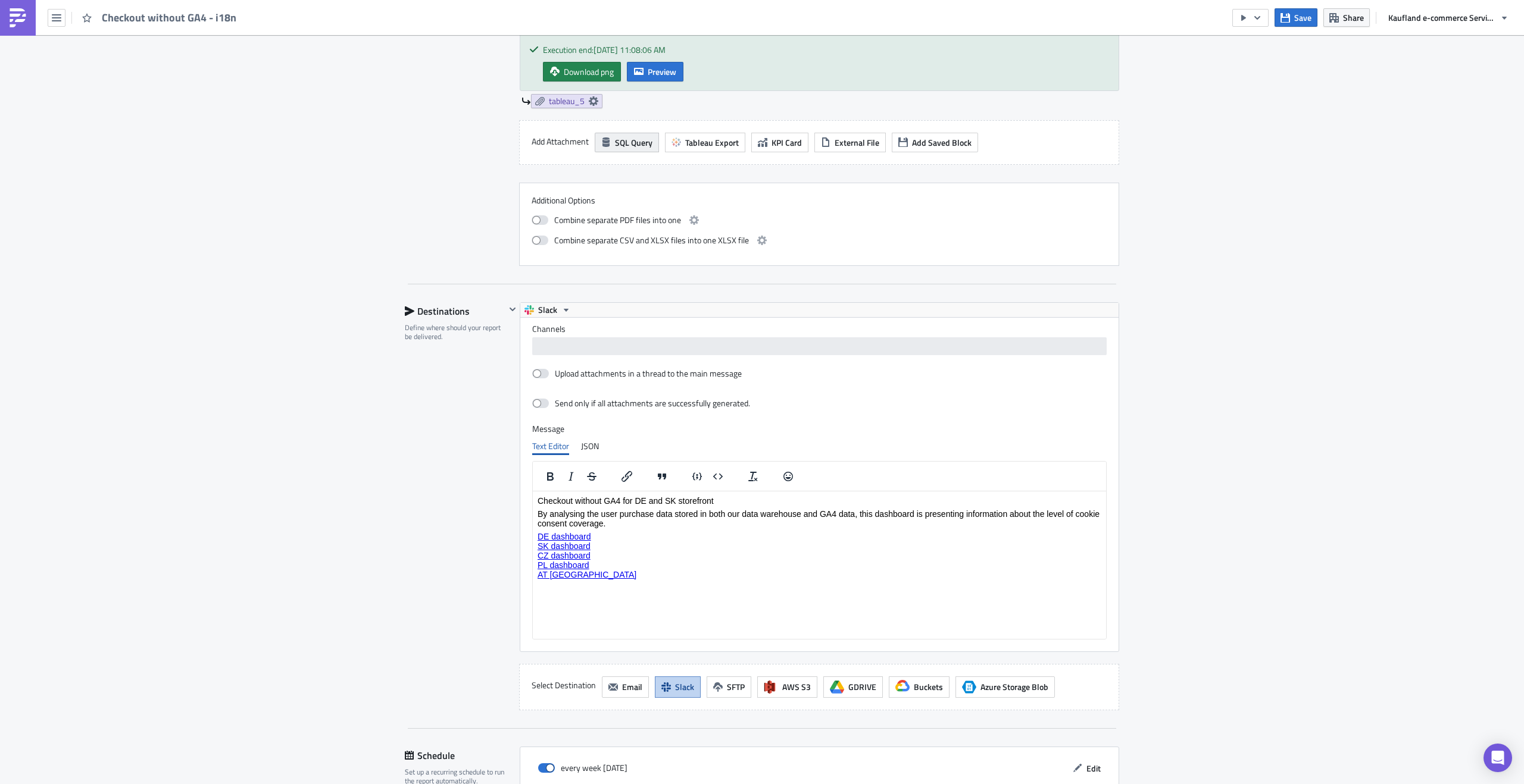
scroll to position [1581, 0]
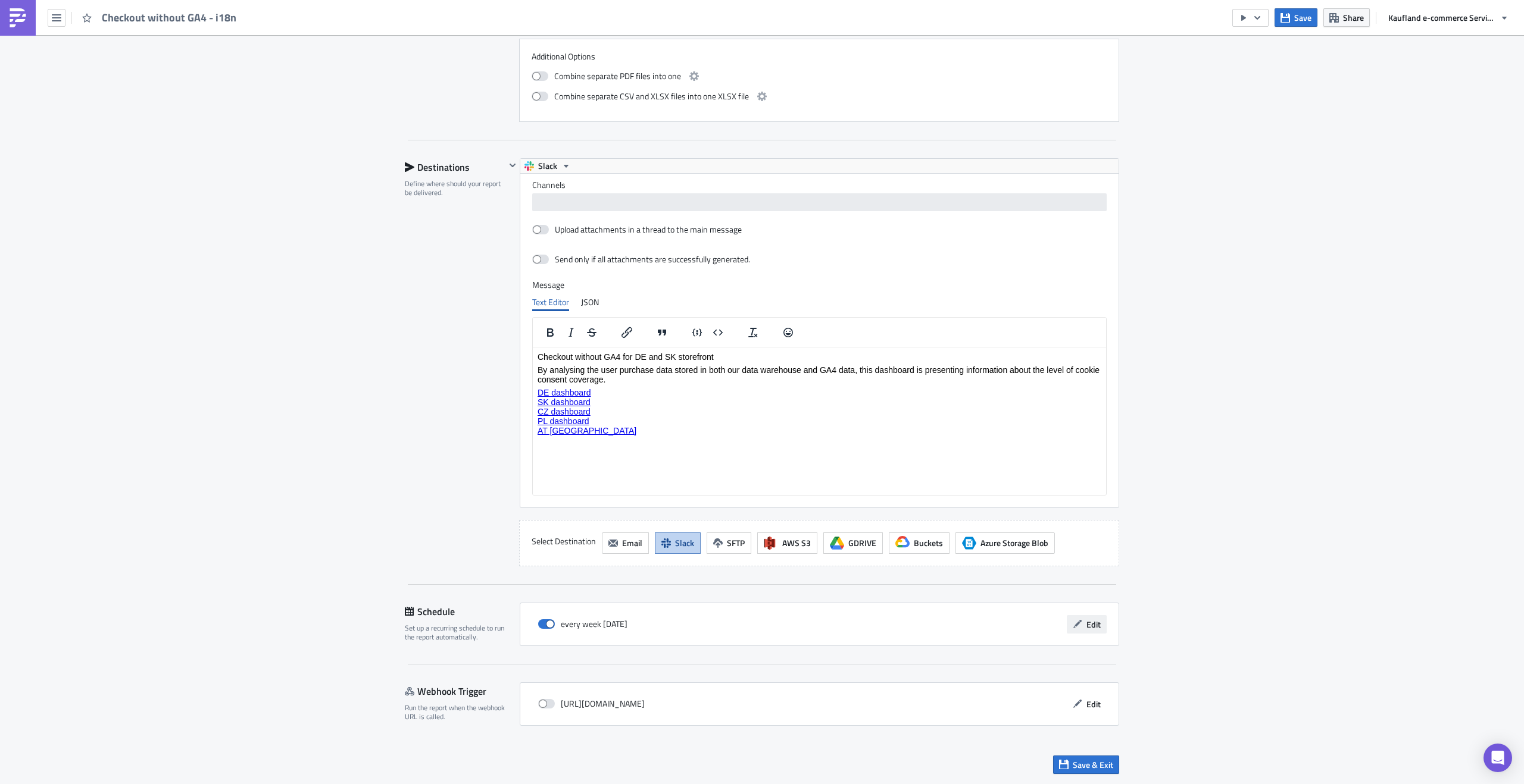
click at [1086, 622] on span "Edit" at bounding box center [1093, 624] width 15 height 13
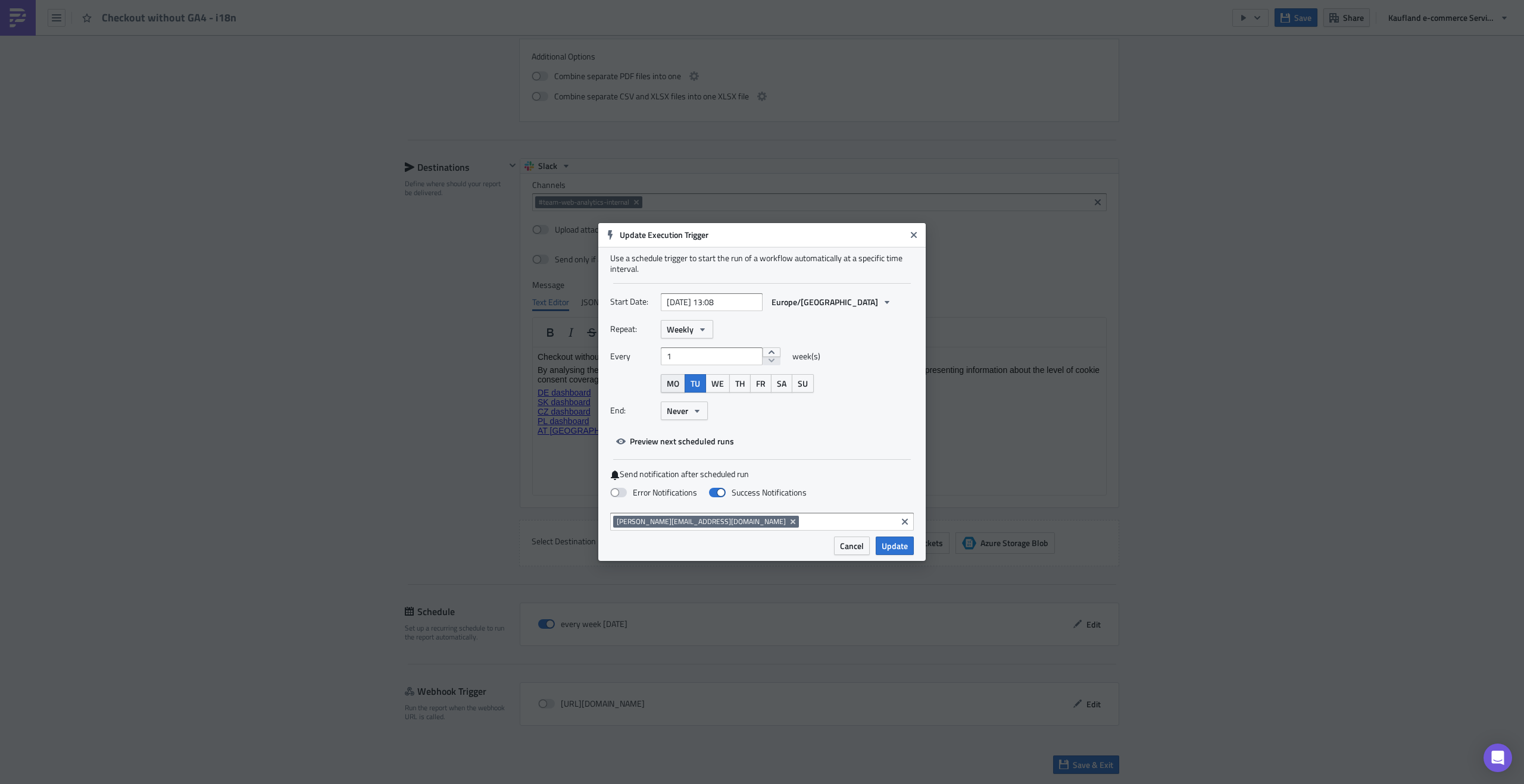
click at [672, 381] on span "MO" at bounding box center [673, 383] width 13 height 13
click at [691, 382] on span "TU" at bounding box center [694, 383] width 9 height 13
select select "2"
select select "2023"
drag, startPoint x: 716, startPoint y: 301, endPoint x: 740, endPoint y: 301, distance: 24.0
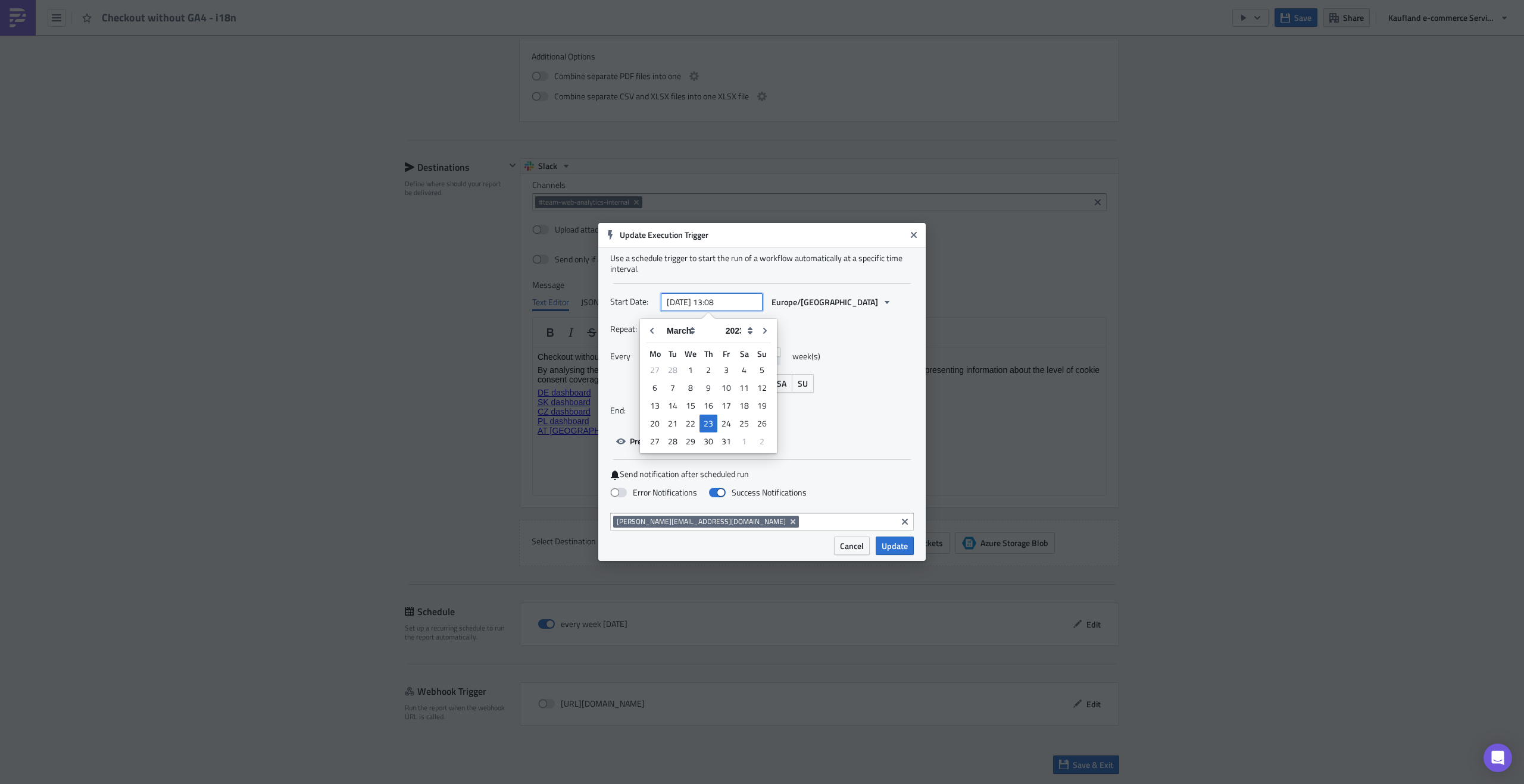
click at [740, 301] on input "[DATE] 13:08" at bounding box center [711, 302] width 102 height 18
type input "[DATE] 14:00"
click at [853, 417] on div "End: Never" at bounding box center [762, 411] width 304 height 19
click at [720, 442] on span "Preview next scheduled runs" at bounding box center [682, 441] width 104 height 13
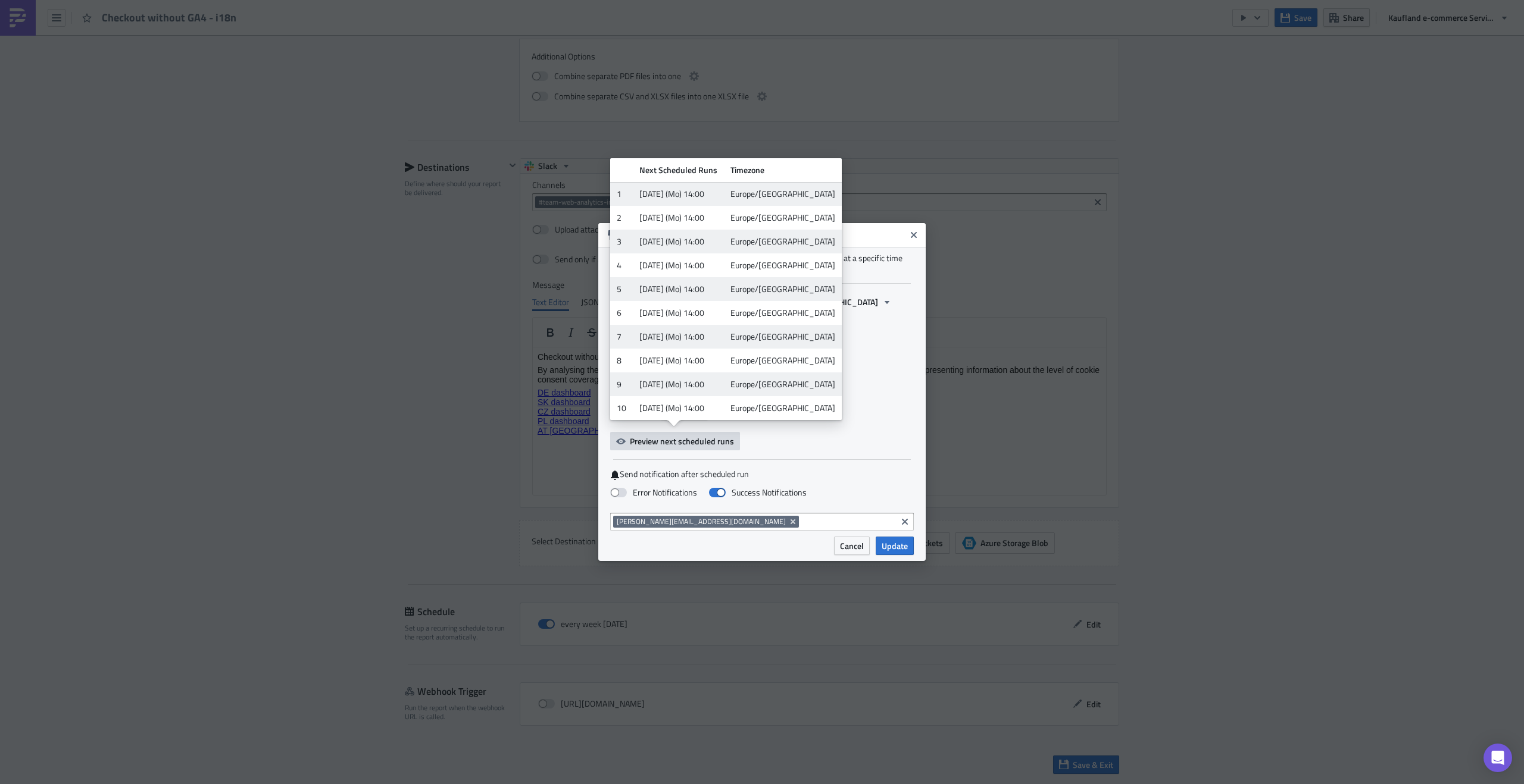
click at [756, 430] on div "Start Date: [DATE] 14:00 Europe/[GEOGRAPHIC_DATA] Repeat: Weekly Every 1 week(s…" at bounding box center [762, 371] width 304 height 157
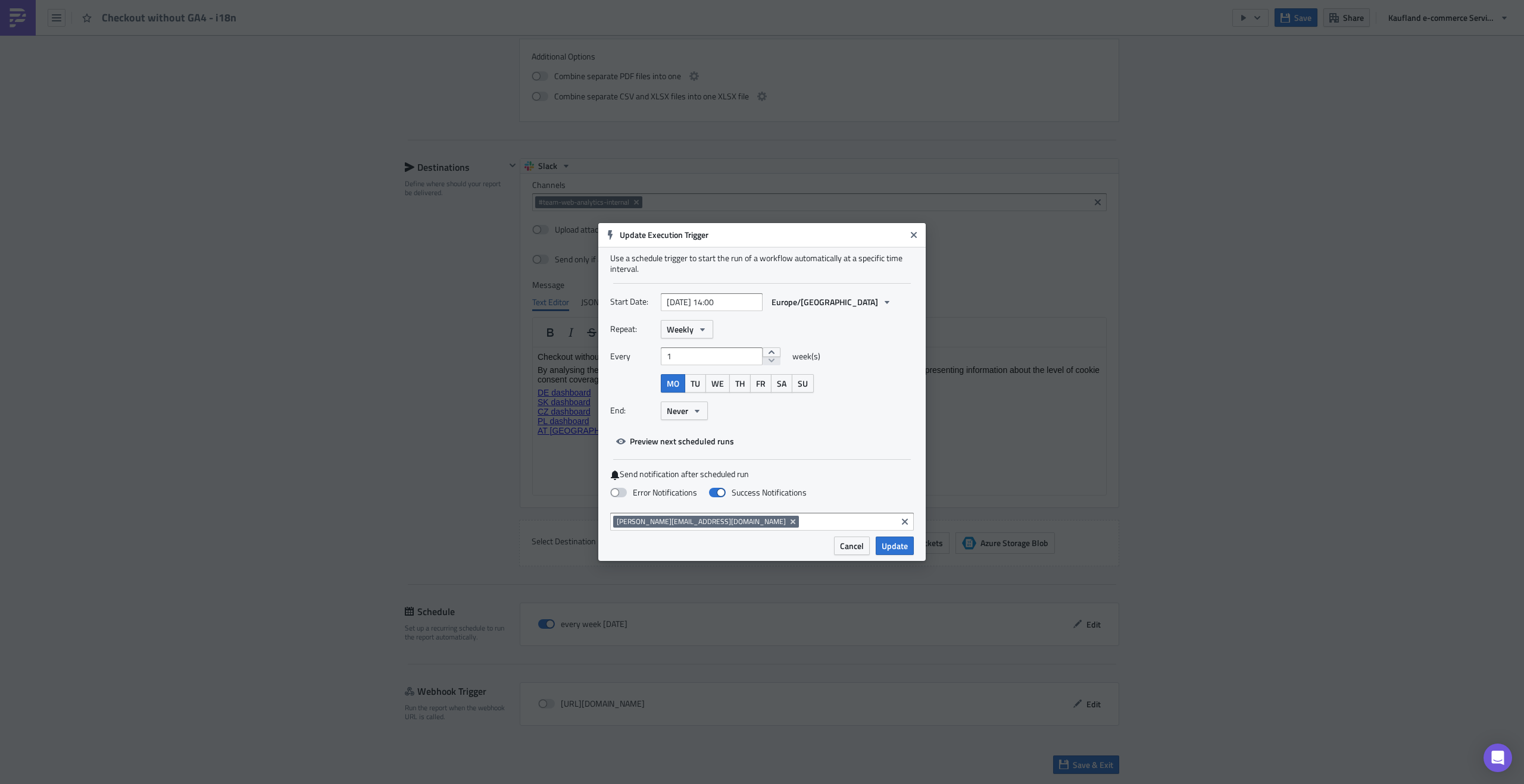
click at [621, 491] on span at bounding box center [618, 492] width 16 height 9
click at [10, 9] on input "Error Notifications" at bounding box center [6, 5] width 8 height 8
checkbox input "true"
click at [732, 496] on label "Success Notifications" at bounding box center [758, 492] width 98 height 11
click at [10, 9] on input "Success Notifications" at bounding box center [6, 5] width 8 height 8
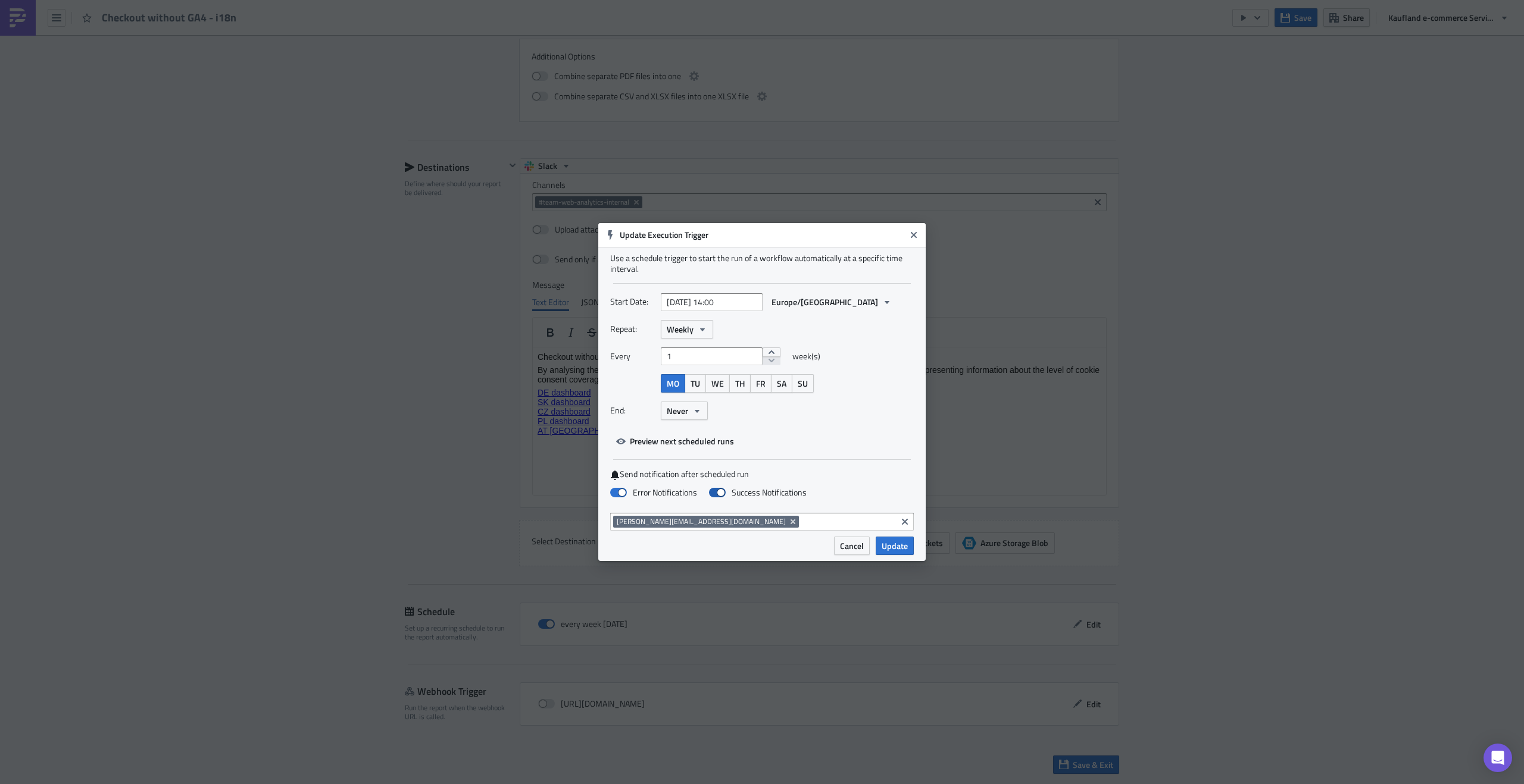
checkbox input "false"
click at [910, 543] on button "Update" at bounding box center [895, 546] width 38 height 19
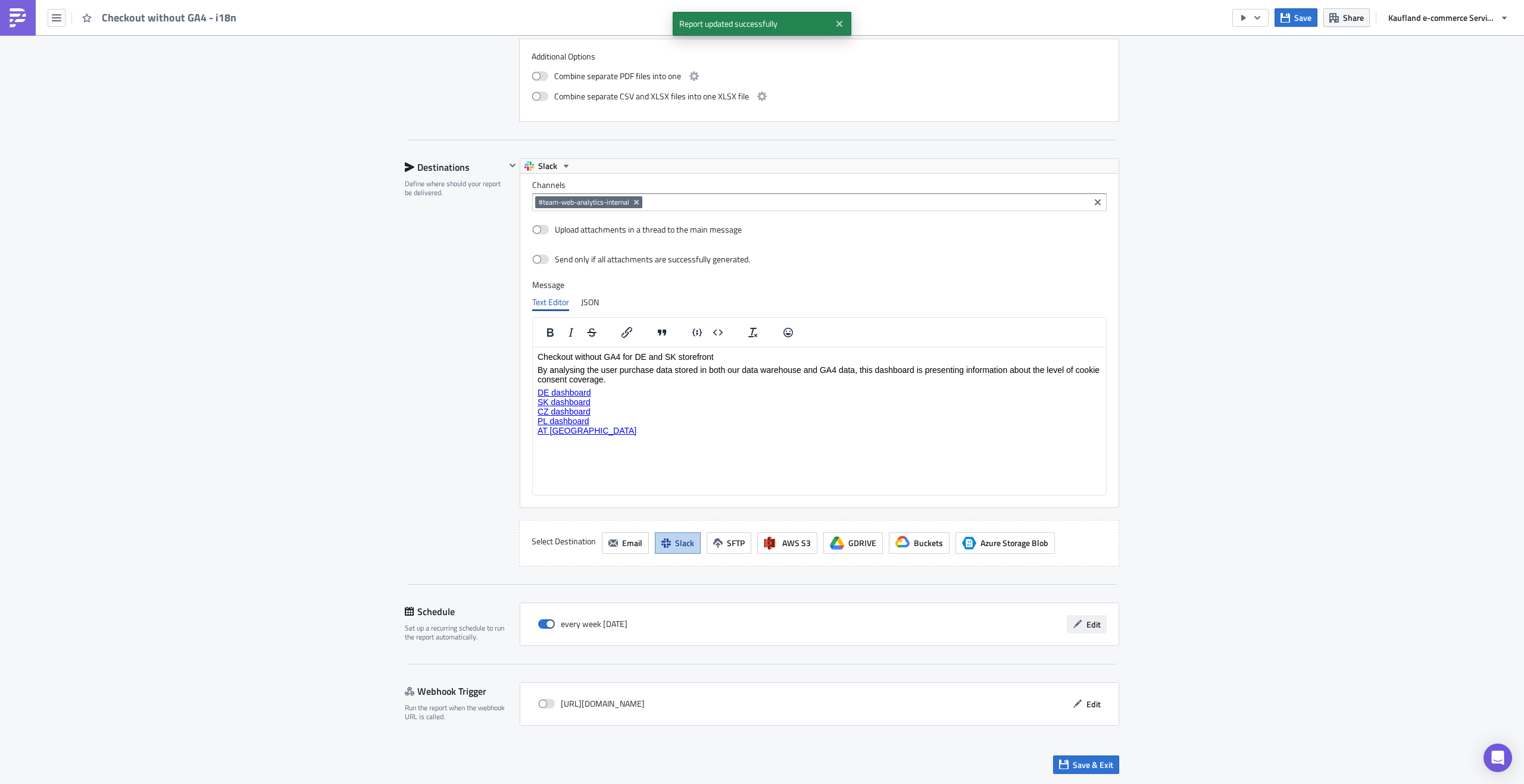
click at [1086, 623] on span "Edit" at bounding box center [1093, 624] width 15 height 13
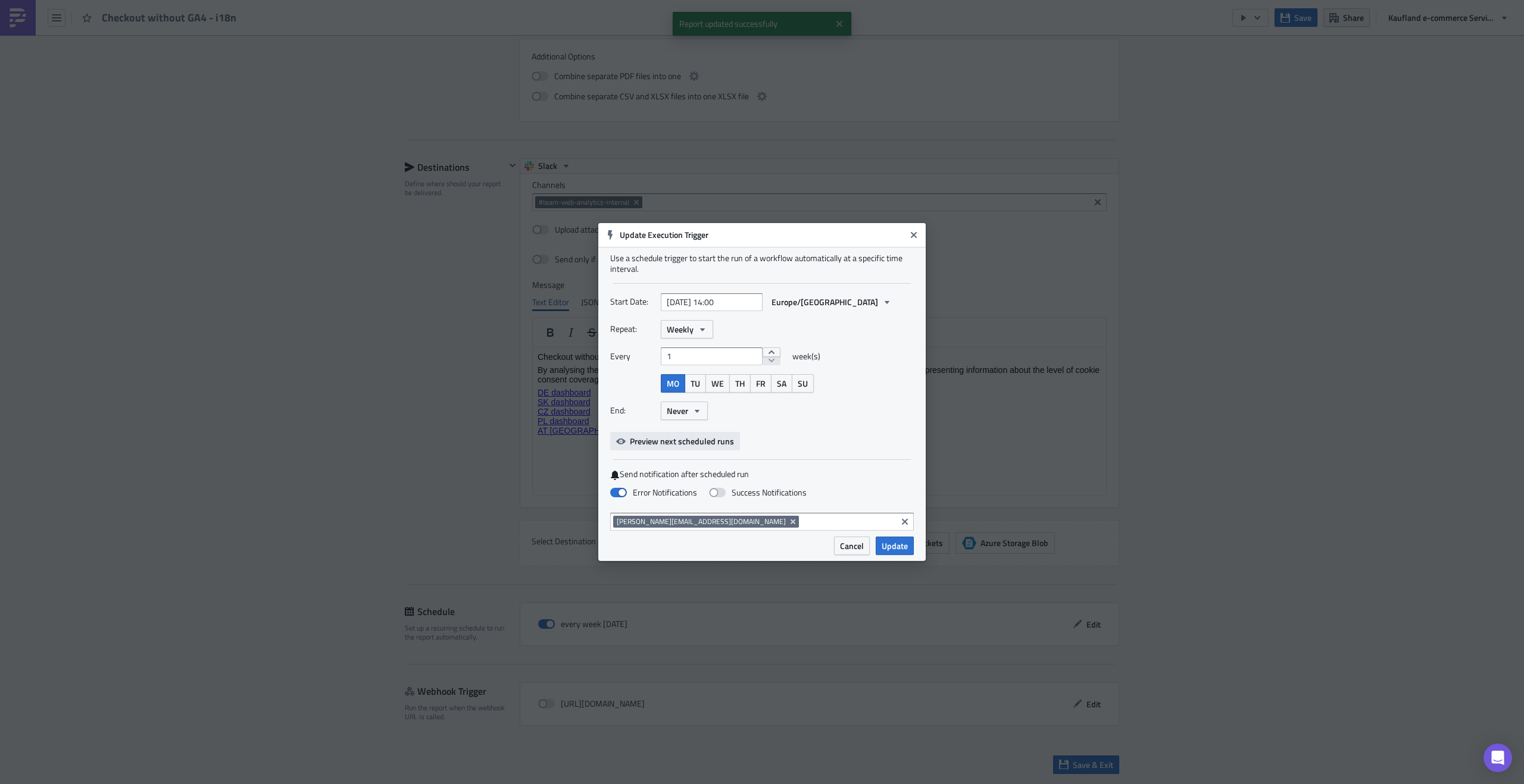
click at [675, 441] on span "Preview next scheduled runs" at bounding box center [682, 441] width 104 height 13
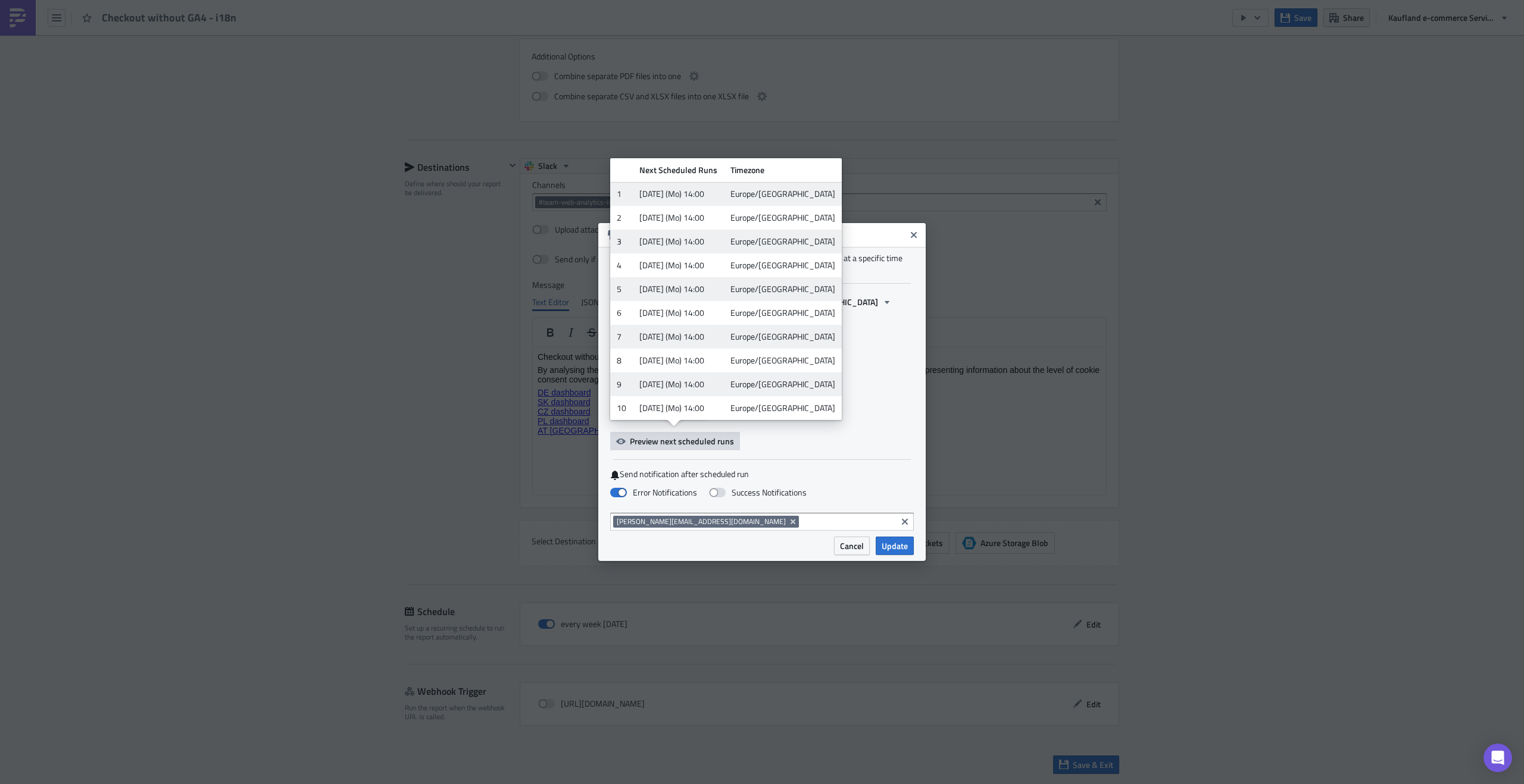
click at [864, 407] on div "End: Never" at bounding box center [762, 411] width 304 height 19
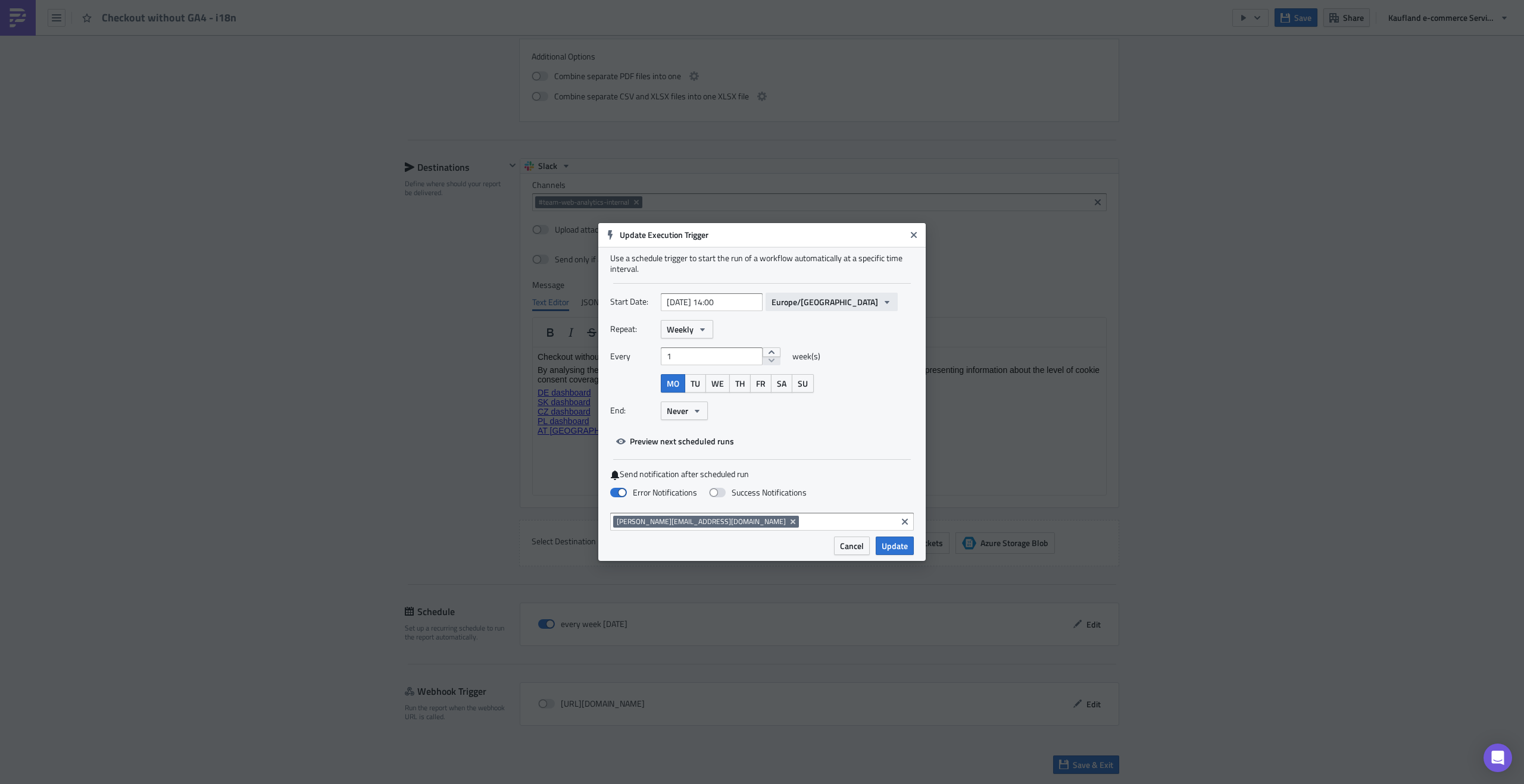
click at [784, 306] on span "Europe/[GEOGRAPHIC_DATA]" at bounding box center [825, 302] width 106 height 13
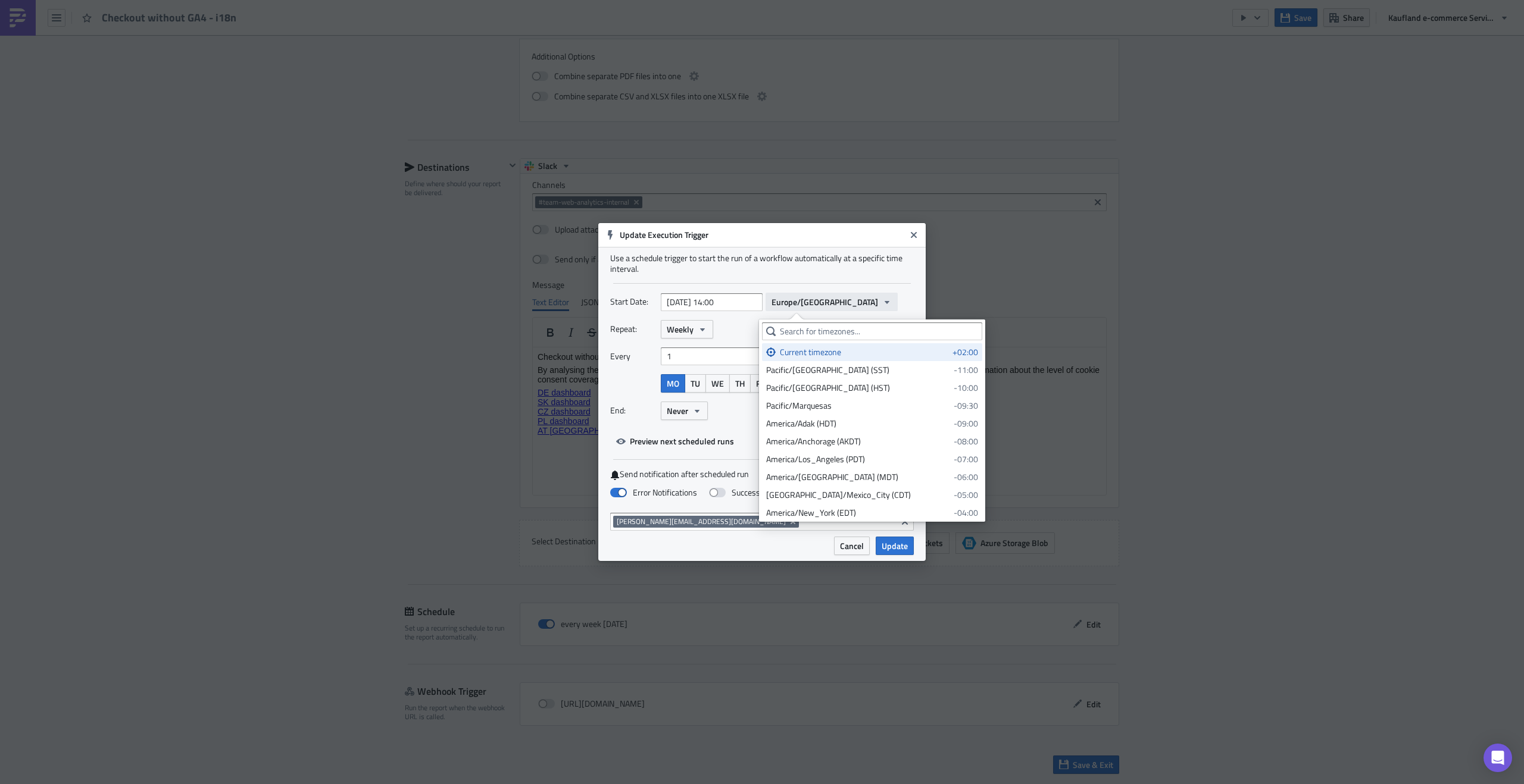
click at [784, 306] on span "Europe/[GEOGRAPHIC_DATA]" at bounding box center [825, 302] width 106 height 13
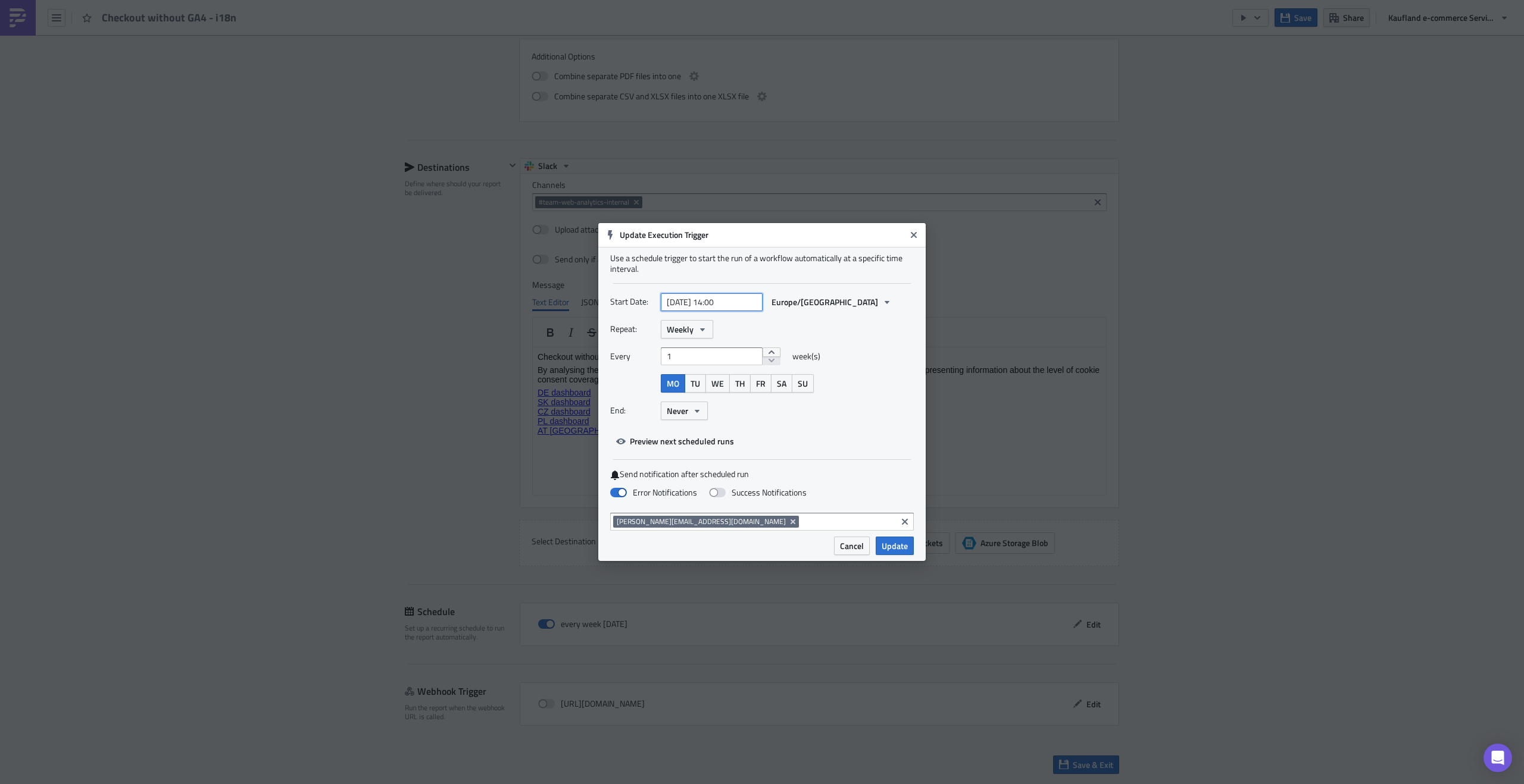
select select "2"
select select "2023"
click at [685, 294] on input "[DATE] 14:00" at bounding box center [711, 302] width 102 height 18
click at [780, 288] on div "Use a schedule trigger to start the run of a workflow automatically at a specif…" at bounding box center [762, 392] width 327 height 290
click at [789, 303] on span "Europe/[GEOGRAPHIC_DATA]" at bounding box center [825, 302] width 106 height 13
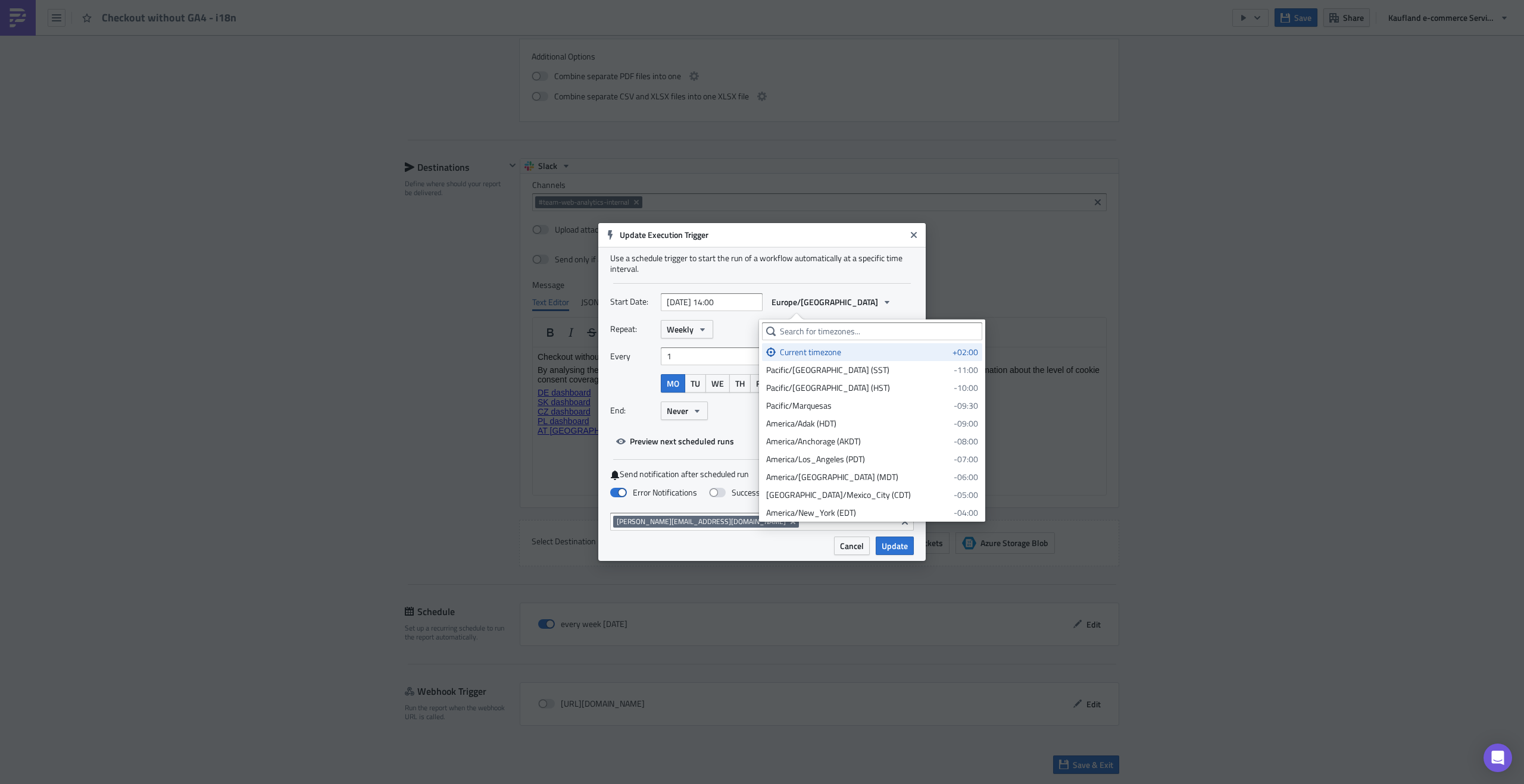
select select "2"
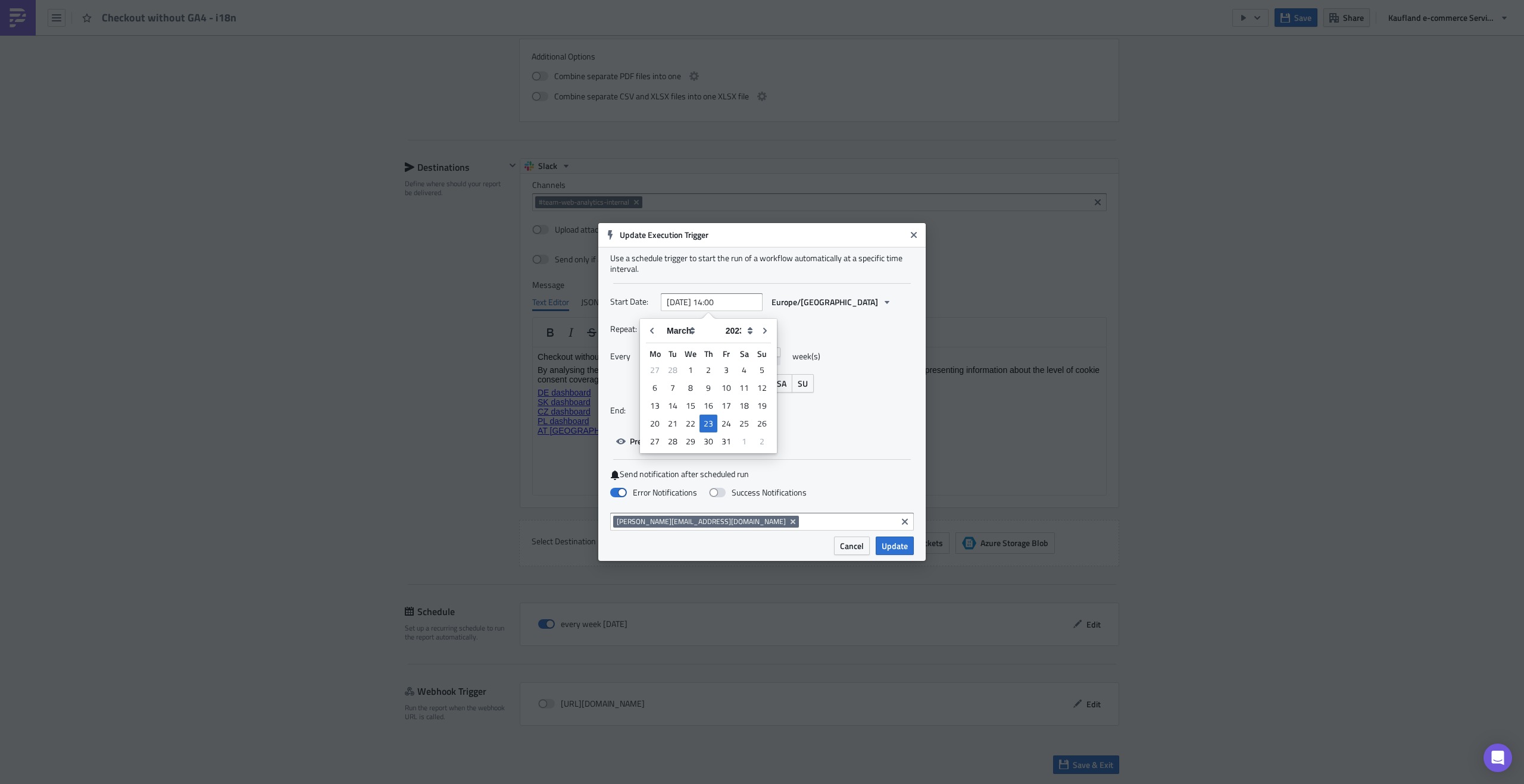
click at [723, 305] on input "[DATE] 14:00" at bounding box center [711, 302] width 102 height 18
click at [741, 327] on select "2005 2006 2007 2008 2009 2010 2011 2012 2013 2014 2015 2016 2017 2018 2019 2020…" at bounding box center [738, 330] width 36 height 18
select select "2025"
type input "[DATE] 14:00"
select select "2025"
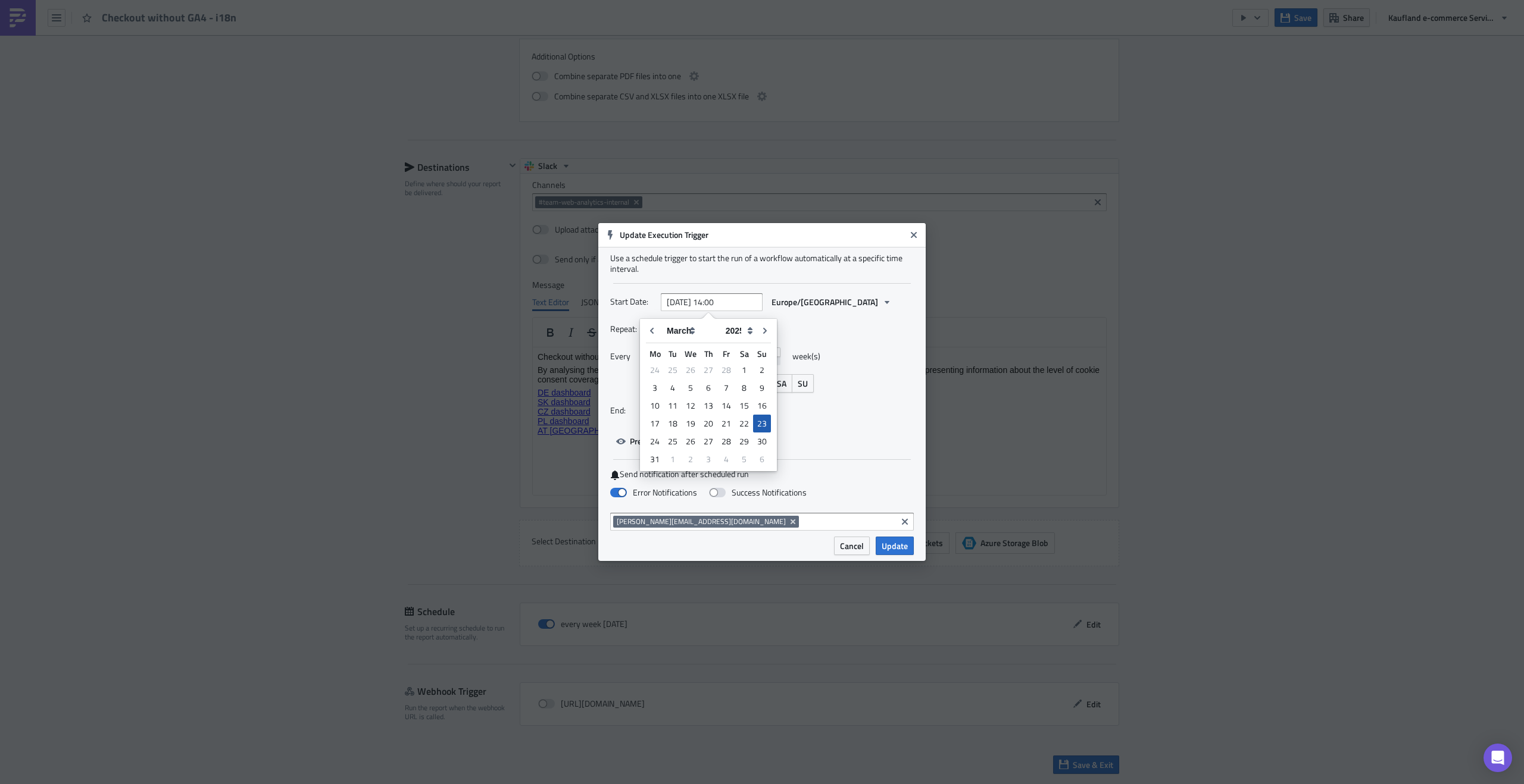
click at [765, 426] on div "23" at bounding box center [761, 423] width 18 height 16
click at [763, 421] on div "23" at bounding box center [761, 423] width 18 height 16
type input "[DATE] 00:00"
click at [784, 298] on span "Europe/[GEOGRAPHIC_DATA]" at bounding box center [825, 302] width 106 height 13
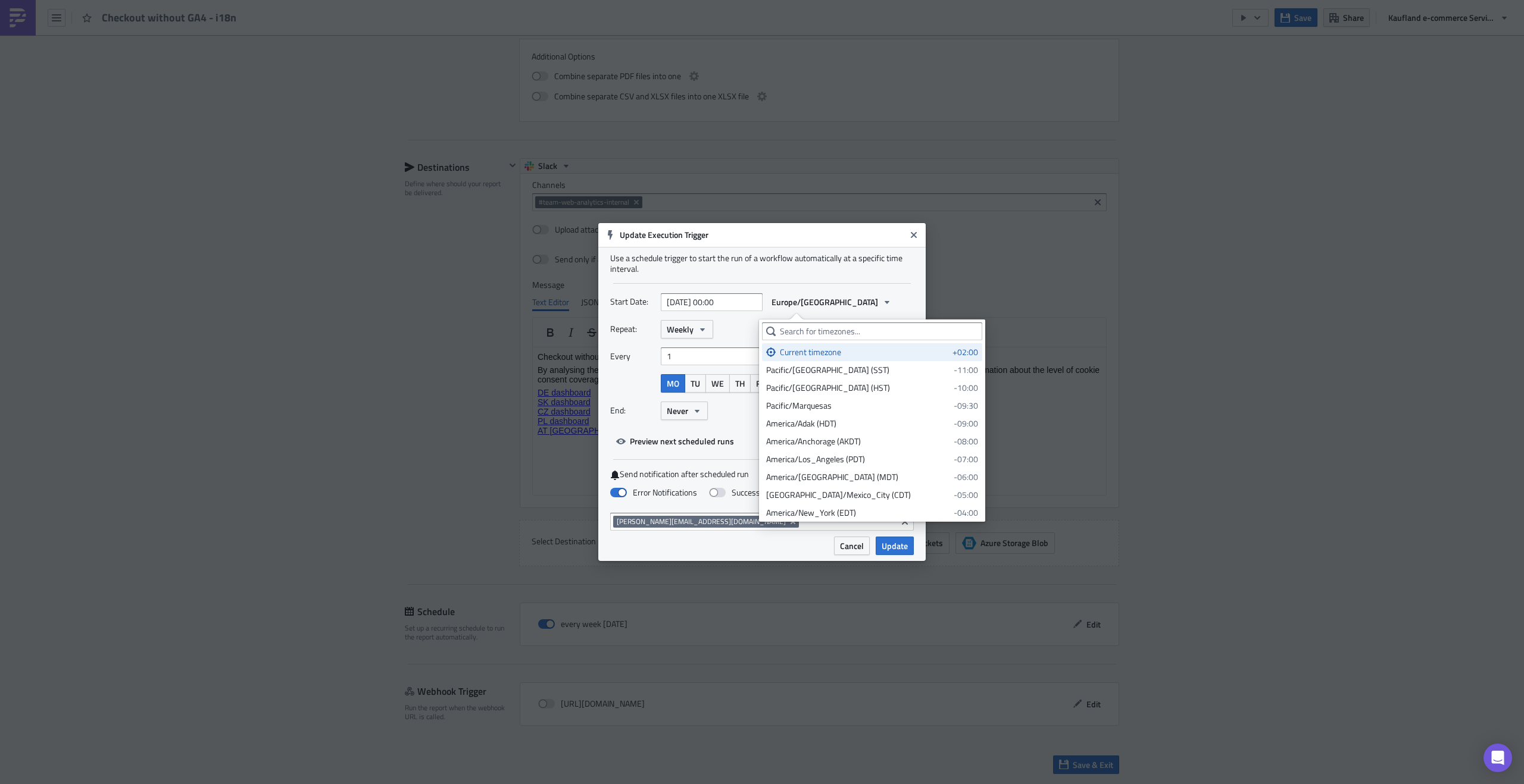
click at [717, 298] on input "[DATE] 00:00" at bounding box center [711, 302] width 102 height 18
select select "2"
select select "2025"
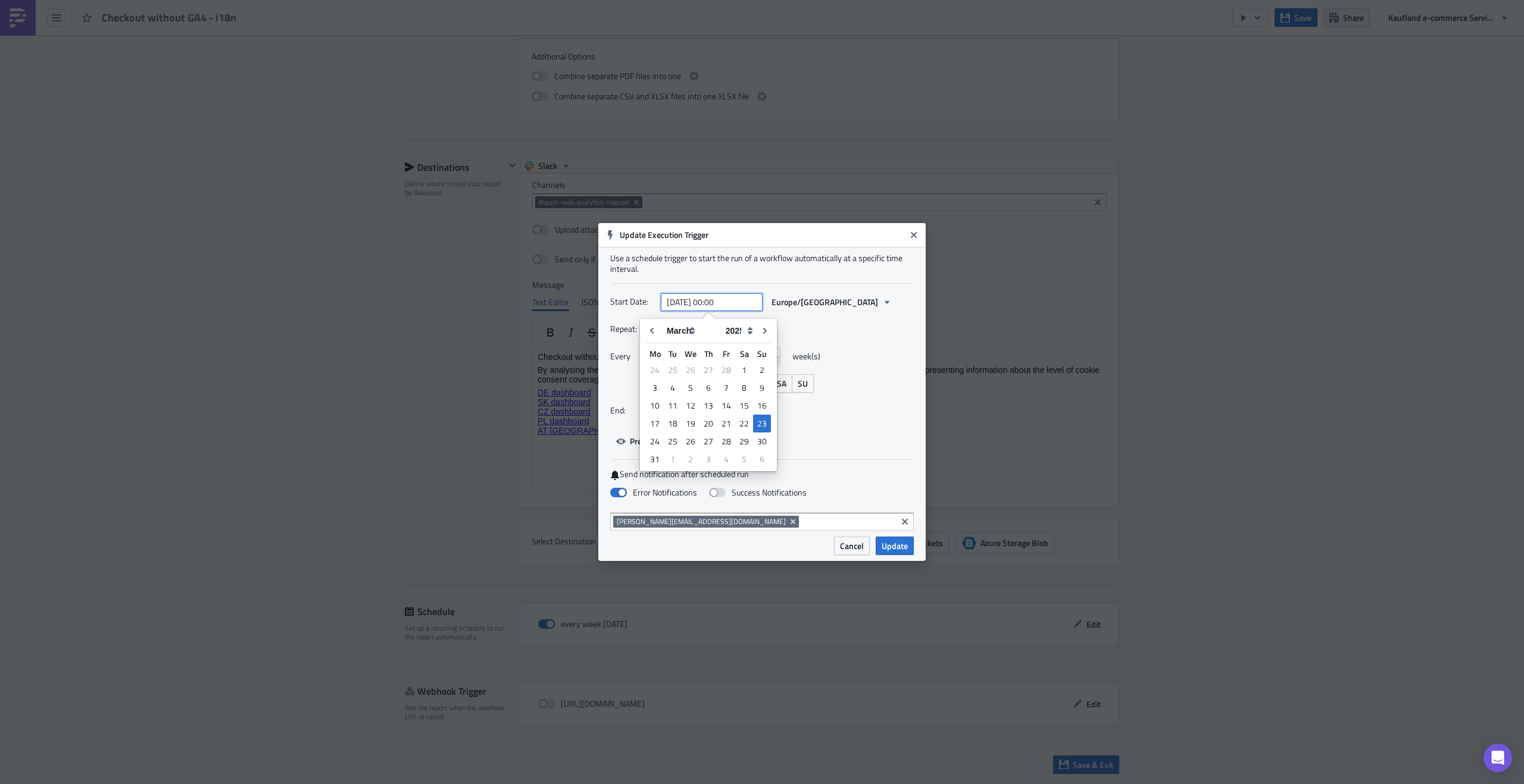
drag, startPoint x: 722, startPoint y: 300, endPoint x: 712, endPoint y: 300, distance: 10.0
click at [712, 300] on input "[DATE] 00:00" at bounding box center [711, 302] width 102 height 18
type input "[DATE] 14:00"
click at [819, 333] on div "Repeat: Weekly" at bounding box center [762, 330] width 304 height 19
click at [709, 437] on span "Preview next scheduled runs" at bounding box center [682, 441] width 104 height 13
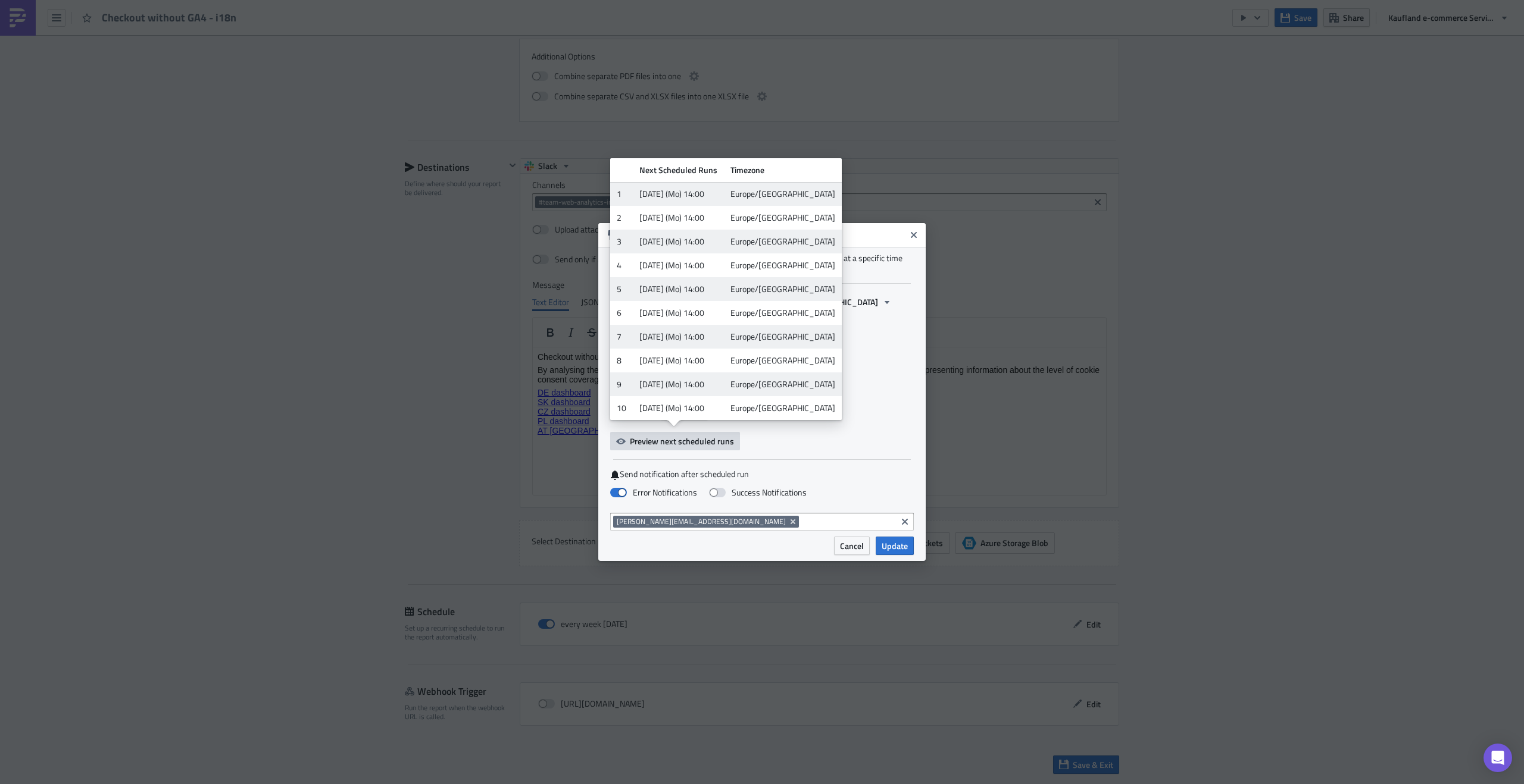
click at [812, 460] on div at bounding box center [762, 460] width 298 height 1
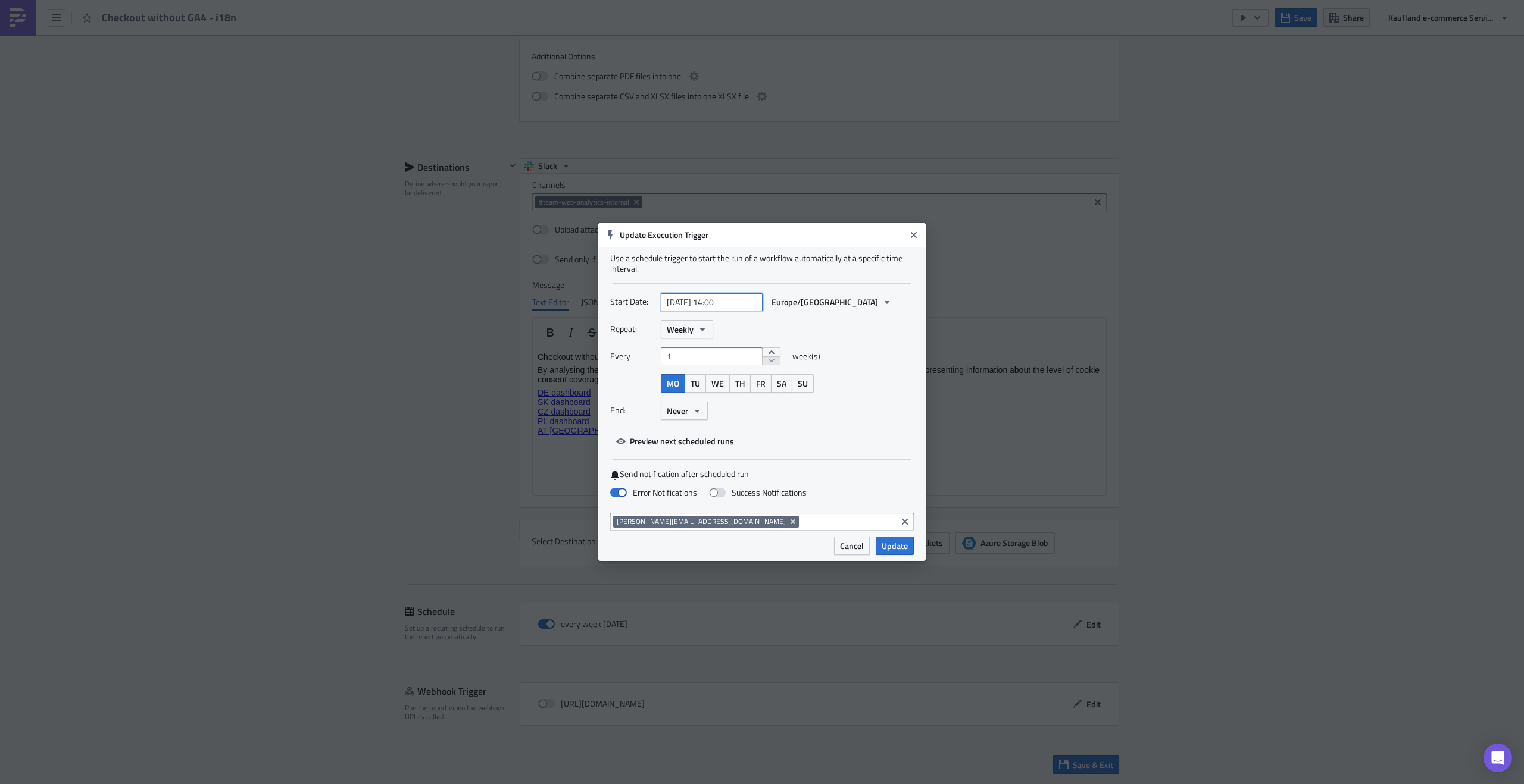
click at [734, 303] on input "[DATE] 14:00" at bounding box center [711, 302] width 102 height 18
select select "2"
select select "2025"
click at [681, 326] on select "January February March April May June July August September October November De…" at bounding box center [690, 330] width 59 height 18
select select "7"
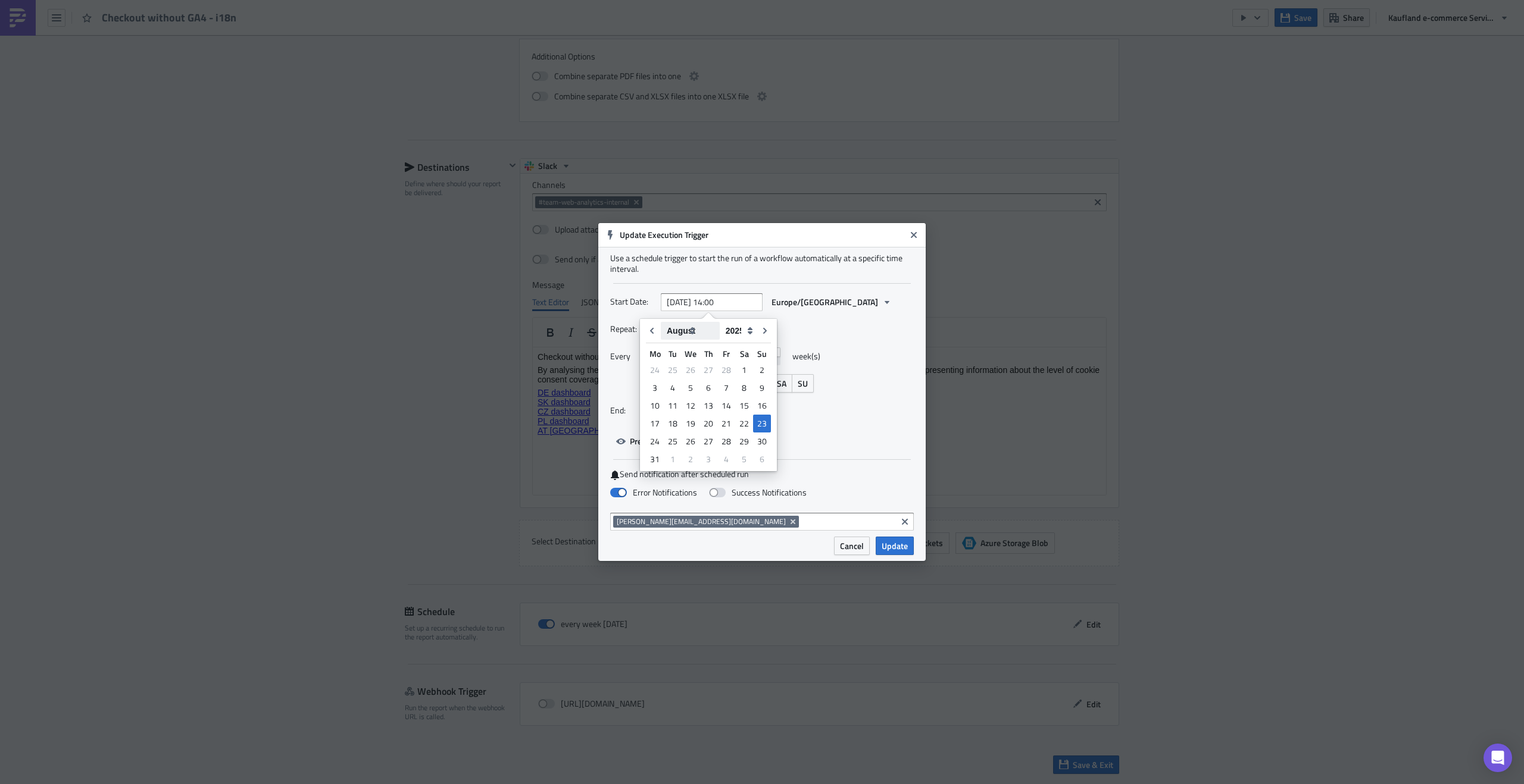
type input "[DATE] 14:00"
select select "7"
click at [671, 403] on div "12" at bounding box center [672, 406] width 19 height 18
type input "[DATE] 14:00"
click at [687, 431] on span "Preview next scheduled runs" at bounding box center [676, 439] width 130 height 21
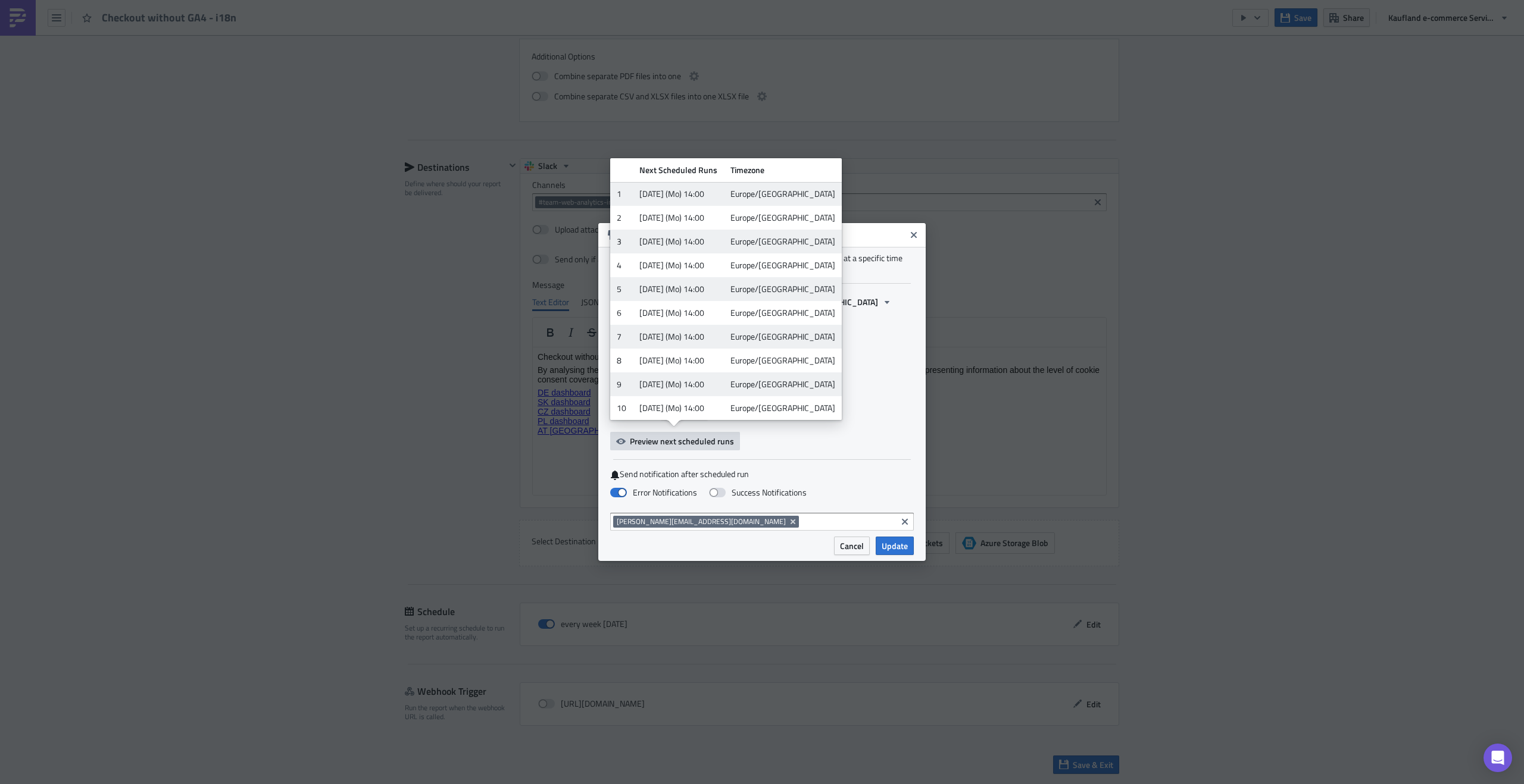
click at [693, 437] on span "Preview next scheduled runs" at bounding box center [682, 441] width 104 height 13
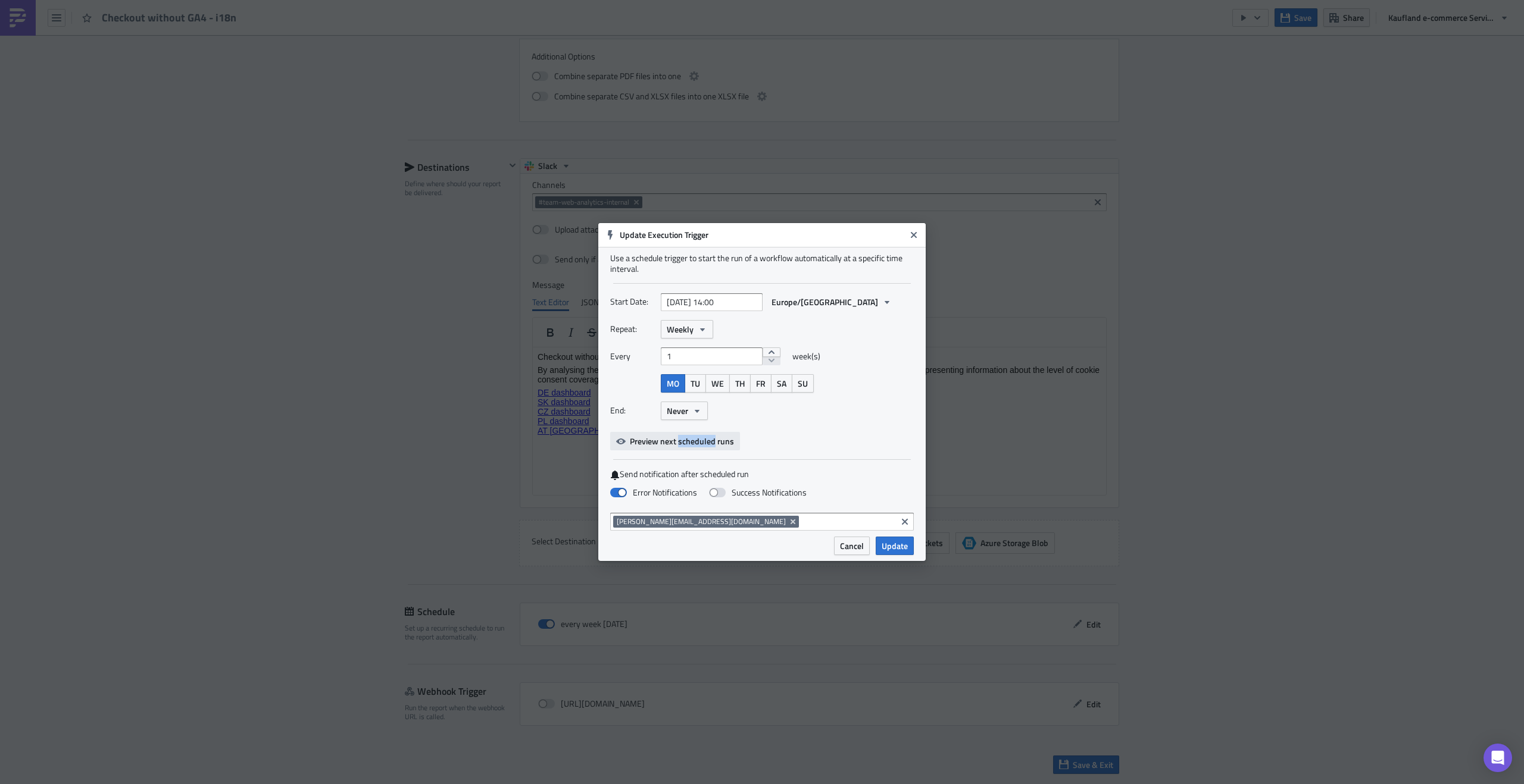
click at [693, 437] on span "Preview next scheduled runs" at bounding box center [682, 441] width 104 height 13
click at [772, 443] on div "Start Date: [DATE] 14:00 Europe/[GEOGRAPHIC_DATA] Repeat: Weekly Every 1 week(s…" at bounding box center [762, 371] width 304 height 157
click at [902, 550] on span "Update" at bounding box center [895, 546] width 27 height 13
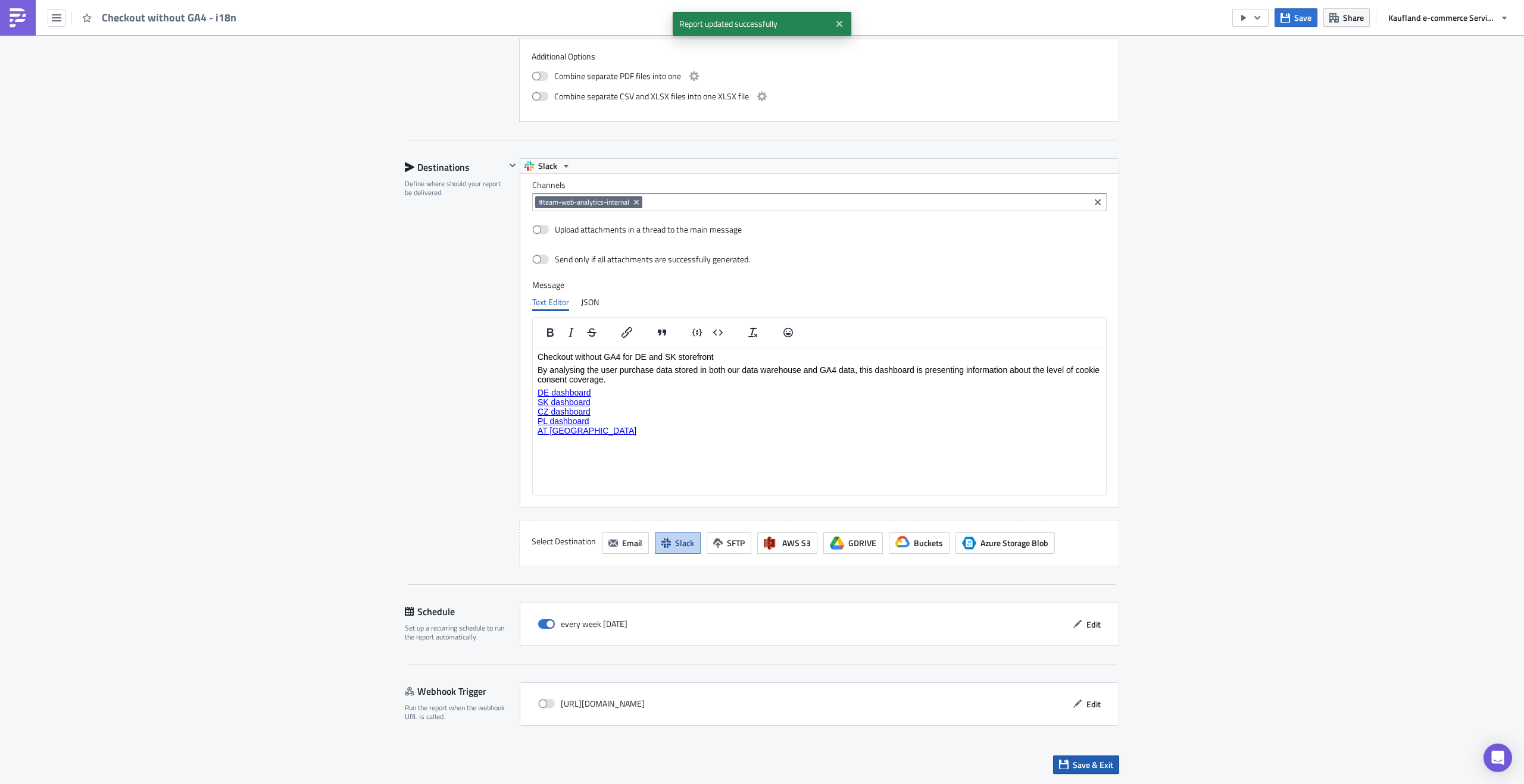
click at [1084, 759] on span "Save & Exit" at bounding box center [1092, 764] width 40 height 13
